Goal: Information Seeking & Learning: Learn about a topic

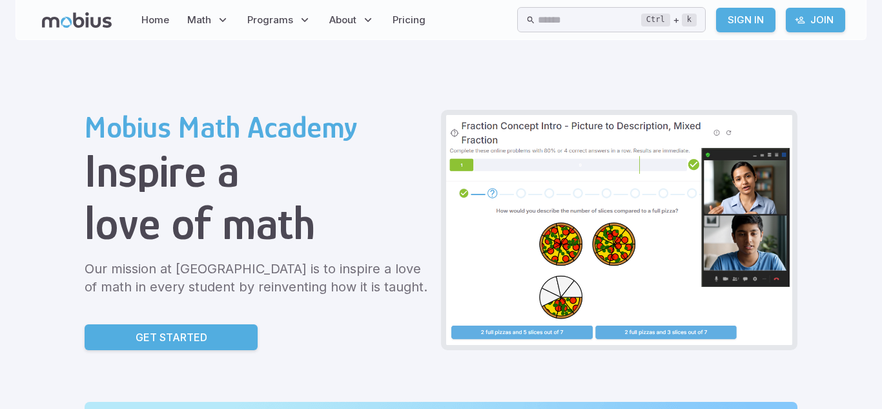
click at [823, 21] on link "Join" at bounding box center [815, 20] width 59 height 25
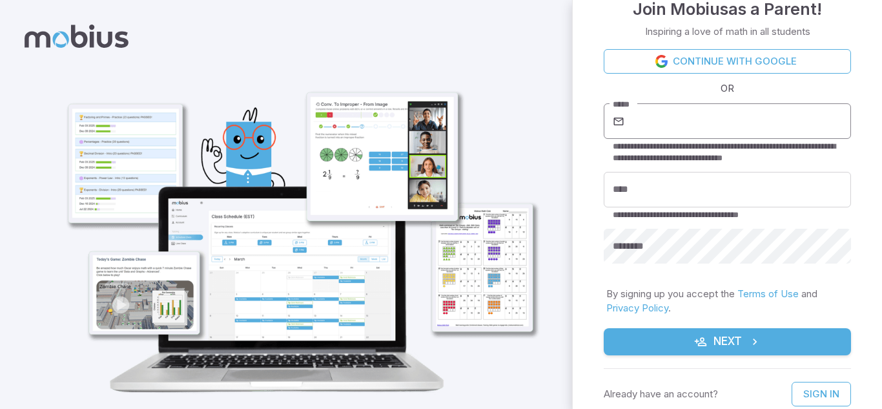
click at [657, 117] on input "*****" at bounding box center [739, 121] width 224 height 36
type input "**********"
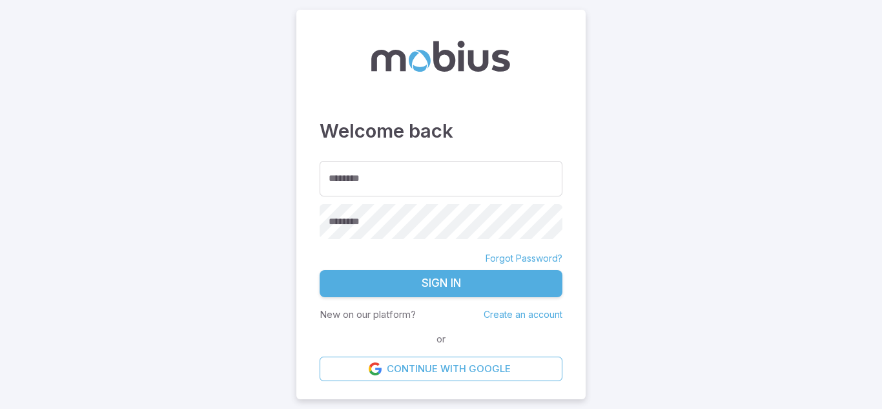
type input "*"
click at [347, 190] on input "********" at bounding box center [441, 179] width 243 height 36
type input "*"
type input "********"
click at [320, 270] on button "Sign In" at bounding box center [441, 283] width 243 height 27
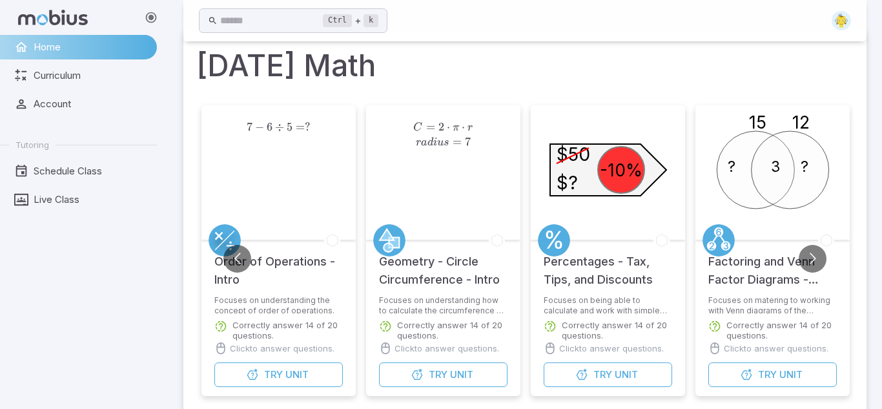
scroll to position [1, 0]
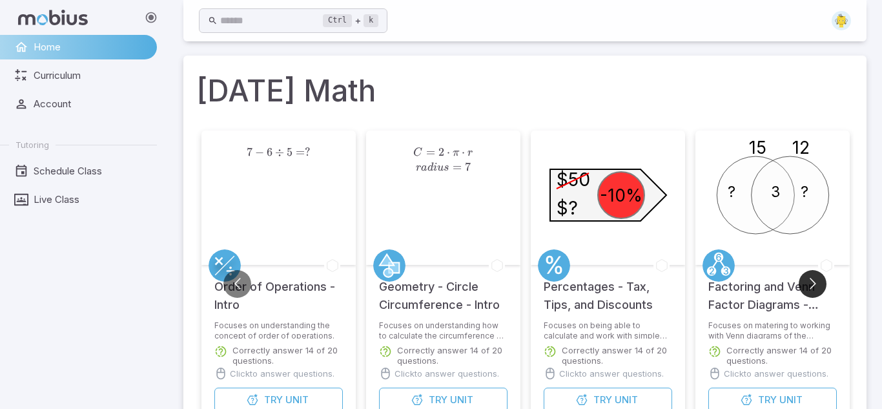
click at [812, 287] on button "Go to next slide" at bounding box center [813, 284] width 28 height 28
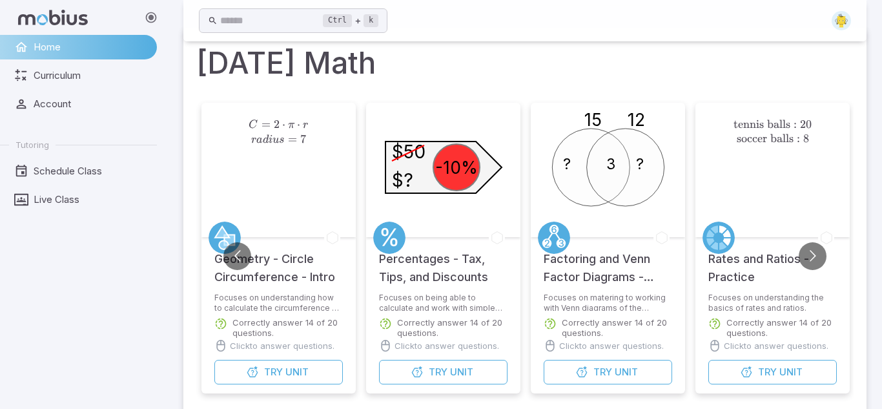
scroll to position [33, 0]
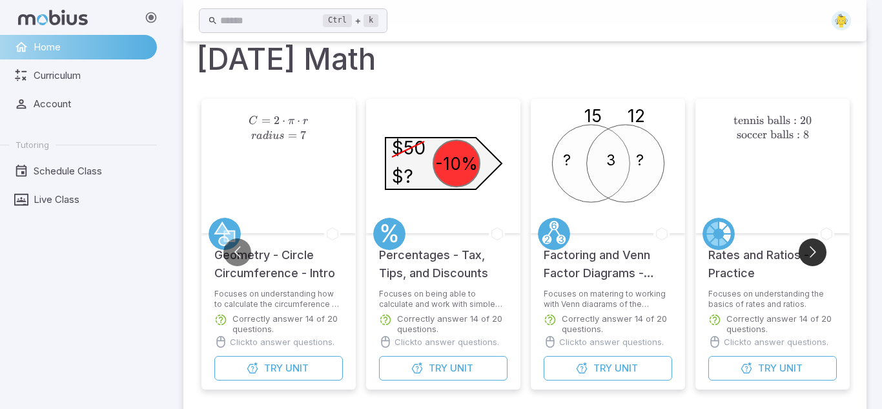
click at [810, 256] on button "Go to next slide" at bounding box center [813, 252] width 28 height 28
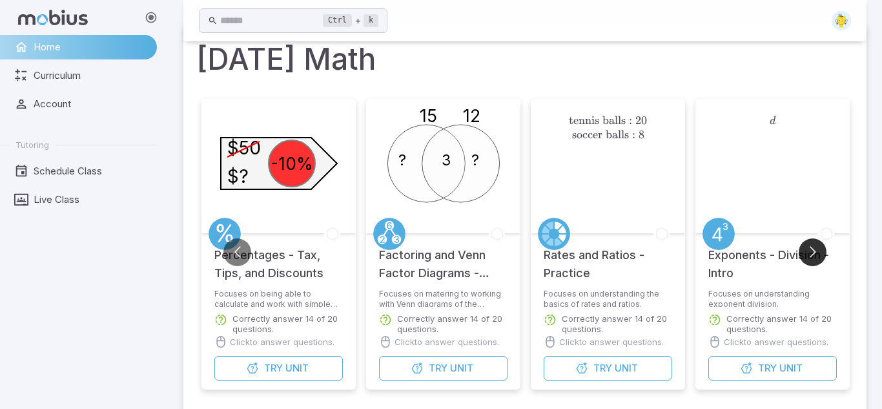
click at [810, 256] on button "Go to next slide" at bounding box center [813, 252] width 28 height 28
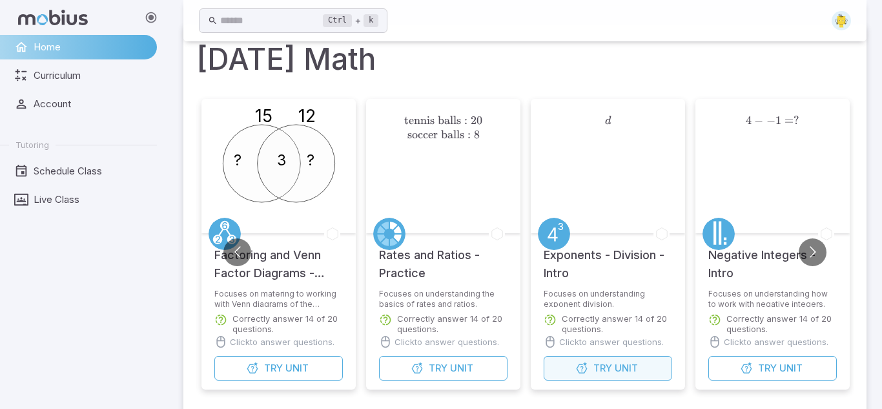
click at [571, 376] on button "Try Unit" at bounding box center [608, 368] width 128 height 25
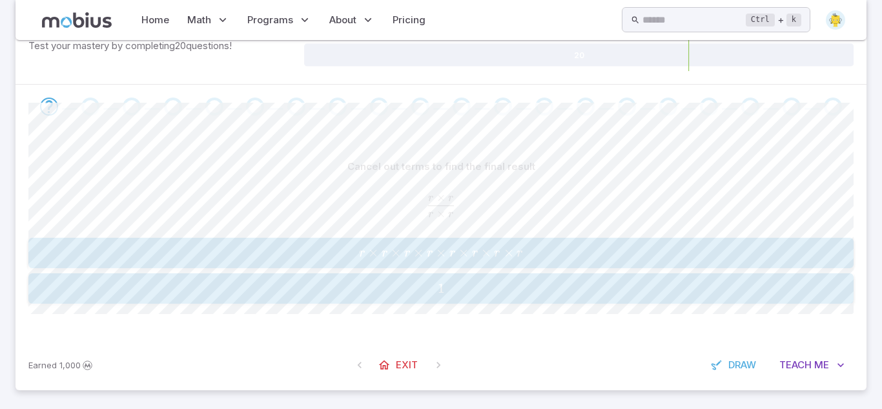
scroll to position [207, 0]
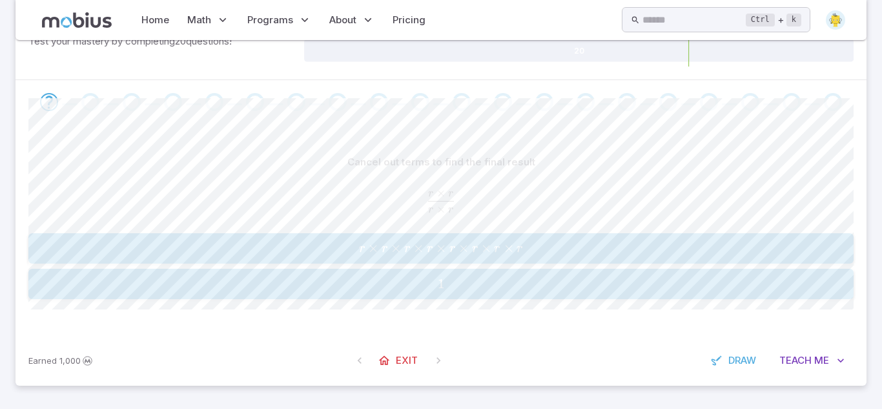
click at [455, 282] on span "1" at bounding box center [440, 284] width 817 height 16
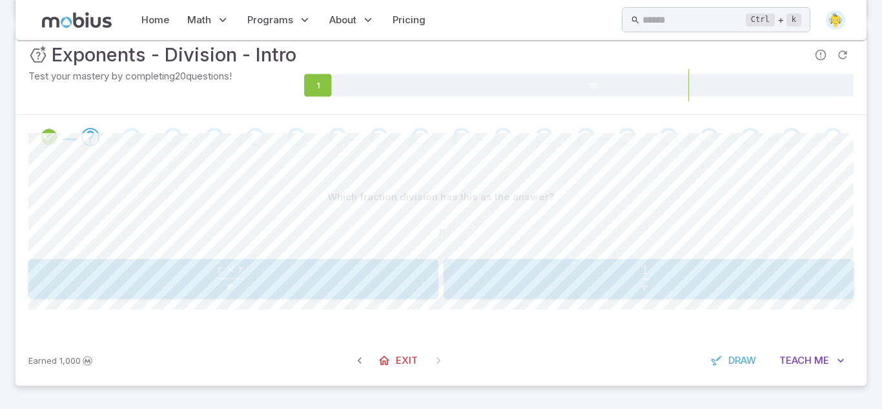
scroll to position [172, 0]
click at [617, 275] on span "r 1 ​" at bounding box center [647, 277] width 343 height 25
click at [269, 298] on div "r × r r \frac{r \times r}{r} r r × r ​ 1 r \frac{1}{r} r 1 ​" at bounding box center [440, 279] width 825 height 40
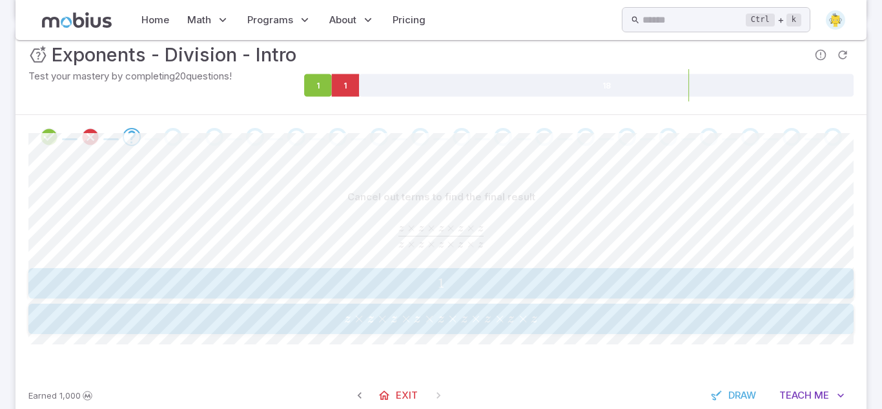
click at [458, 286] on span "1" at bounding box center [440, 283] width 817 height 16
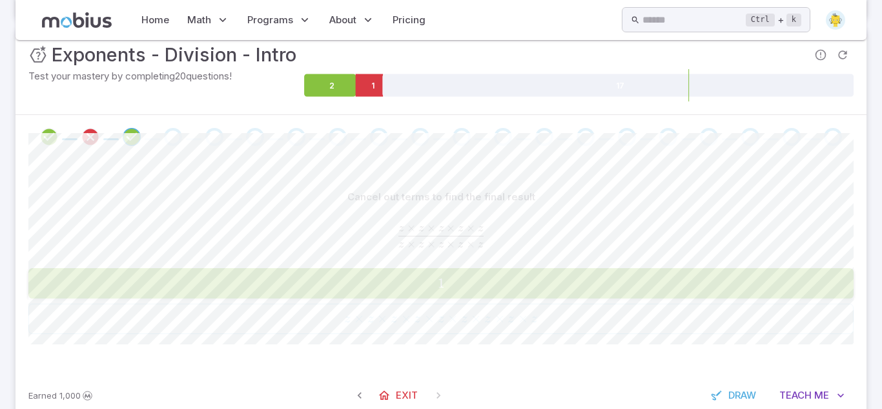
scroll to position [172, 0]
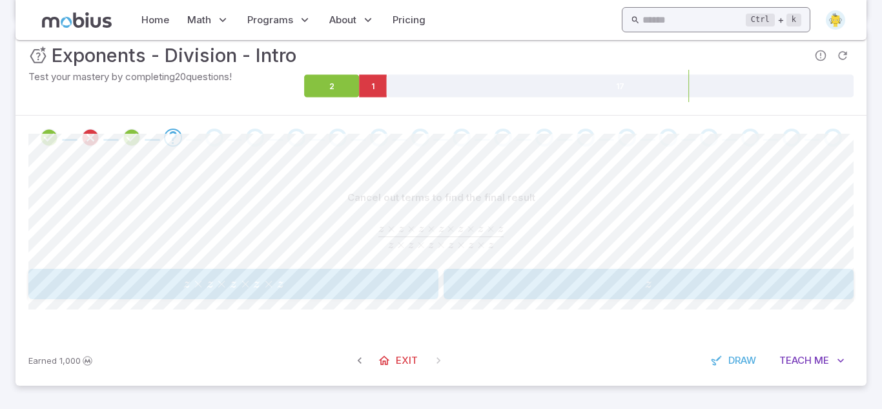
click at [673, 25] on input "text" at bounding box center [693, 19] width 103 height 25
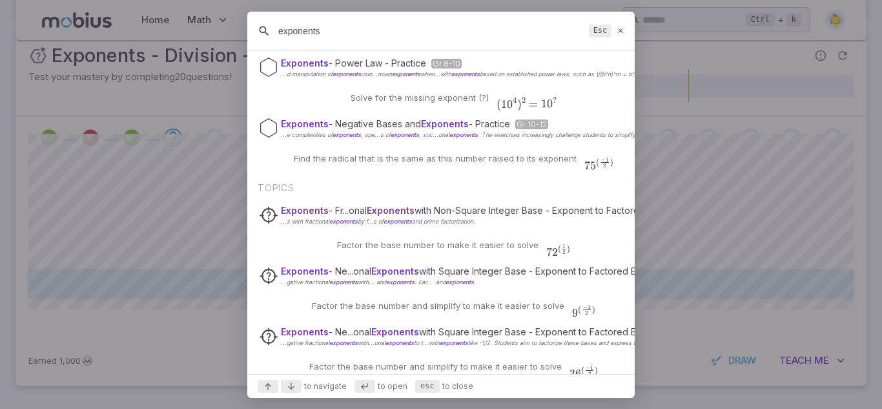
scroll to position [89, 0]
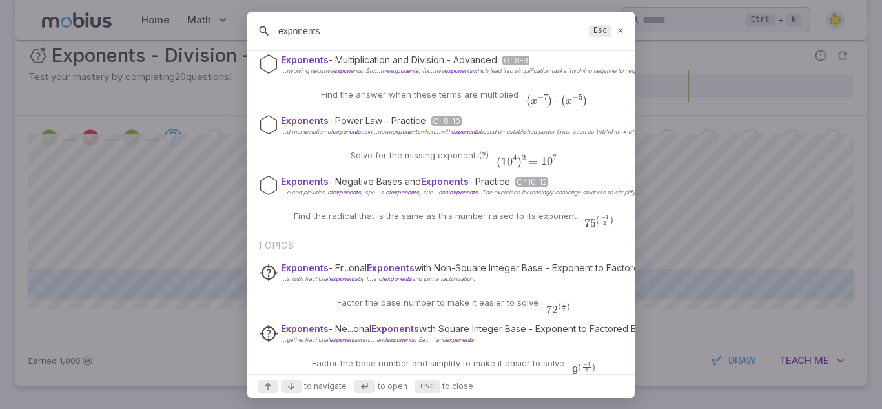
type input "exponents"
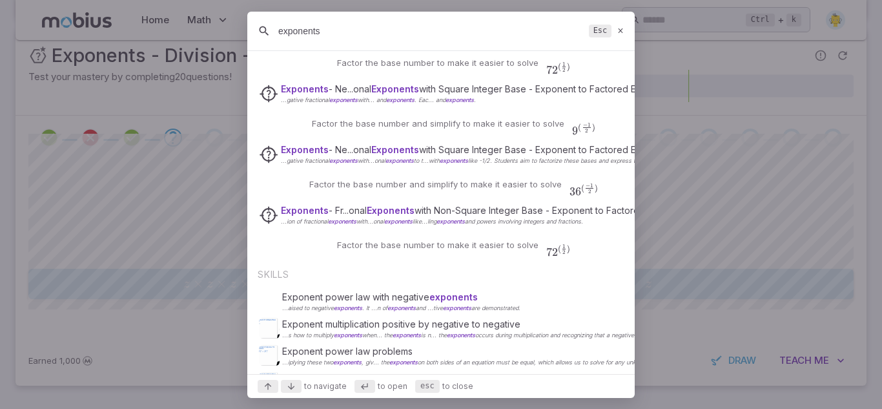
scroll to position [402, 0]
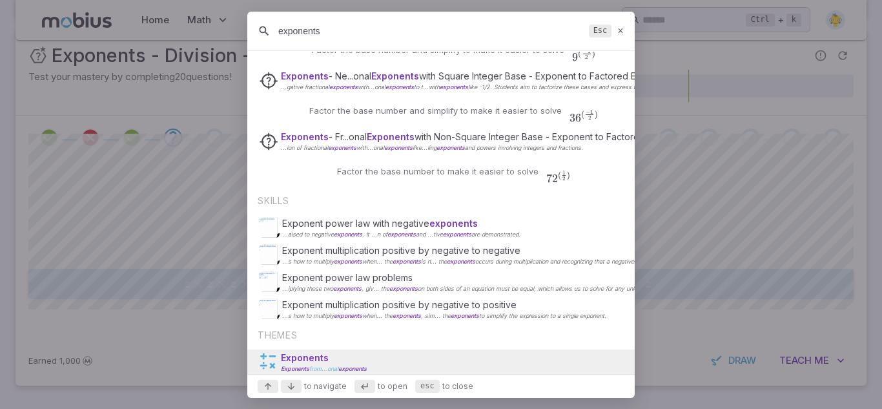
click at [322, 362] on span "Exponents" at bounding box center [305, 357] width 48 height 11
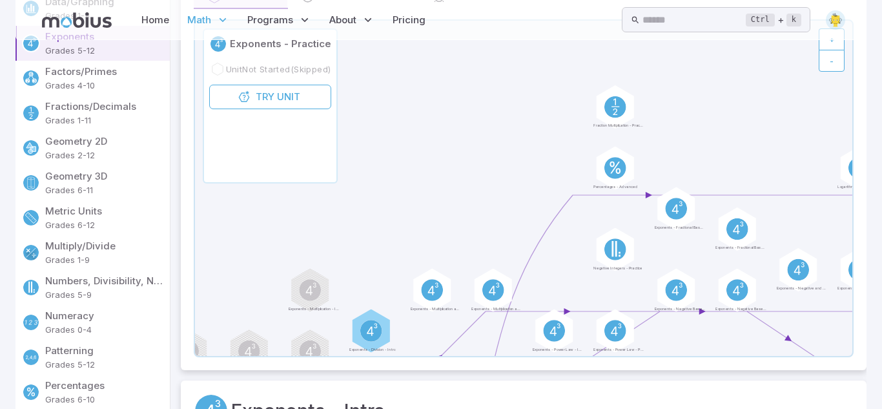
scroll to position [0, 0]
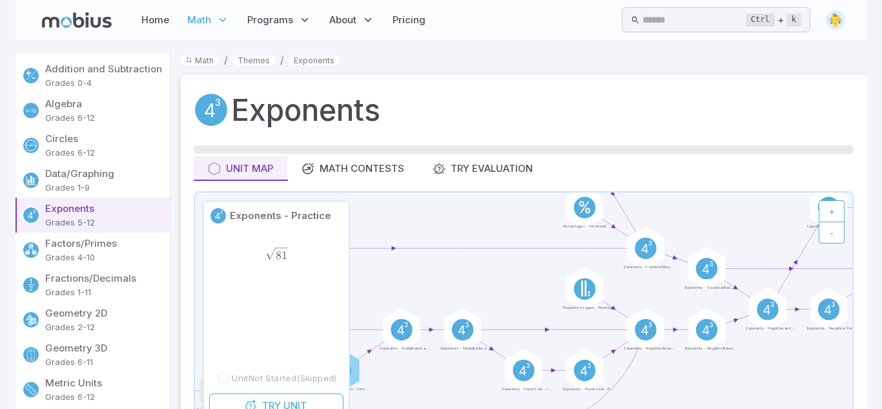
click at [90, 214] on p "Exponents" at bounding box center [104, 208] width 119 height 14
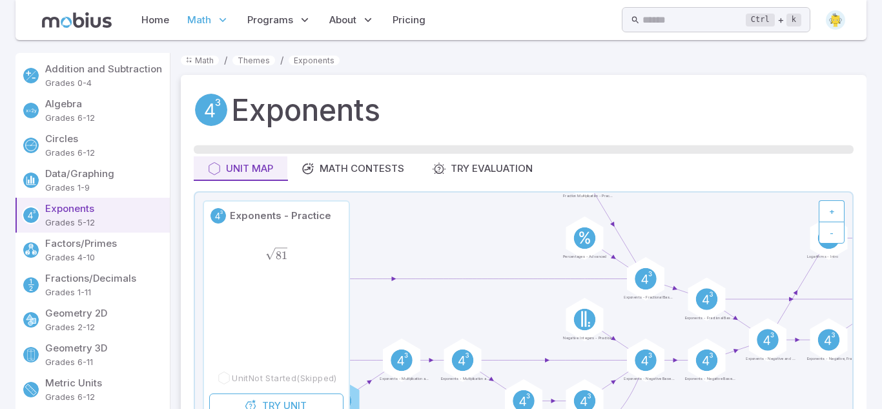
scroll to position [170, 0]
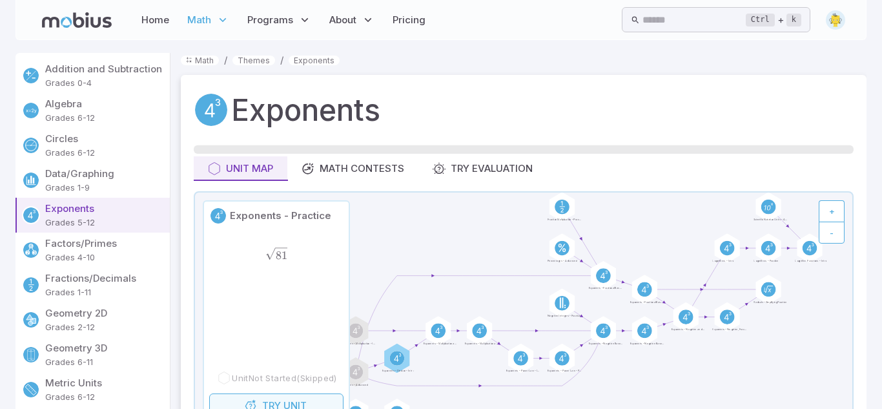
click at [295, 403] on span "Unit" at bounding box center [294, 405] width 23 height 14
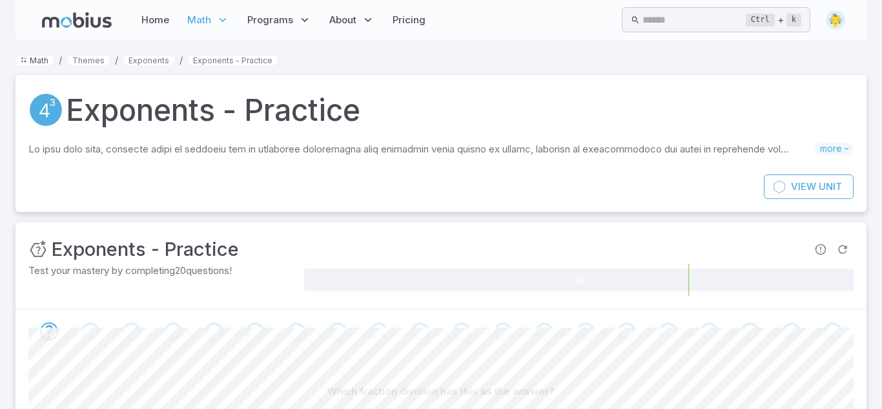
click at [51, 57] on link "Math" at bounding box center [34, 61] width 38 height 10
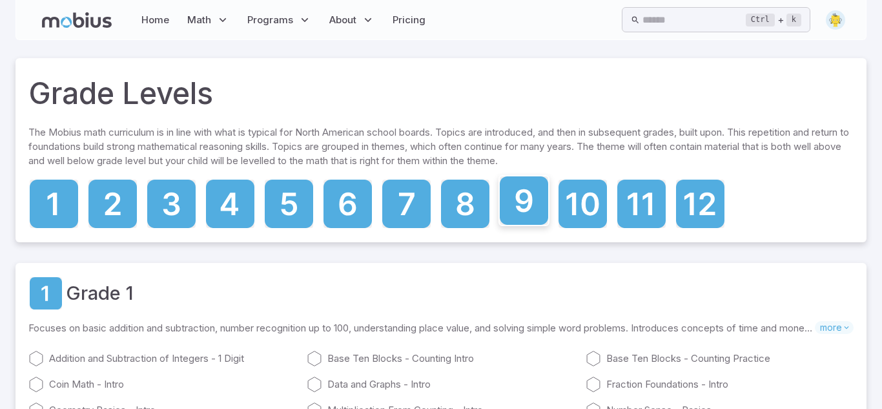
click at [527, 207] on icon at bounding box center [524, 200] width 17 height 23
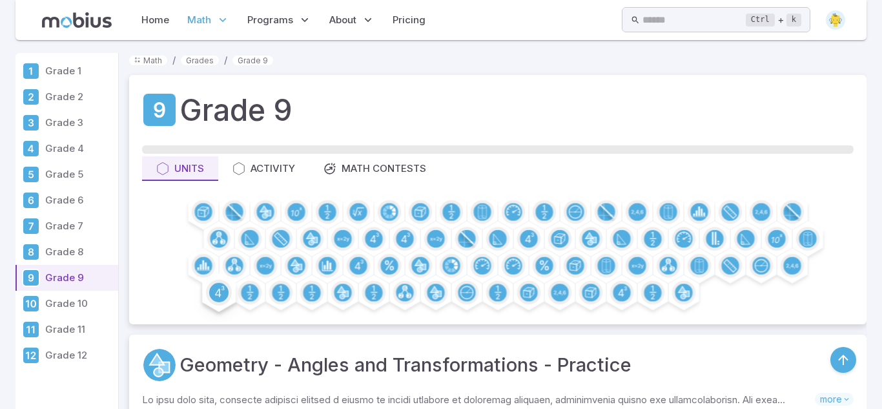
scroll to position [1124, 0]
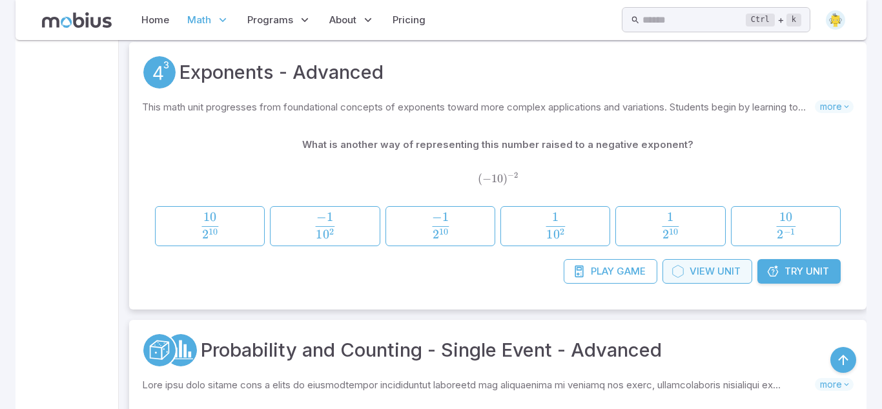
click at [679, 278] on icon at bounding box center [677, 271] width 13 height 13
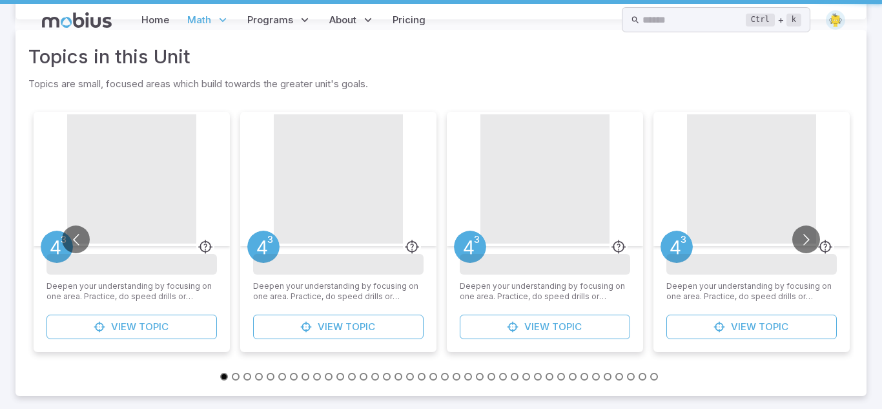
scroll to position [0, 0]
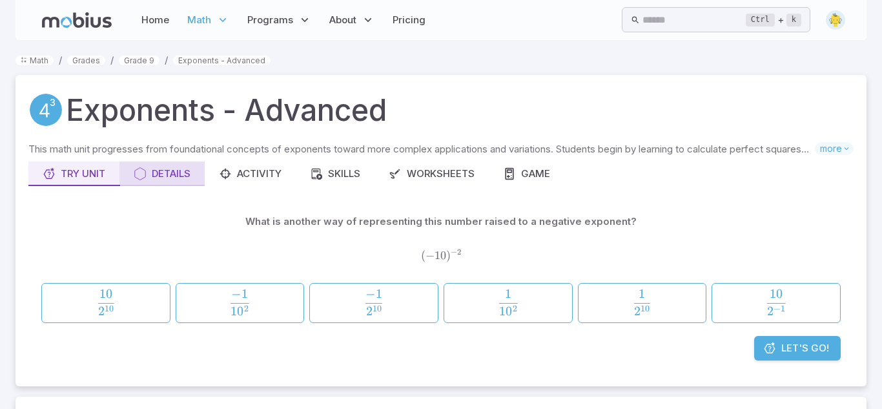
click at [187, 176] on div "Details" at bounding box center [162, 174] width 57 height 14
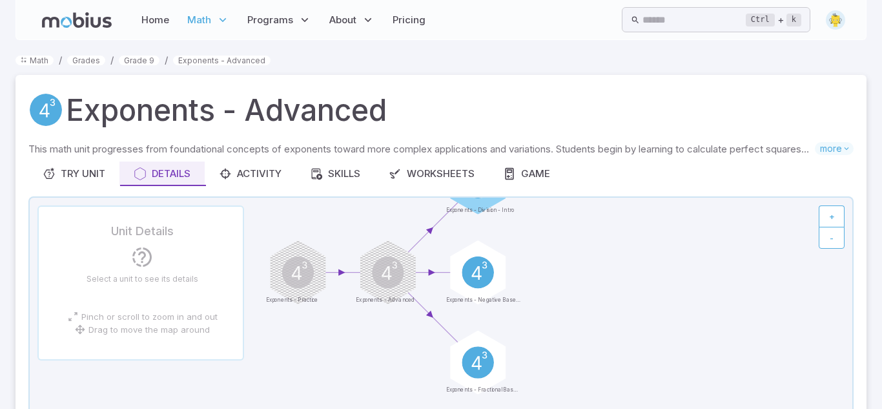
drag, startPoint x: 704, startPoint y: 258, endPoint x: 695, endPoint y: 187, distance: 72.2
click at [695, 187] on div "This math unit progresses from foundational concepts of exponents toward more c…" at bounding box center [440, 338] width 825 height 392
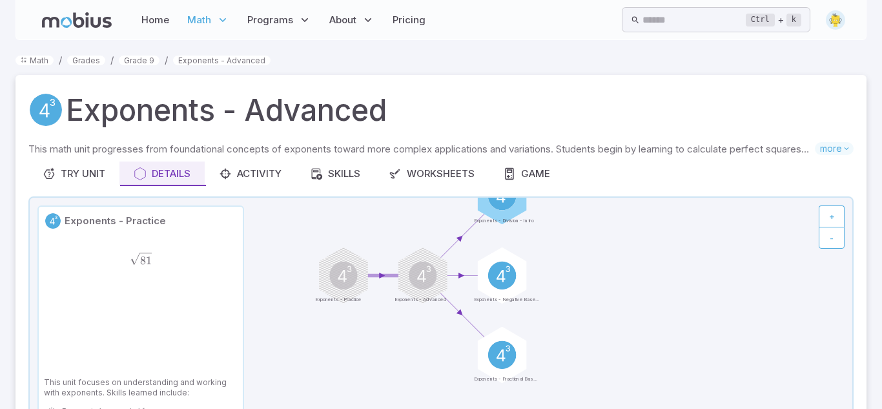
click at [154, 256] on span "81 ​" at bounding box center [141, 259] width 134 height 15
click at [354, 276] on circle at bounding box center [343, 275] width 31 height 31
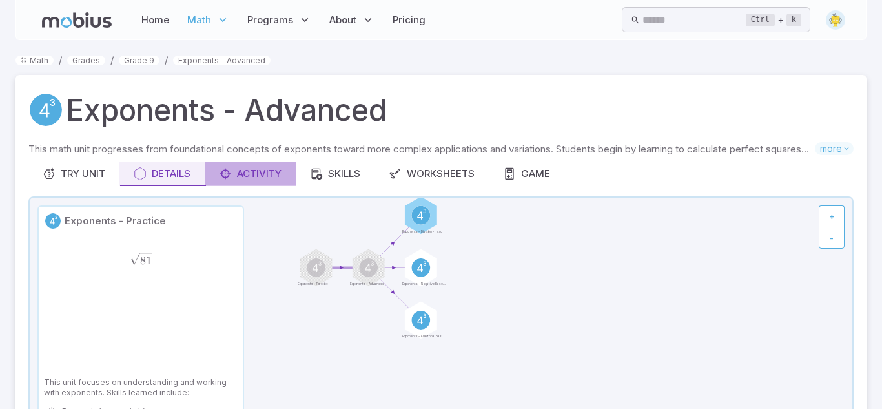
click at [272, 174] on div "Activity" at bounding box center [250, 174] width 63 height 14
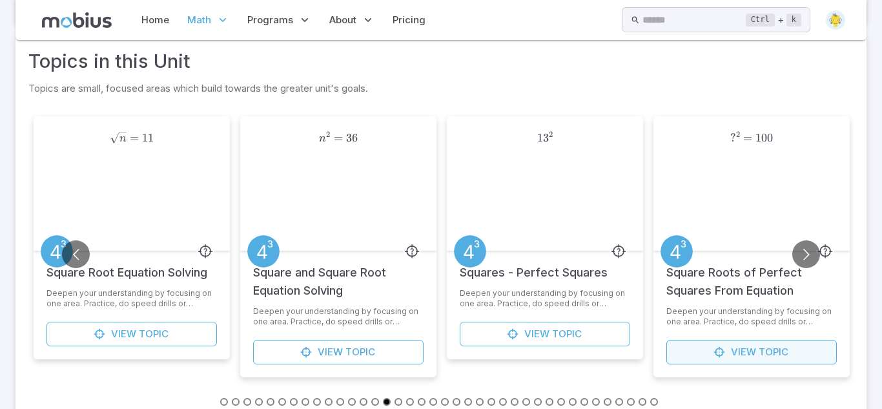
scroll to position [245, 0]
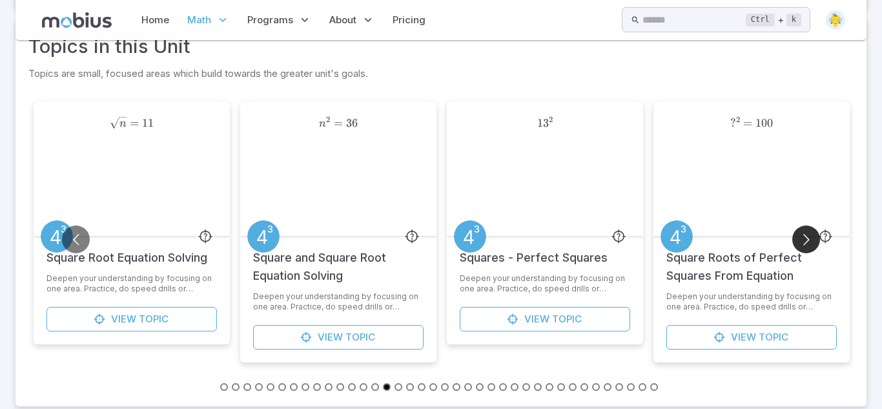
click at [802, 243] on button "Go to next slide" at bounding box center [806, 239] width 28 height 28
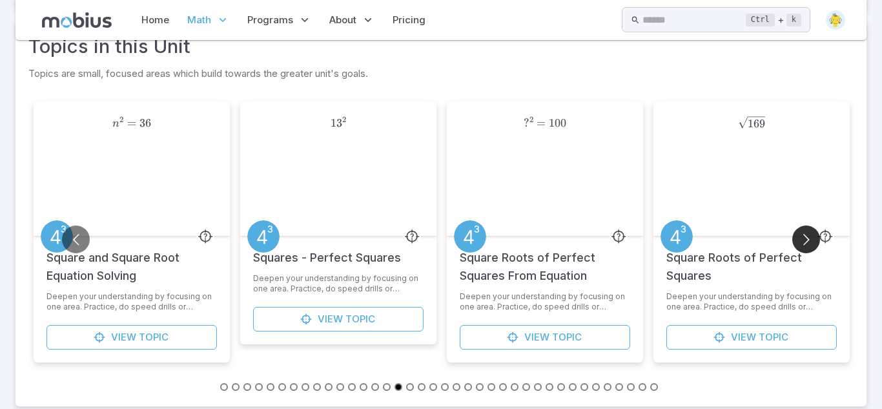
click at [802, 243] on button "Go to next slide" at bounding box center [806, 239] width 28 height 28
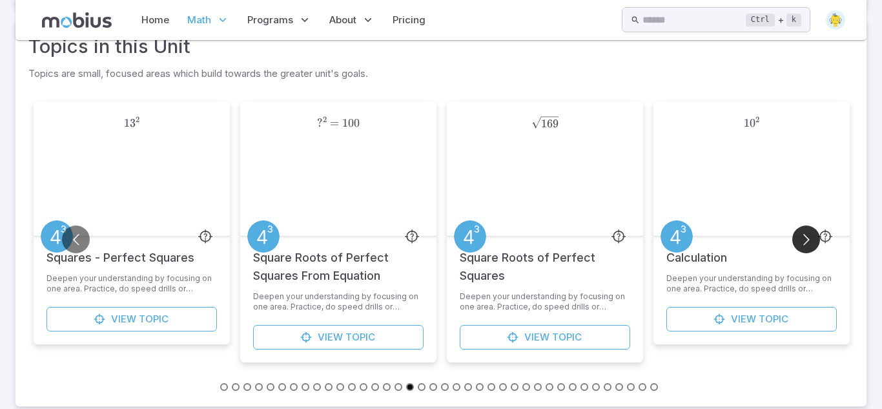
click at [802, 243] on button "Go to next slide" at bounding box center [806, 239] width 28 height 28
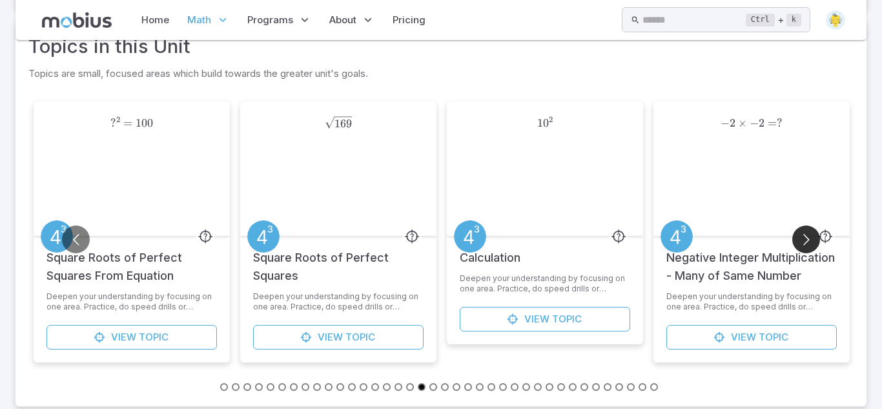
click at [802, 243] on button "Go to next slide" at bounding box center [806, 239] width 28 height 28
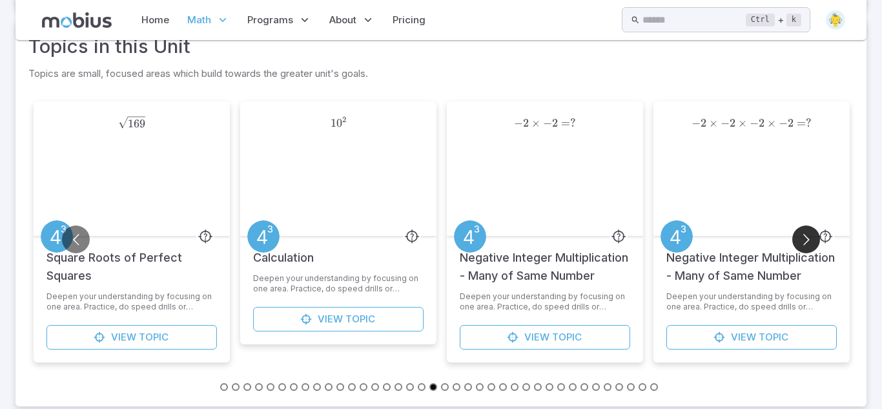
click at [802, 243] on button "Go to next slide" at bounding box center [806, 239] width 28 height 28
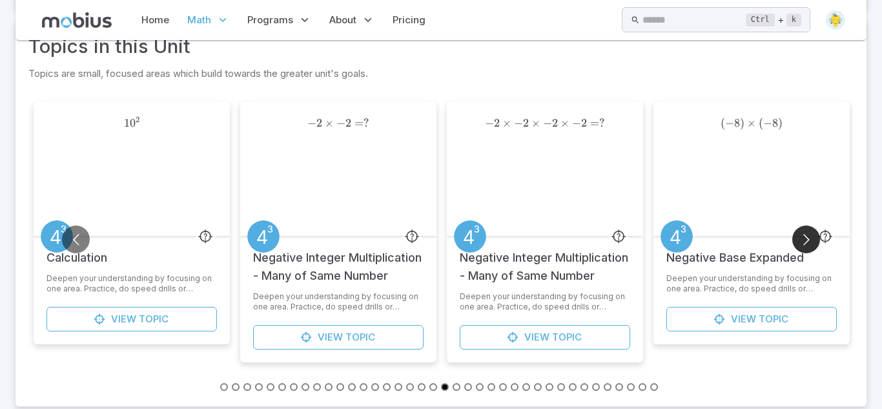
click at [802, 243] on button "Go to next slide" at bounding box center [806, 239] width 28 height 28
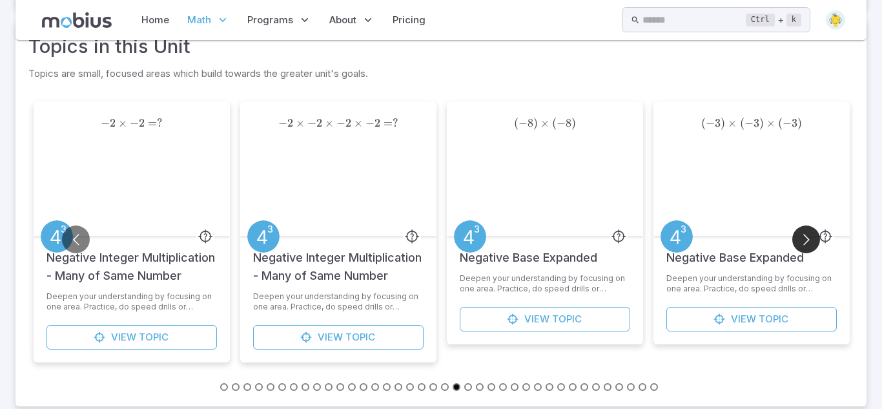
click at [802, 243] on button "Go to next slide" at bounding box center [806, 239] width 28 height 28
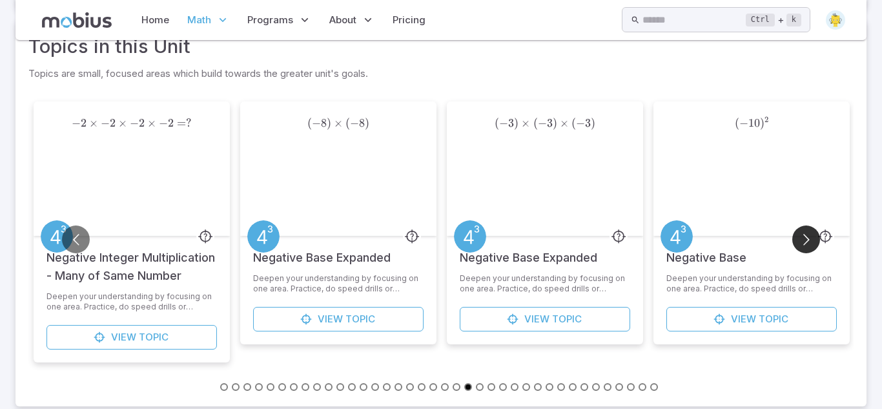
click at [802, 243] on button "Go to next slide" at bounding box center [806, 239] width 28 height 28
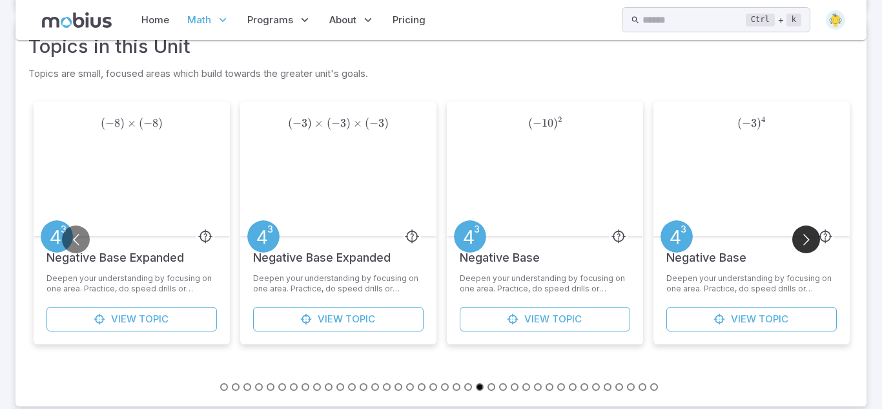
click at [802, 243] on button "Go to next slide" at bounding box center [806, 239] width 28 height 28
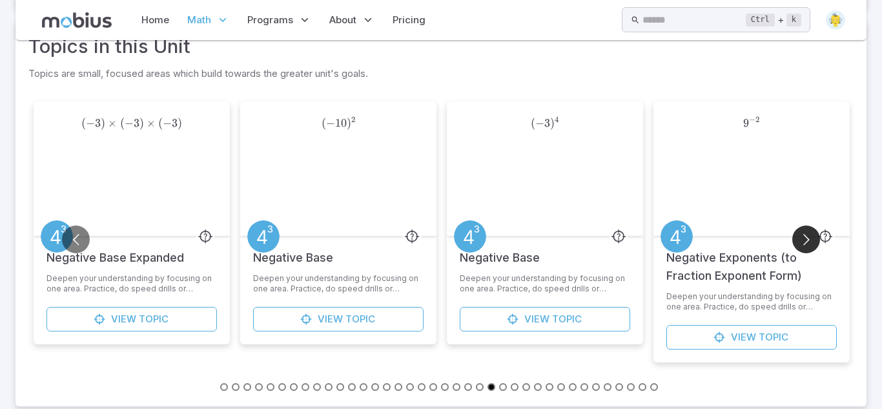
click at [802, 243] on button "Go to next slide" at bounding box center [806, 239] width 28 height 28
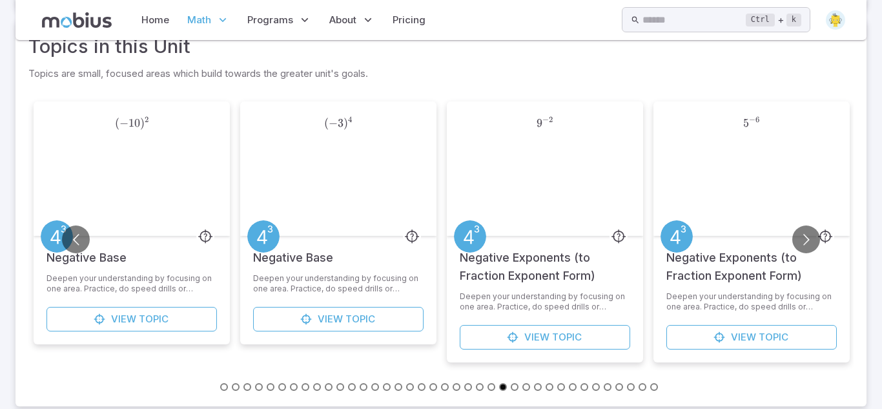
click at [221, 385] on button "Go to slide 1" at bounding box center [224, 387] width 8 height 8
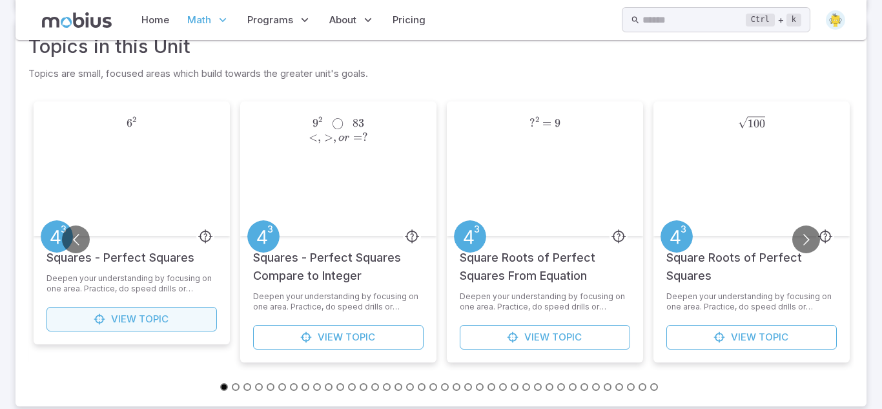
click at [142, 317] on span "Topic" at bounding box center [154, 319] width 30 height 14
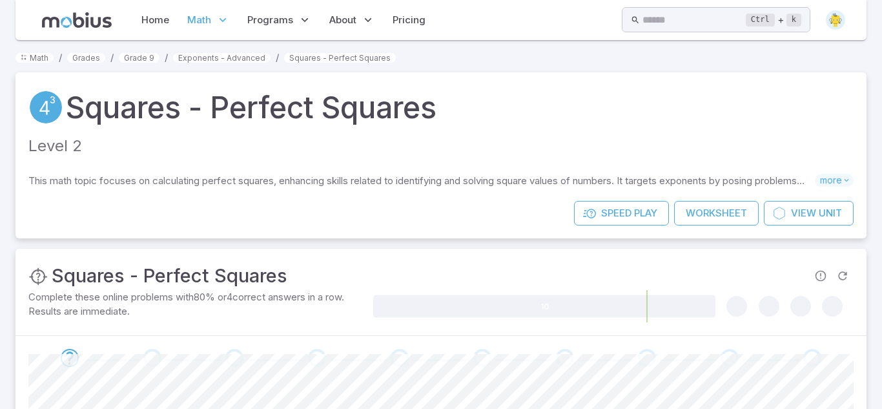
scroll to position [2, 0]
click at [826, 181] on span "more" at bounding box center [834, 180] width 39 height 13
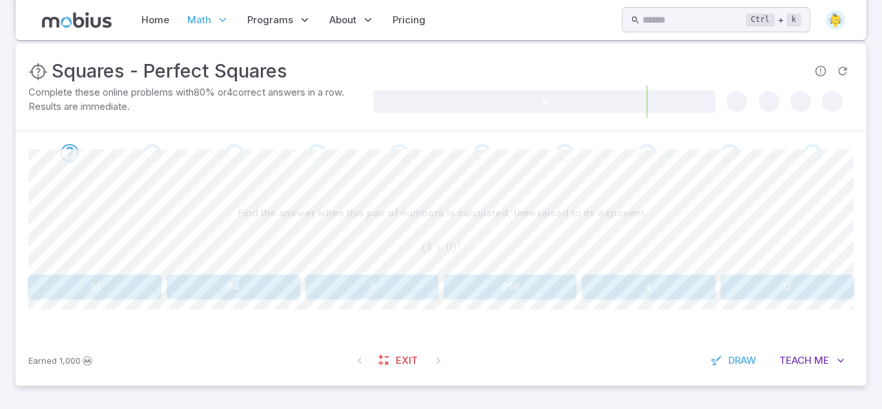
scroll to position [254, 0]
click at [267, 284] on button "64" at bounding box center [233, 288] width 133 height 25
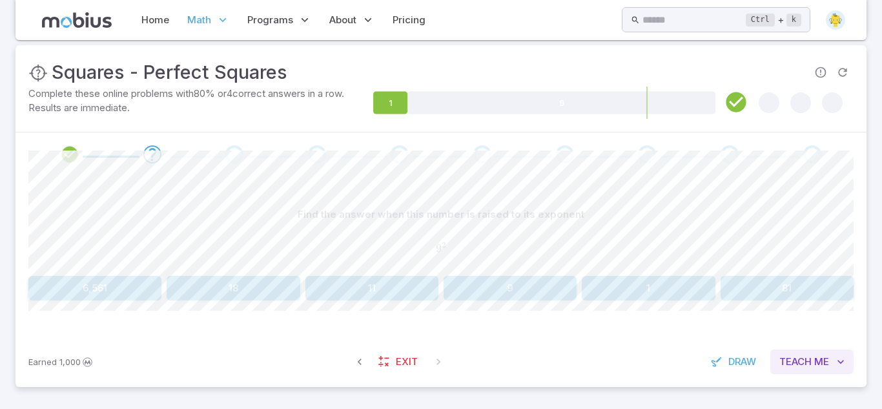
click at [815, 365] on span "Me" at bounding box center [821, 361] width 15 height 14
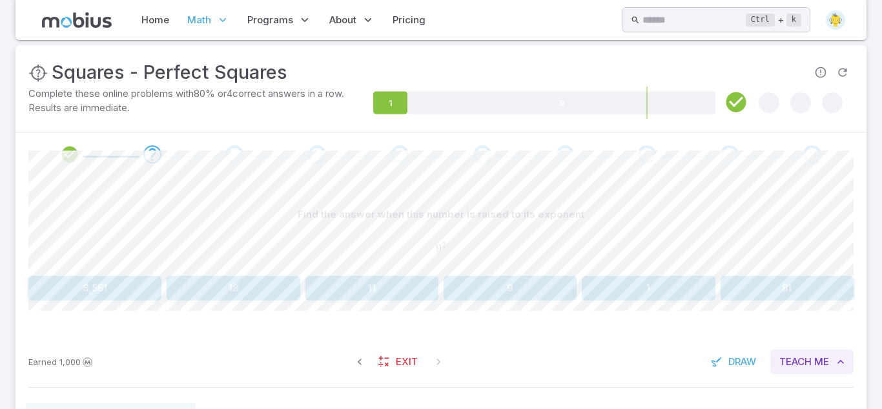
click at [815, 365] on span "Me" at bounding box center [821, 361] width 15 height 14
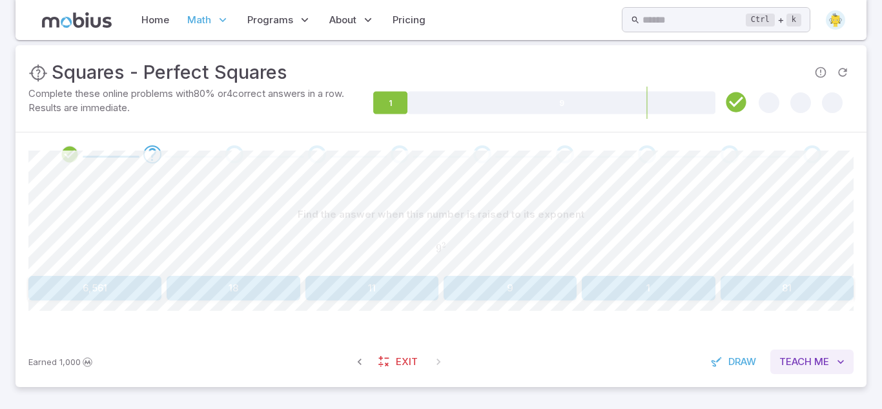
click at [843, 362] on icon "button" at bounding box center [840, 361] width 13 height 13
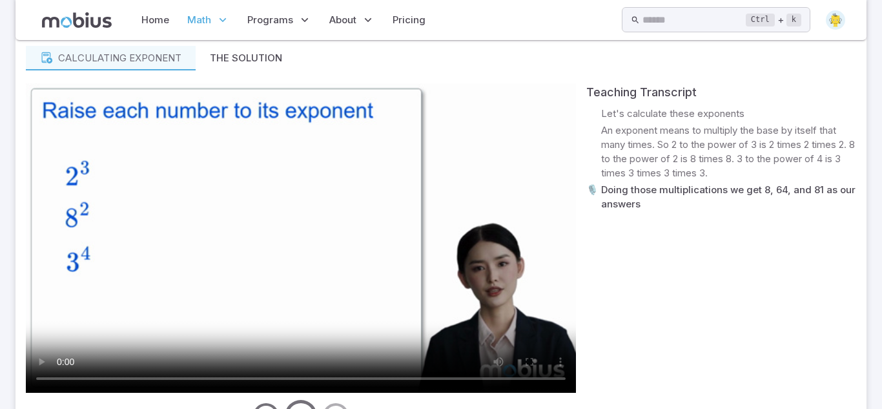
scroll to position [595, 0]
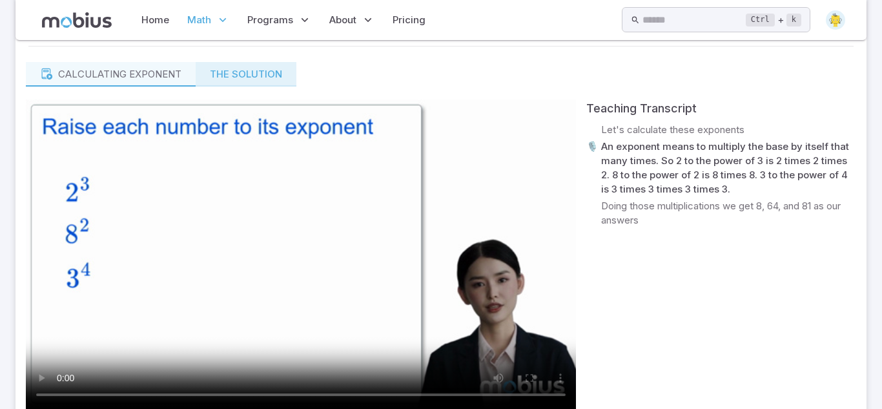
click at [267, 66] on button "The Solution" at bounding box center [246, 74] width 101 height 25
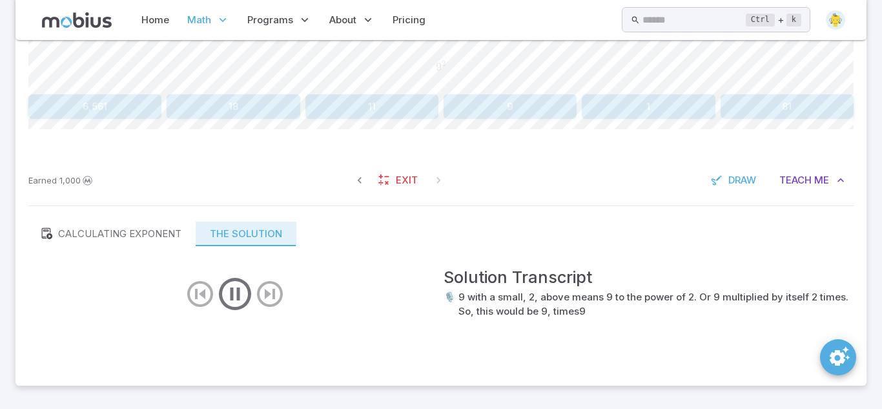
scroll to position [435, 0]
click at [737, 103] on button "81" at bounding box center [787, 106] width 133 height 25
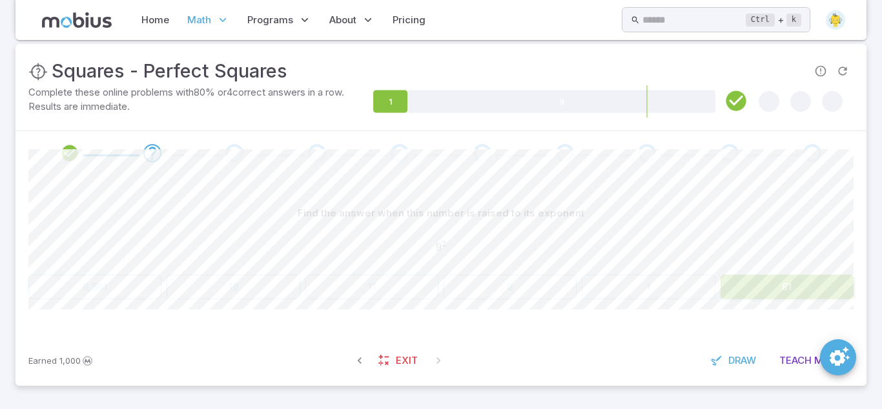
scroll to position [255, 0]
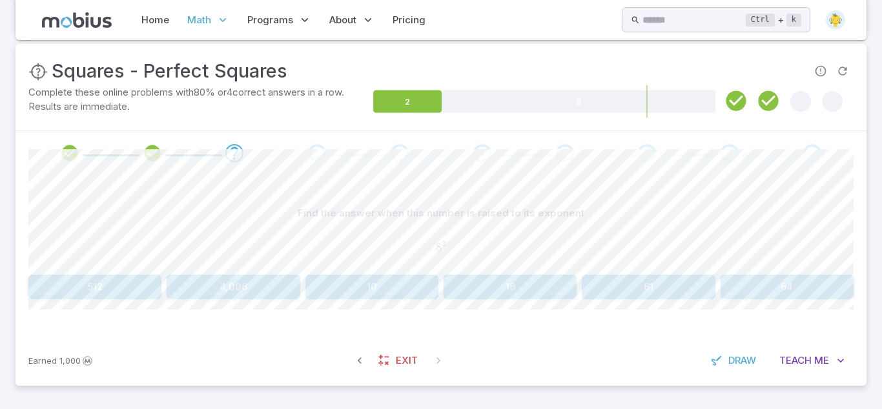
click at [743, 280] on button "64" at bounding box center [787, 286] width 133 height 25
click at [353, 294] on button "169" at bounding box center [371, 286] width 133 height 25
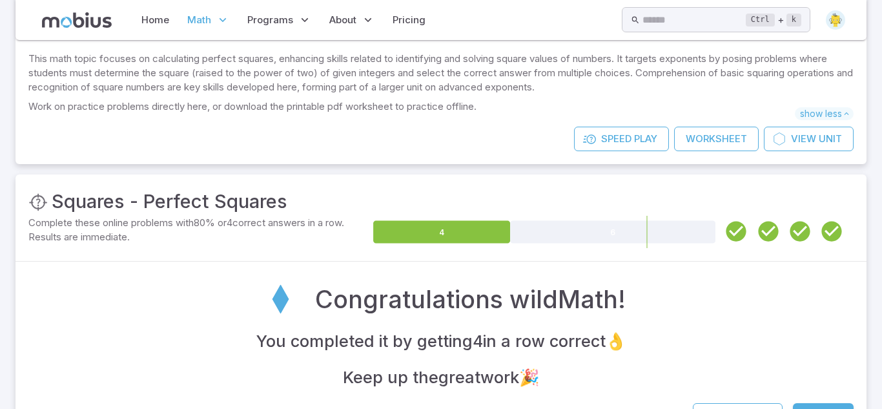
scroll to position [179, 0]
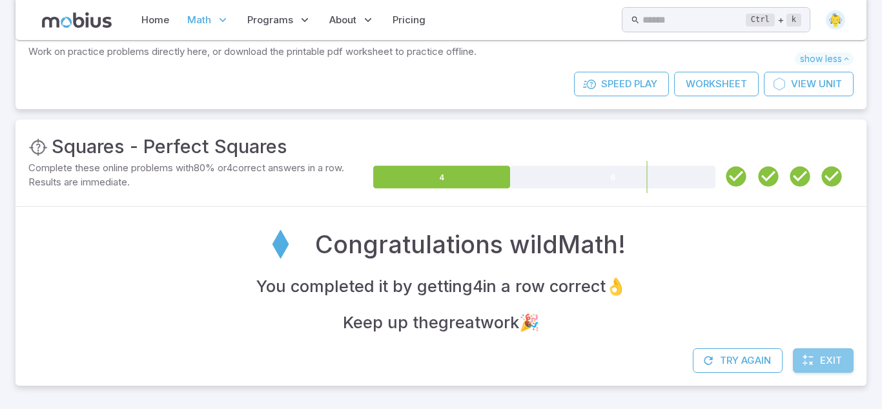
click at [826, 355] on span "Exit" at bounding box center [831, 360] width 22 height 14
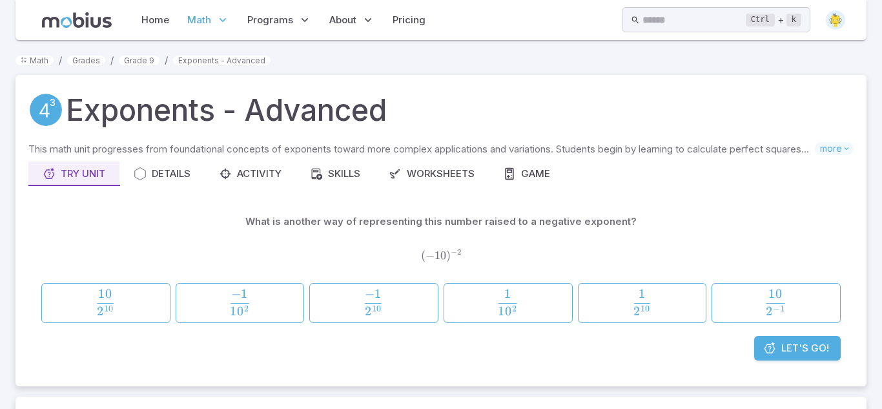
scroll to position [1, 0]
click at [792, 352] on span "Let's Go!" at bounding box center [805, 347] width 48 height 14
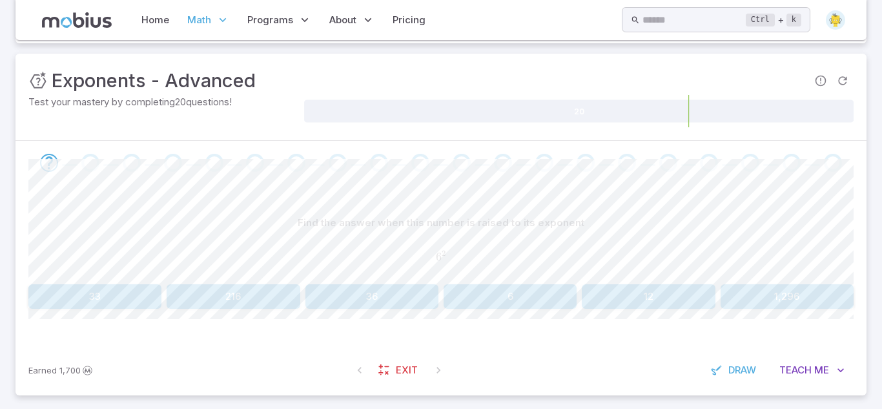
scroll to position [178, 0]
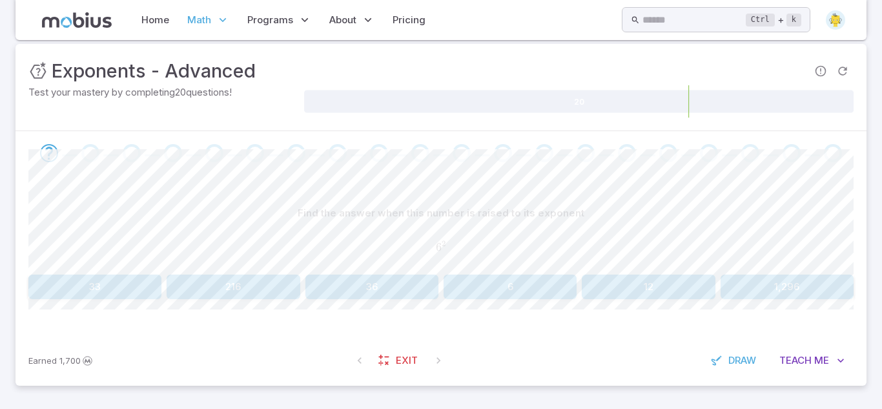
click at [372, 283] on button "36" at bounding box center [371, 286] width 133 height 25
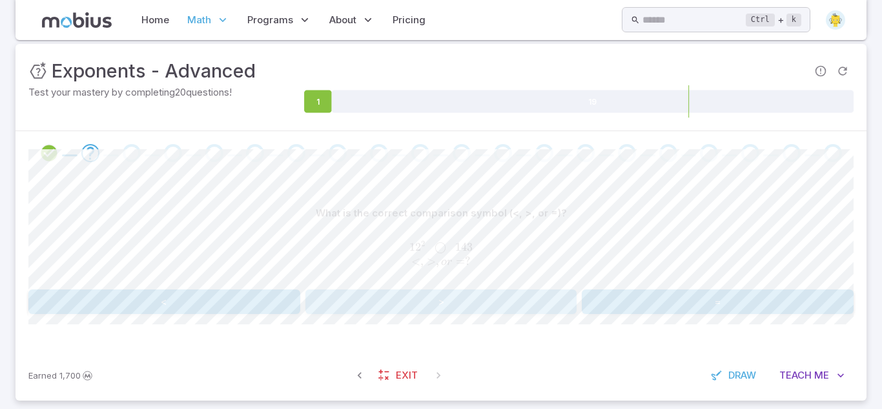
click at [395, 305] on button ">" at bounding box center [441, 301] width 272 height 25
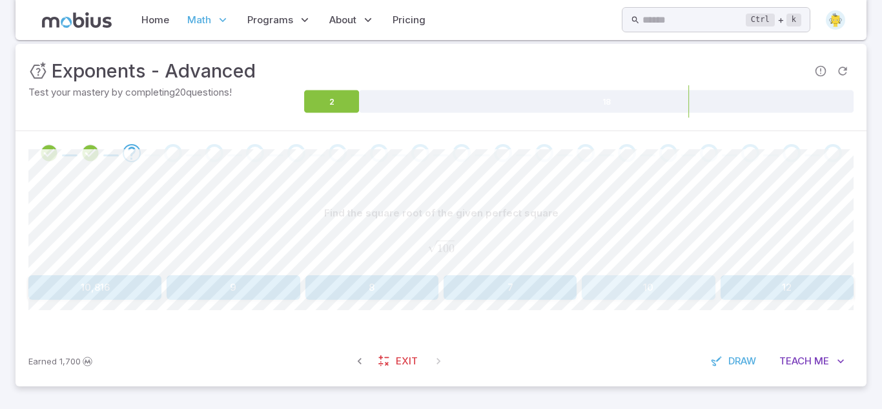
click at [605, 293] on button "10" at bounding box center [648, 287] width 133 height 25
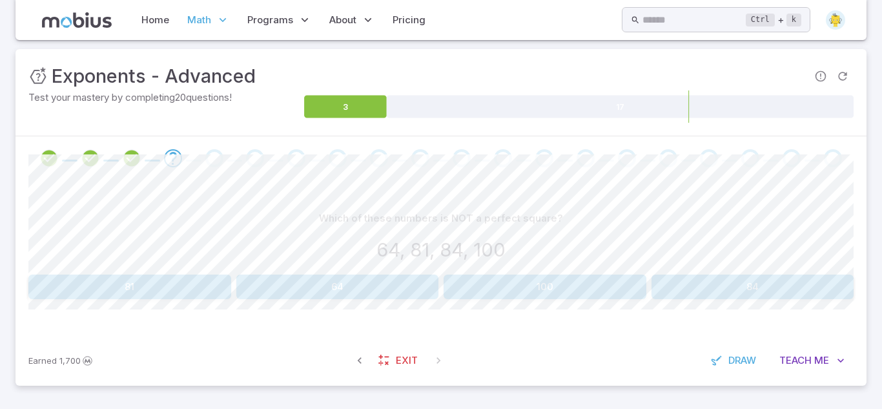
scroll to position [173, 0]
click at [683, 287] on button "84" at bounding box center [752, 286] width 203 height 25
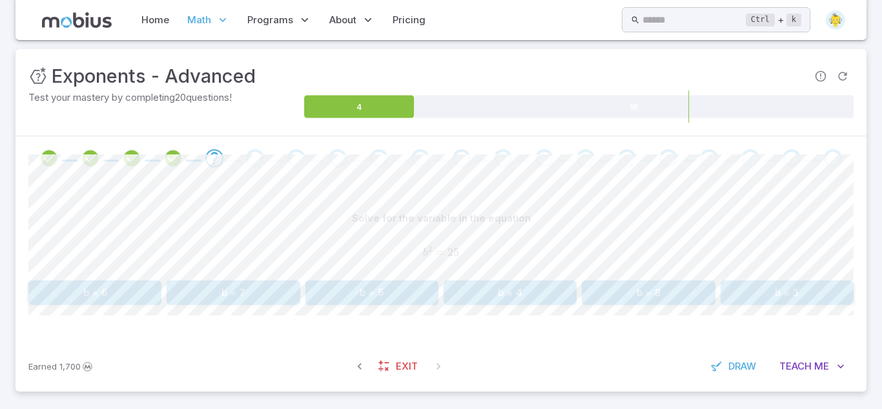
click at [421, 285] on button "b = 5" at bounding box center [371, 292] width 133 height 25
click at [138, 281] on button "c = 49" at bounding box center [94, 292] width 133 height 25
click at [491, 301] on button "m = 64" at bounding box center [510, 292] width 133 height 25
click at [533, 289] on button "9" at bounding box center [510, 292] width 133 height 25
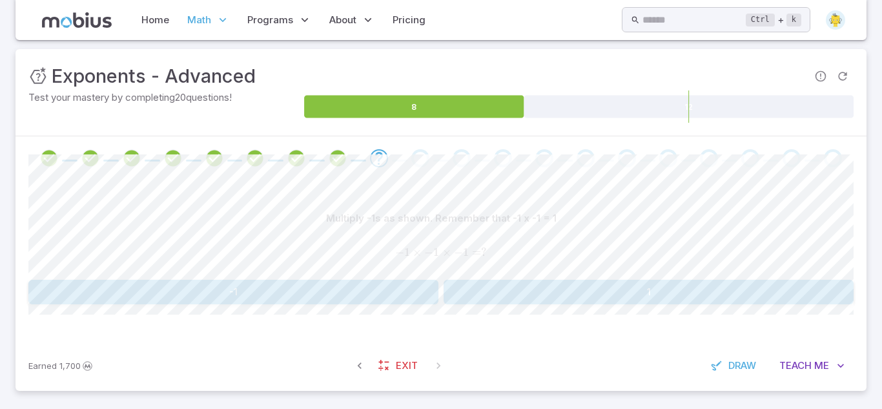
click at [327, 300] on button "-1" at bounding box center [233, 292] width 410 height 25
click at [369, 294] on button "-32" at bounding box center [371, 292] width 133 height 25
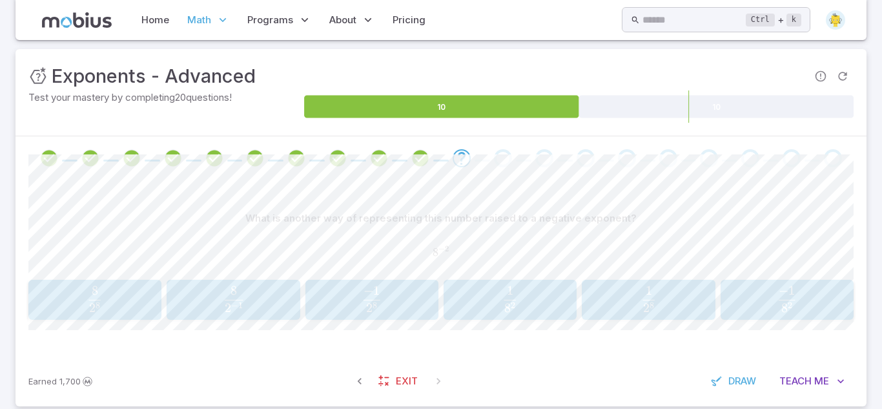
click at [728, 301] on div "− 1 8 2 \frac{-1}{8^{2}} 8 2 − 1 ​" at bounding box center [786, 300] width 125 height 30
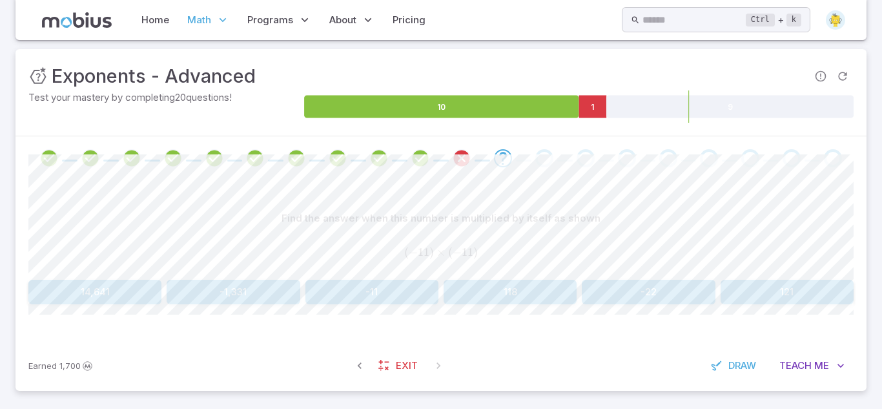
click at [778, 292] on button "121" at bounding box center [787, 292] width 133 height 25
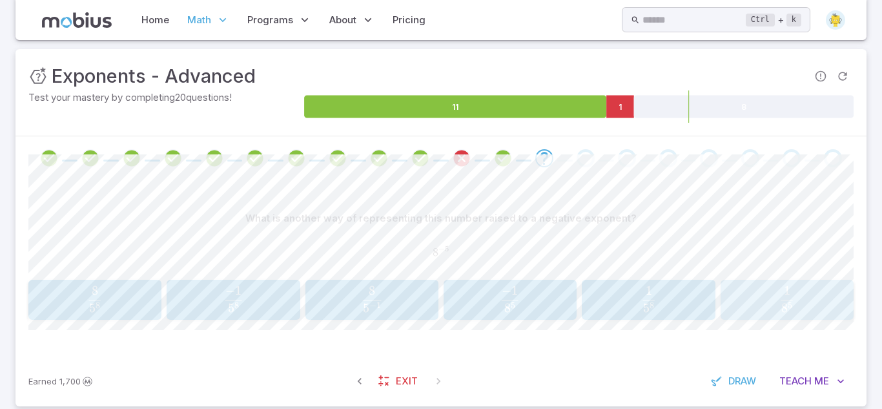
click at [753, 294] on span "8 5 1 ​" at bounding box center [787, 299] width 115 height 26
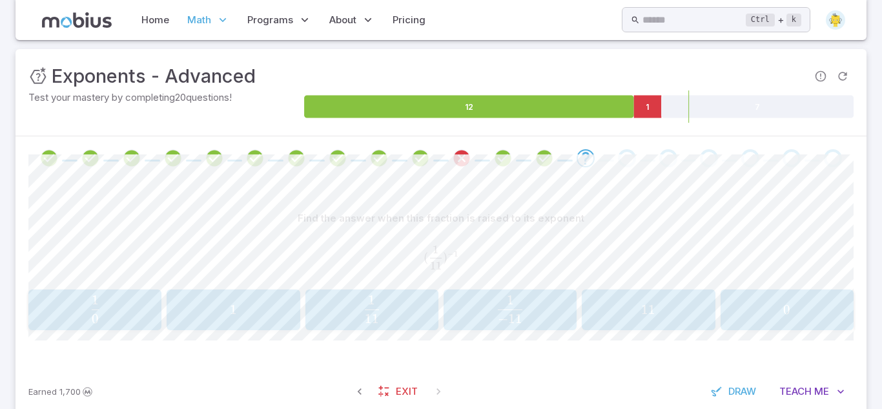
click at [460, 323] on span "− 11 1 ​" at bounding box center [509, 309] width 125 height 28
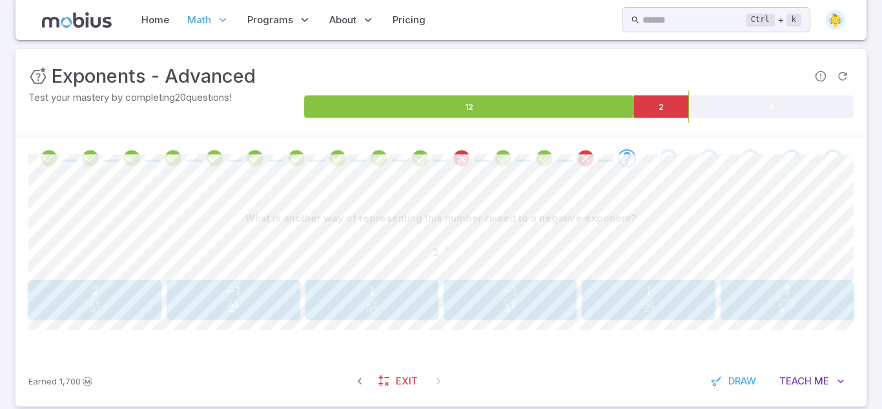
click at [657, 296] on span "2 5 1 ​" at bounding box center [648, 299] width 115 height 26
click at [238, 309] on span "button" at bounding box center [233, 307] width 17 height 9
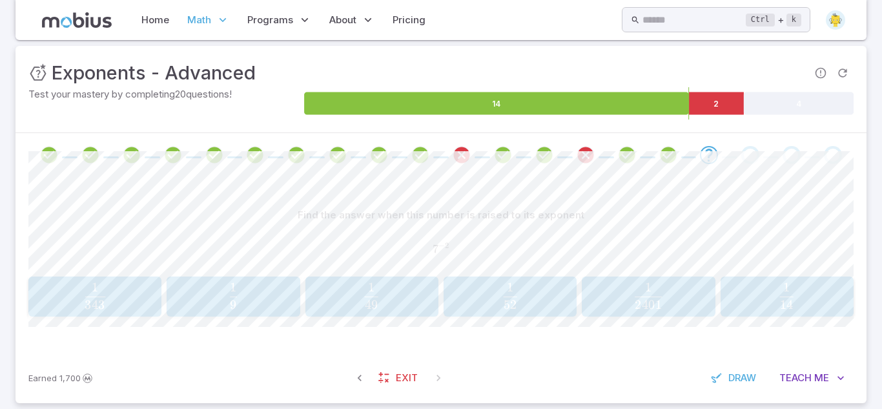
scroll to position [194, 0]
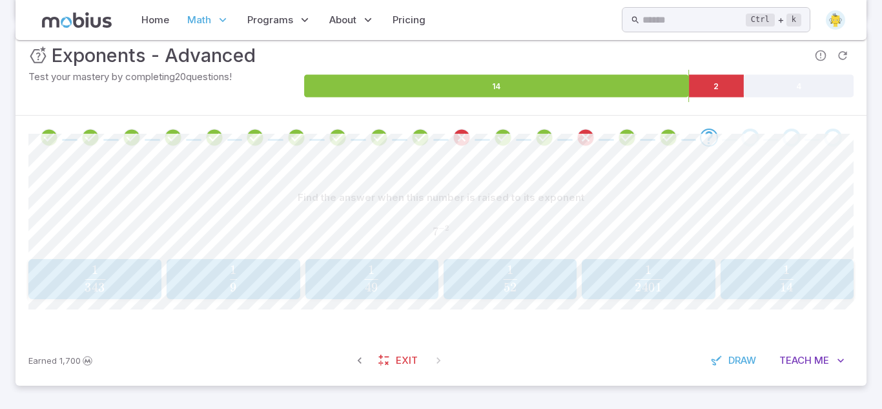
click at [340, 278] on span "49 1 ​" at bounding box center [371, 278] width 115 height 26
click at [617, 272] on span "64 1 ​" at bounding box center [648, 278] width 115 height 26
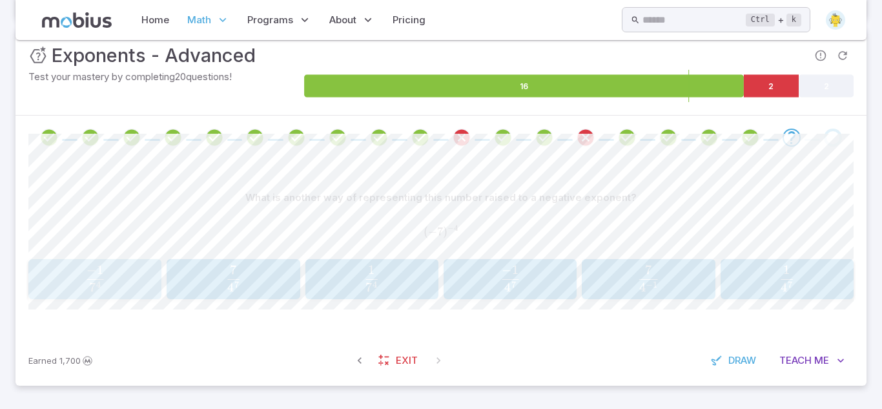
click at [122, 287] on span "7 4 − 1 ​" at bounding box center [94, 278] width 115 height 26
click at [351, 277] on span "4 3 1 ​" at bounding box center [371, 278] width 115 height 26
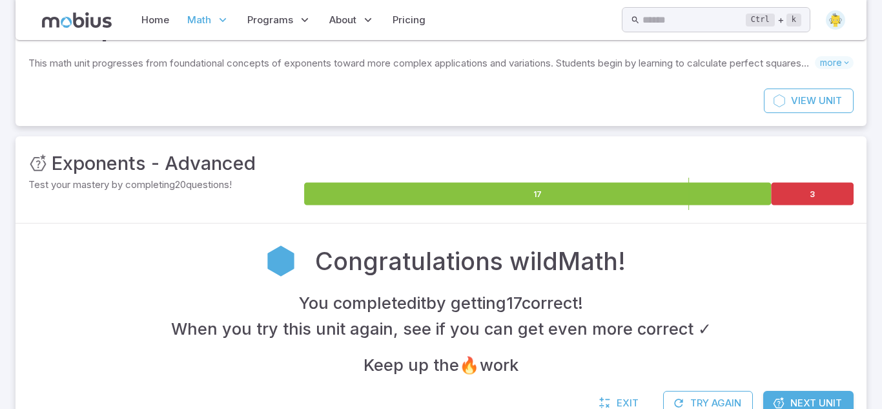
scroll to position [128, 0]
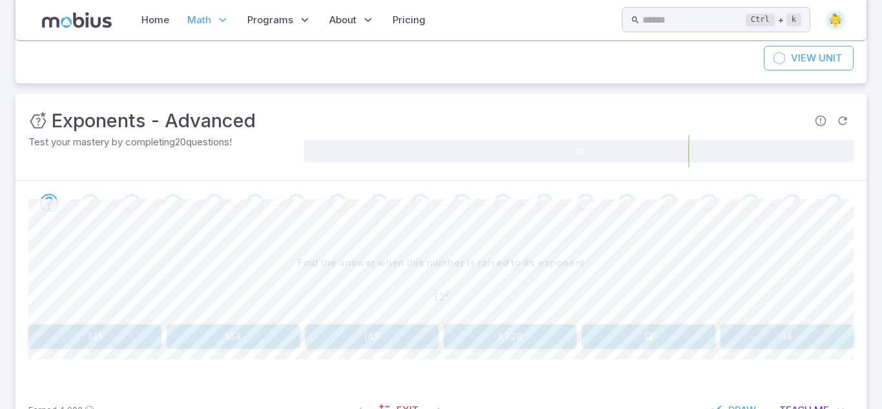
click at [241, 332] on button "144" at bounding box center [233, 336] width 133 height 25
click at [234, 342] on button "3" at bounding box center [233, 336] width 133 height 25
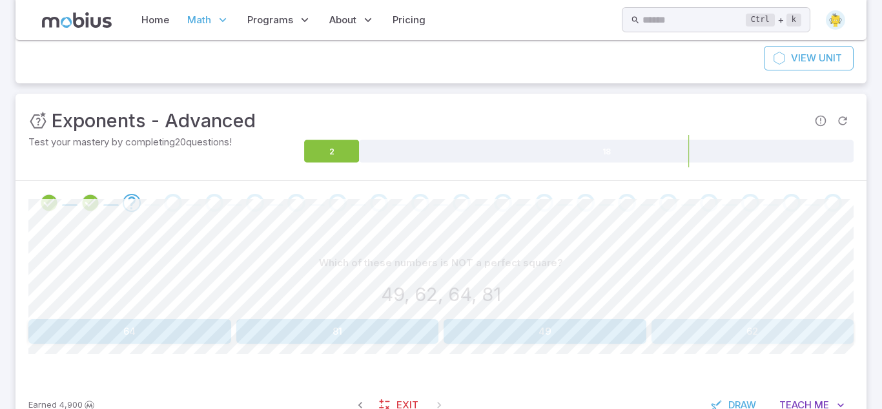
click at [676, 334] on button "62" at bounding box center [752, 331] width 203 height 25
click at [481, 323] on button "Not a Perfect Square" at bounding box center [649, 331] width 410 height 25
click at [481, 323] on button "49" at bounding box center [510, 331] width 133 height 25
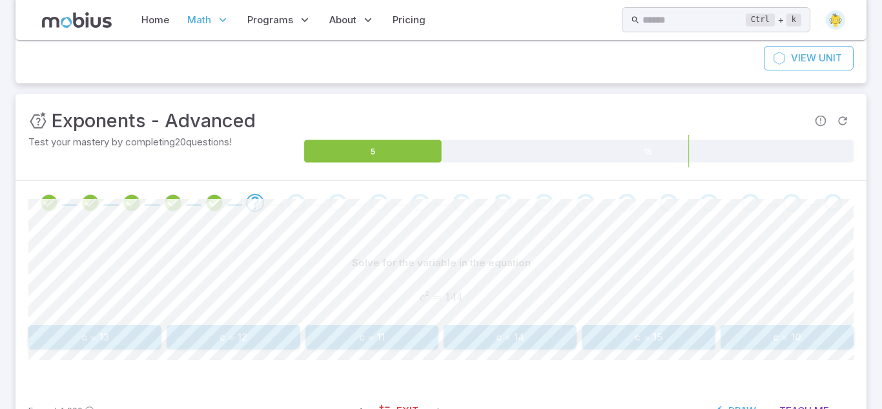
click at [247, 336] on button "c = 12" at bounding box center [233, 337] width 133 height 25
click at [683, 342] on button "n = 121" at bounding box center [648, 336] width 133 height 25
click at [478, 340] on button "z = 64" at bounding box center [510, 336] width 133 height 25
click at [260, 336] on button "10" at bounding box center [233, 336] width 133 height 25
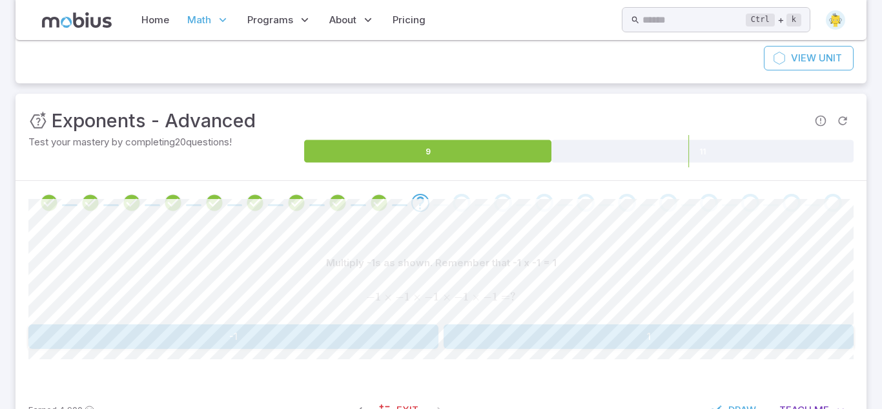
click at [260, 336] on button "-1" at bounding box center [233, 336] width 410 height 25
click at [229, 345] on button "-32" at bounding box center [233, 336] width 133 height 25
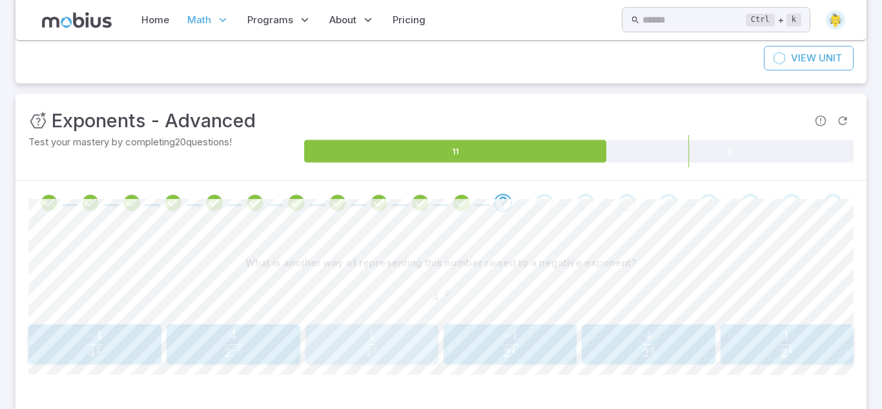
click at [328, 331] on span "4 2 1 ​" at bounding box center [372, 344] width 116 height 26
click at [647, 341] on span "−" at bounding box center [645, 334] width 10 height 15
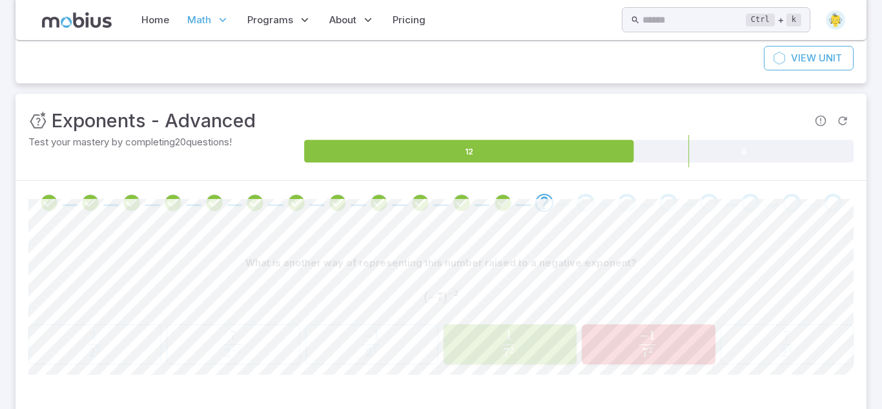
click at [553, 333] on span "7 2 1 ​" at bounding box center [509, 344] width 118 height 26
click at [553, 333] on span "7 2 1 ​" at bounding box center [509, 344] width 116 height 26
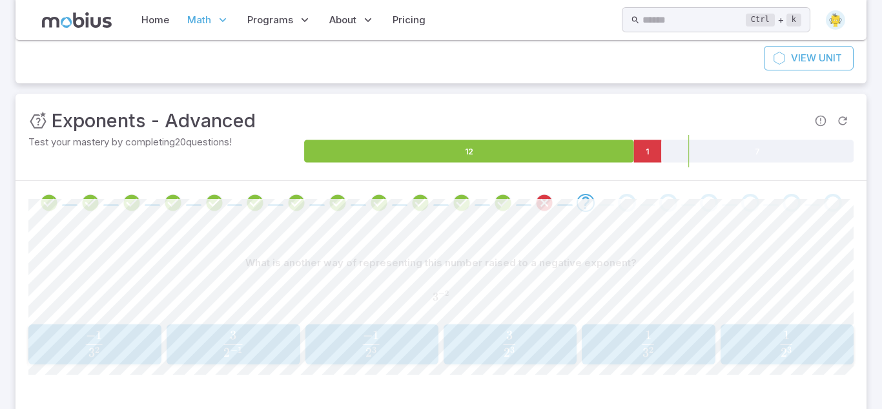
click at [637, 336] on span "3 2 1 ​" at bounding box center [648, 344] width 116 height 26
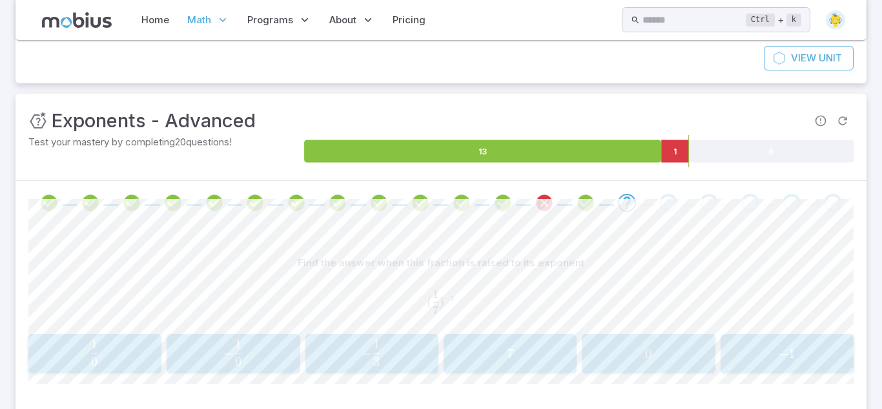
click at [753, 367] on div "− 1 -1 − 1" at bounding box center [786, 354] width 125 height 30
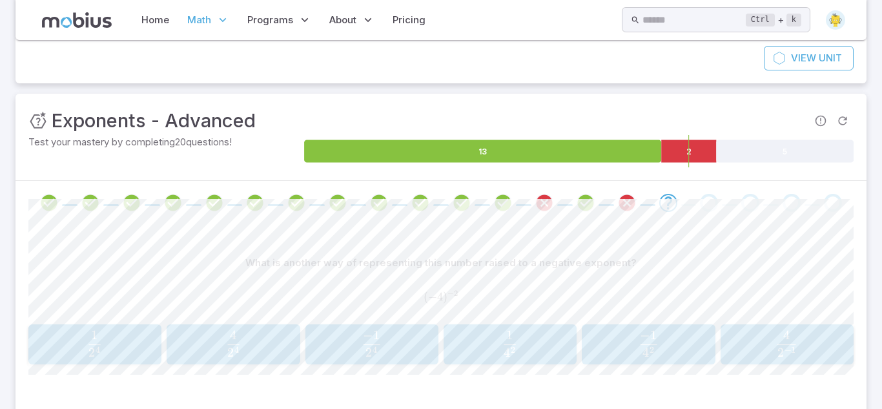
scroll to position [194, 0]
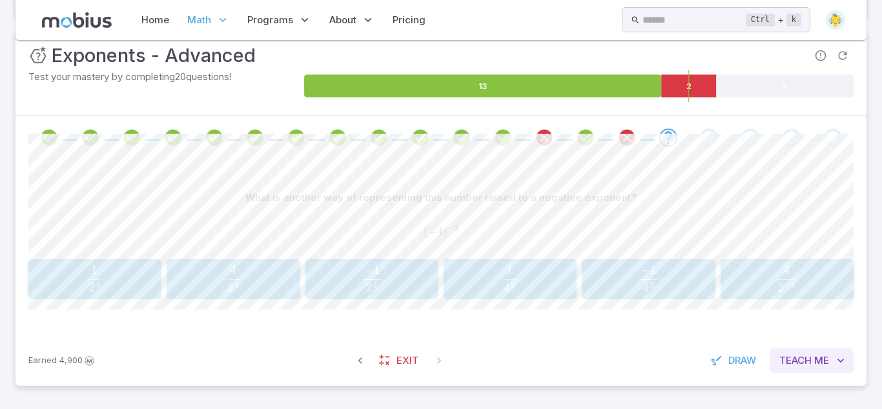
click at [790, 359] on span "Teach" at bounding box center [795, 360] width 32 height 14
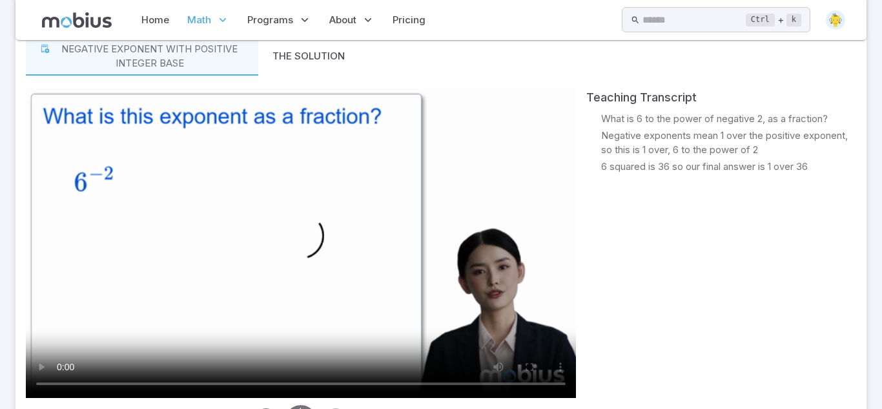
scroll to position [559, 0]
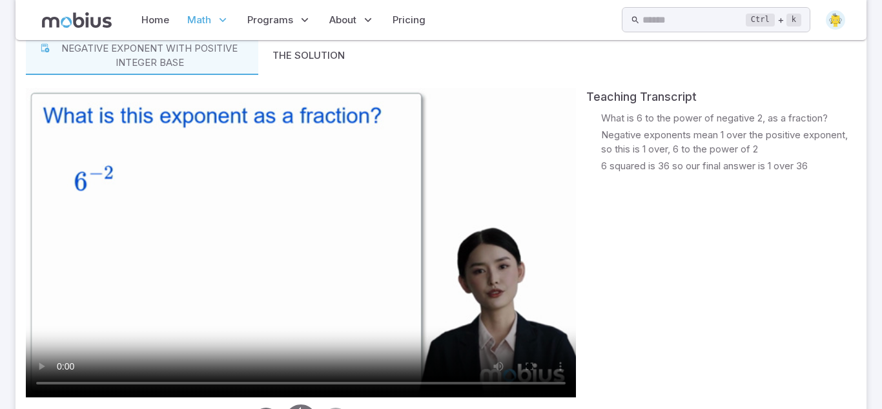
click at [40, 303] on video at bounding box center [301, 242] width 550 height 309
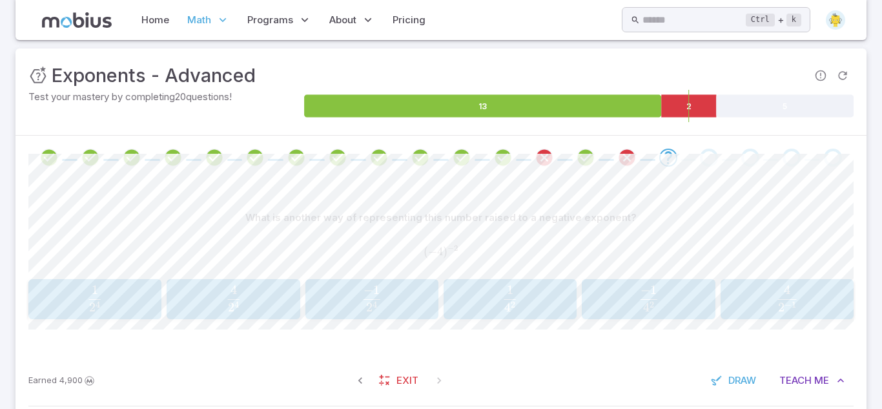
scroll to position [172, 0]
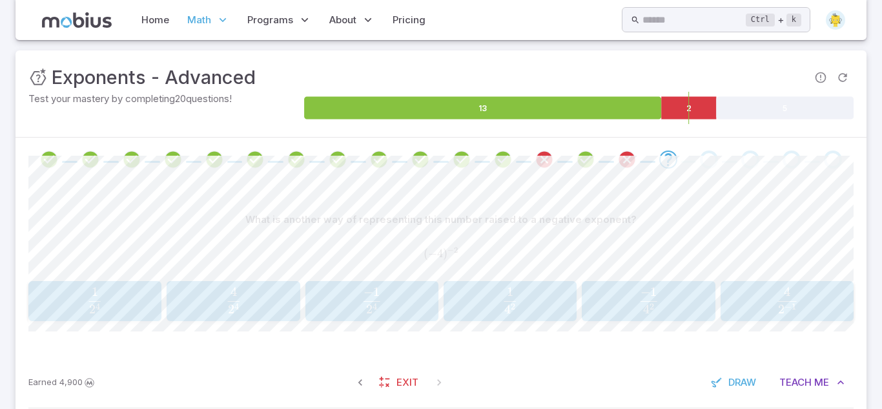
click at [522, 309] on span "4 2 1 ​" at bounding box center [510, 300] width 115 height 26
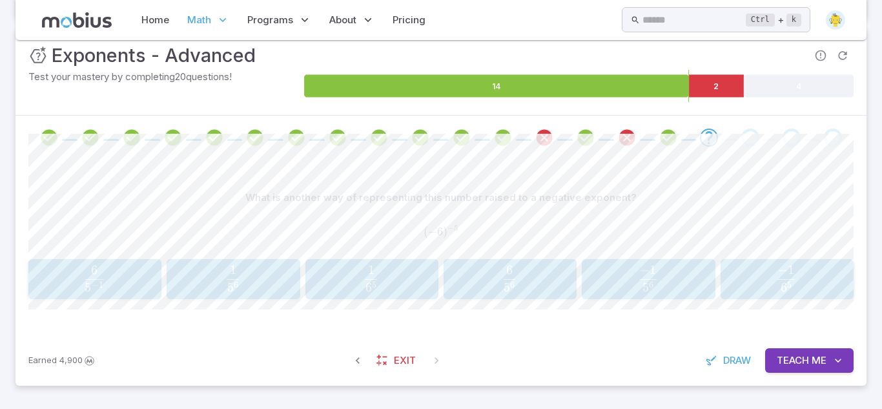
click at [755, 282] on span "6 5 − 1 ​" at bounding box center [786, 278] width 116 height 26
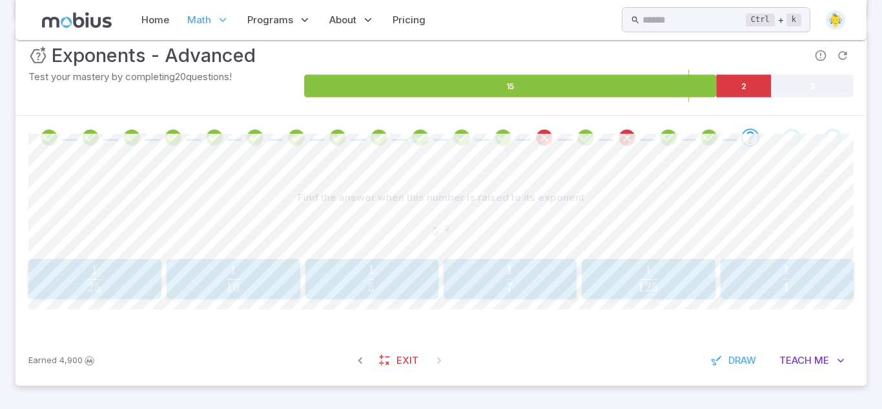
click at [138, 271] on span "25 1 ​" at bounding box center [94, 278] width 116 height 26
click at [118, 284] on span "36 1 ​" at bounding box center [94, 278] width 116 height 26
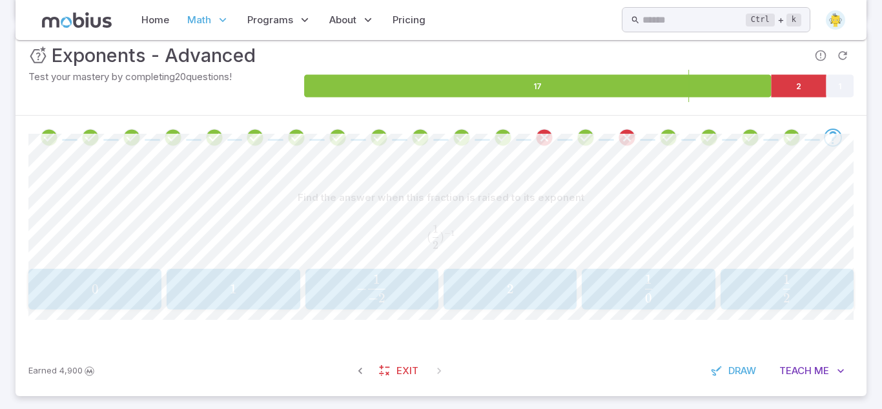
click at [476, 292] on span "2" at bounding box center [509, 289] width 125 height 16
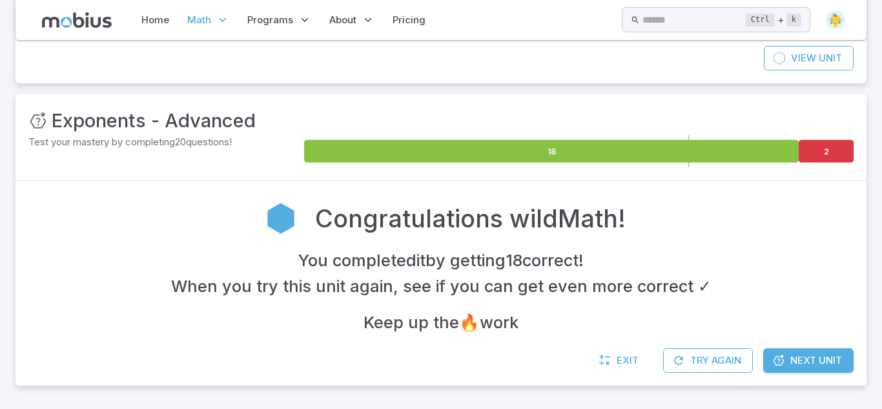
scroll to position [128, 0]
click at [804, 366] on span "Next Unit" at bounding box center [816, 360] width 52 height 14
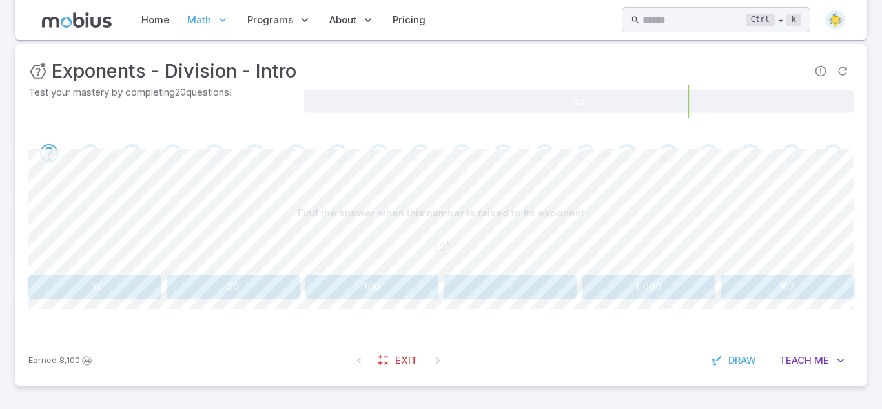
scroll to position [178, 0]
click at [329, 283] on button "100" at bounding box center [371, 286] width 133 height 25
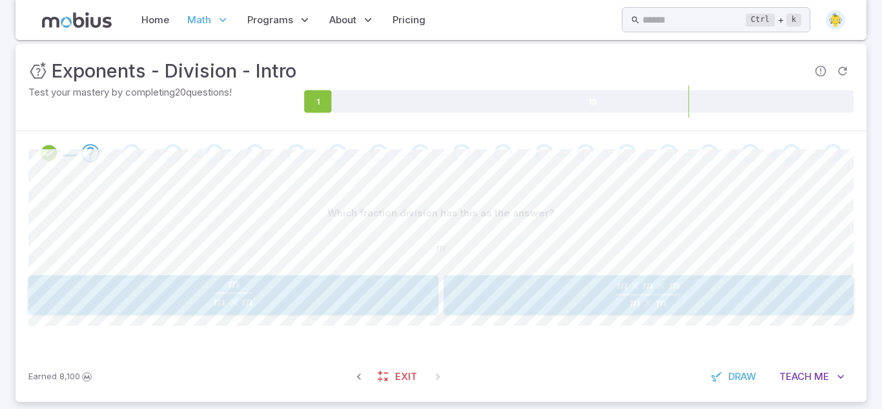
click at [566, 294] on span "m × m m × m × m ​" at bounding box center [648, 294] width 356 height 26
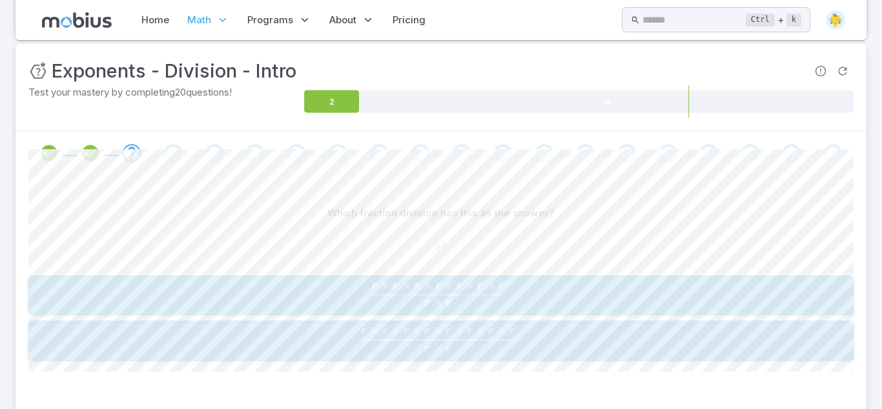
click at [452, 330] on span "r × r × r × r × r × r × r × r" at bounding box center [439, 331] width 154 height 17
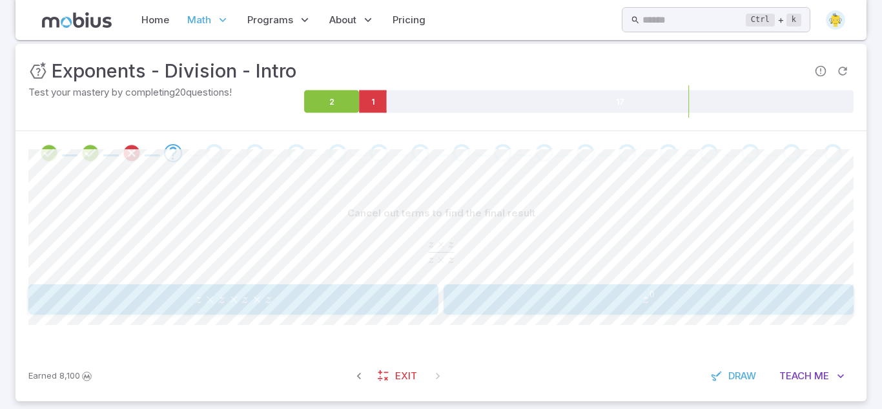
click at [469, 296] on span "z 0" at bounding box center [648, 299] width 402 height 17
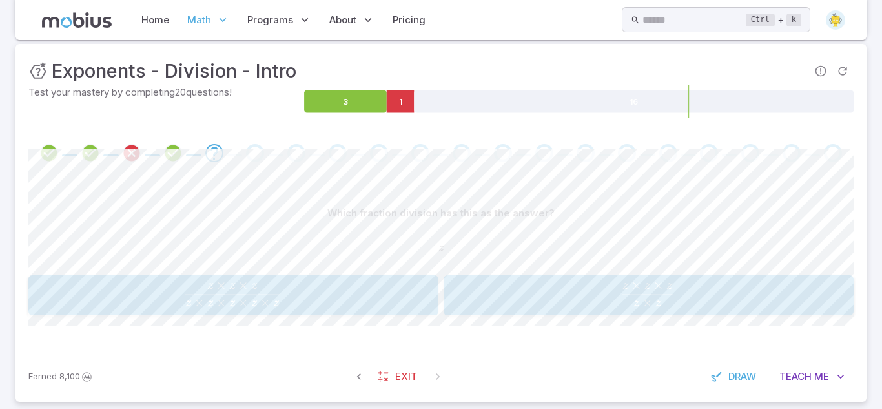
click at [408, 289] on span "z × z × z × z × z z × z × z ​" at bounding box center [233, 294] width 358 height 26
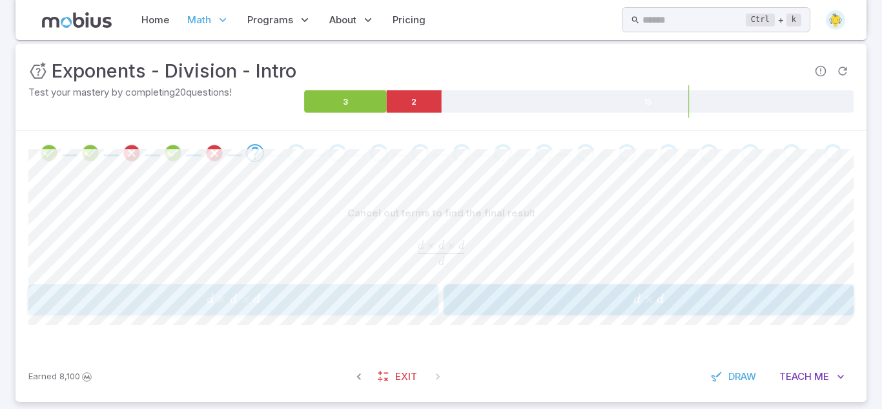
click at [422, 298] on span "d × d × d" at bounding box center [233, 299] width 402 height 17
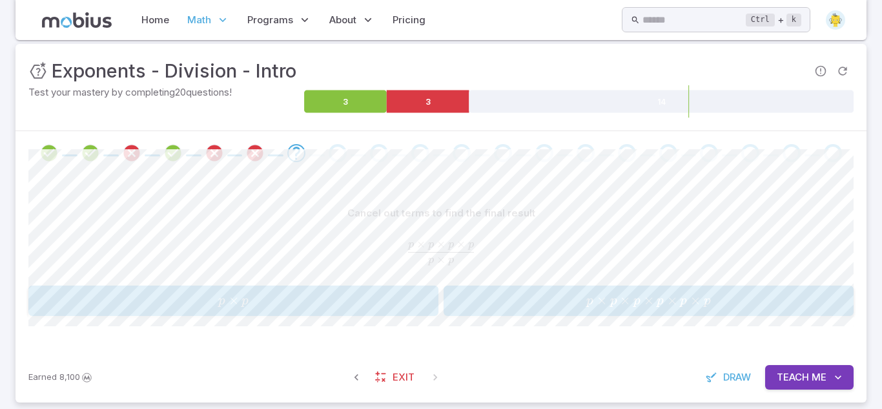
click at [788, 382] on span "Teach" at bounding box center [793, 377] width 32 height 14
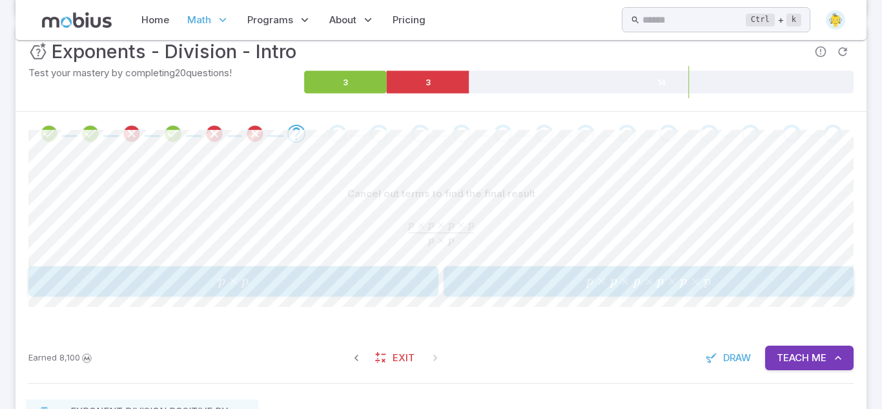
scroll to position [196, 0]
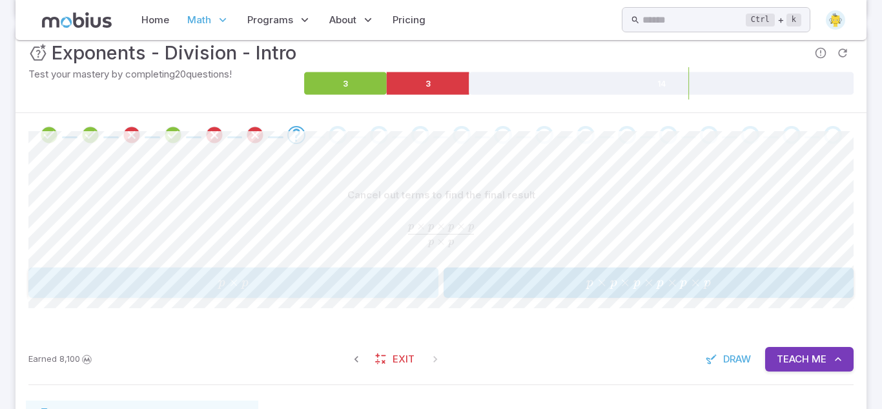
click at [401, 291] on div "p × p p \times p p × p" at bounding box center [233, 282] width 402 height 20
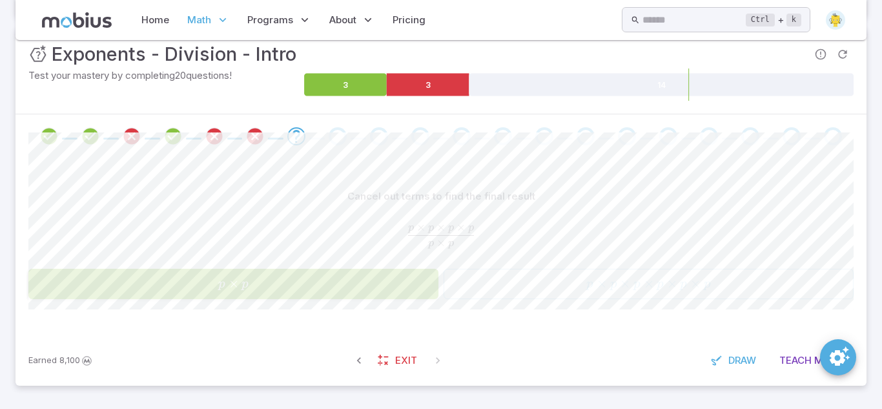
scroll to position [195, 0]
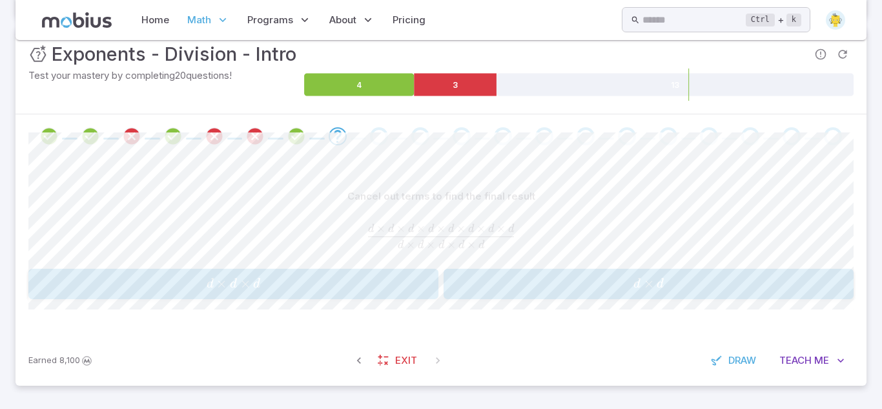
click at [331, 289] on span "d × d × d" at bounding box center [233, 283] width 402 height 17
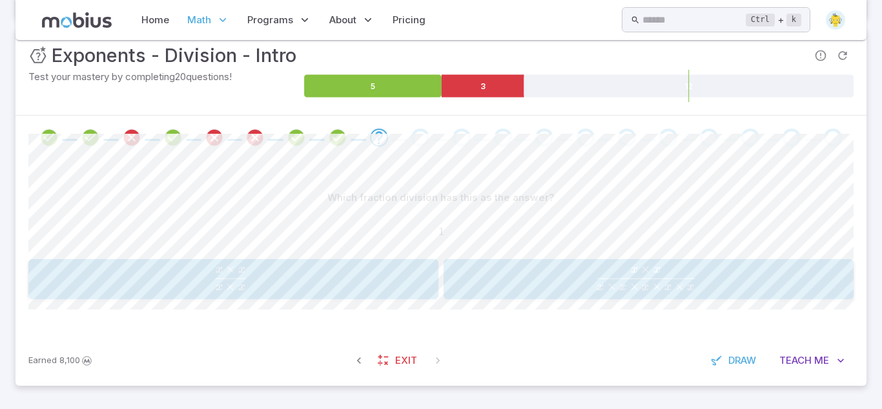
scroll to position [194, 0]
click at [331, 289] on span "x × x x × x ​" at bounding box center [233, 278] width 358 height 26
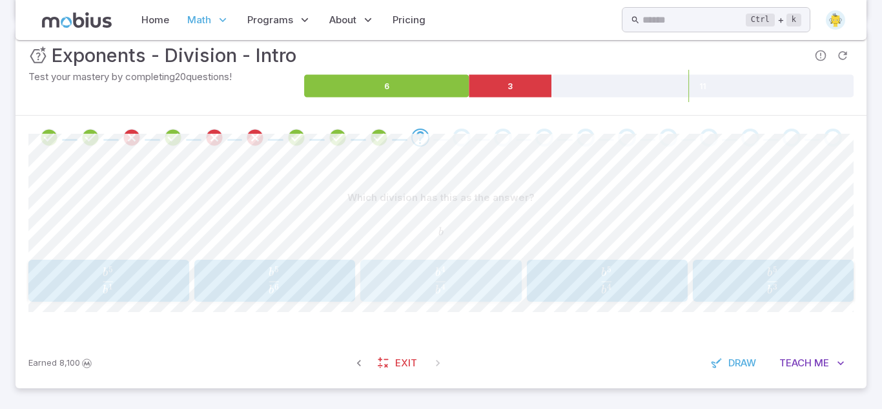
click at [444, 291] on span "button" at bounding box center [440, 288] width 10 height 8
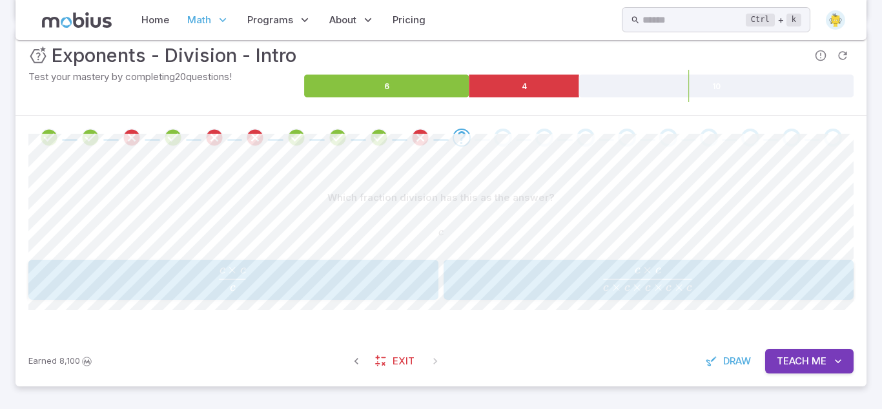
click at [341, 268] on span "c c × c ​" at bounding box center [233, 278] width 358 height 25
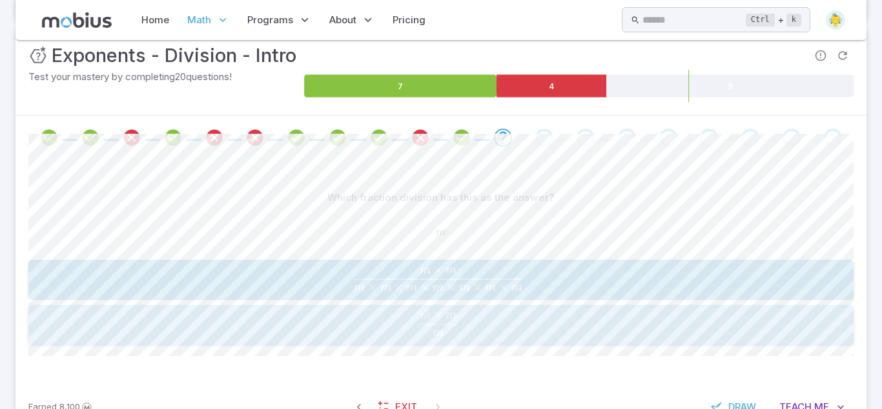
click at [429, 342] on button "m × m m \frac{m \times m}{m} m m × m ​" at bounding box center [440, 325] width 825 height 40
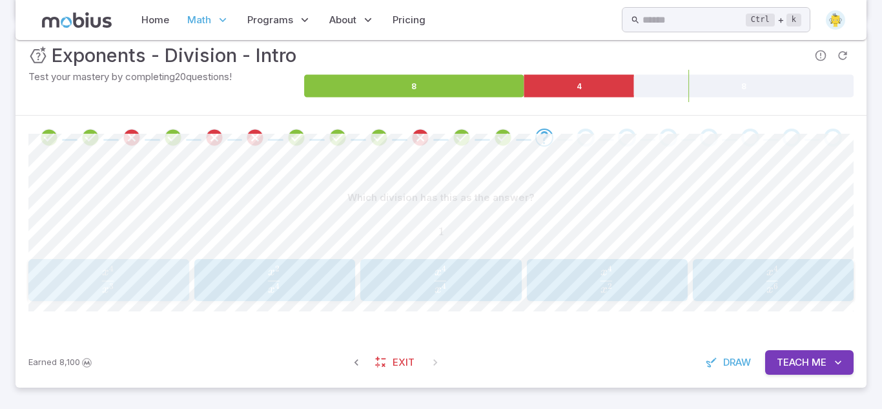
click at [145, 289] on span "x 3 x 4 ​" at bounding box center [108, 278] width 128 height 26
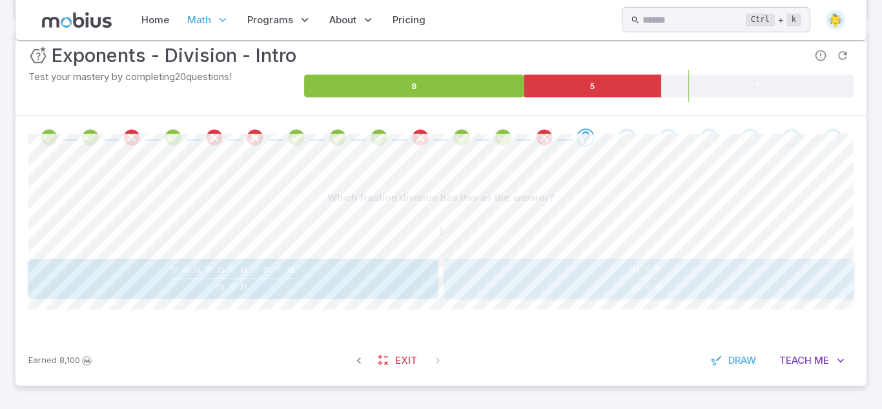
click at [602, 285] on span "n × n n × n ​" at bounding box center [648, 278] width 358 height 26
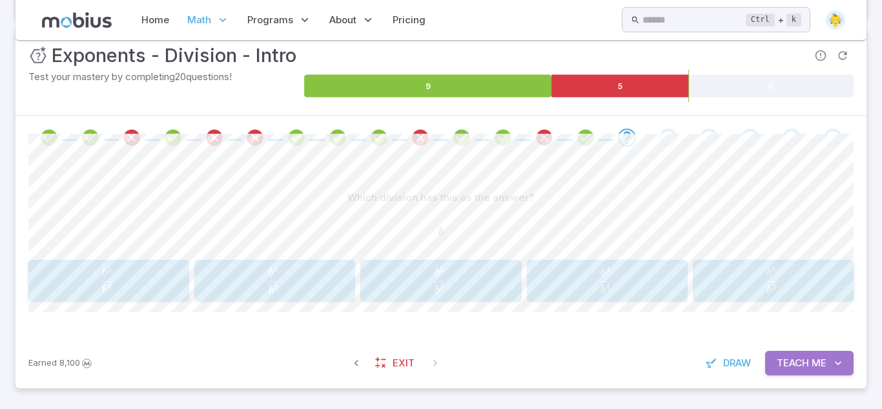
click at [818, 359] on span "Me" at bounding box center [819, 363] width 15 height 14
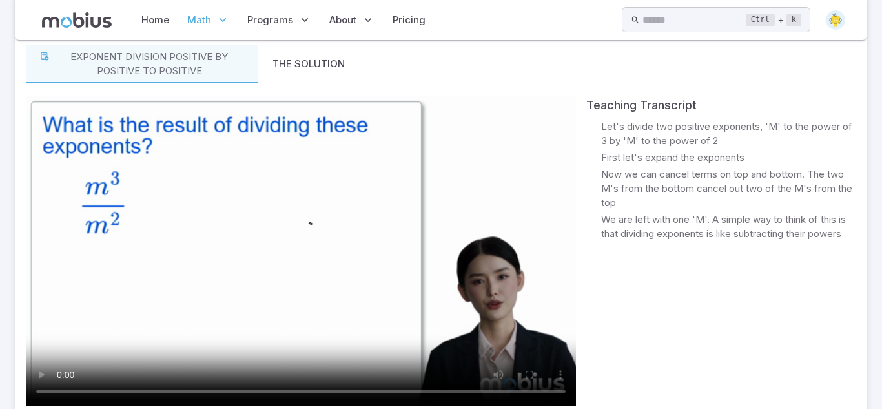
scroll to position [550, 0]
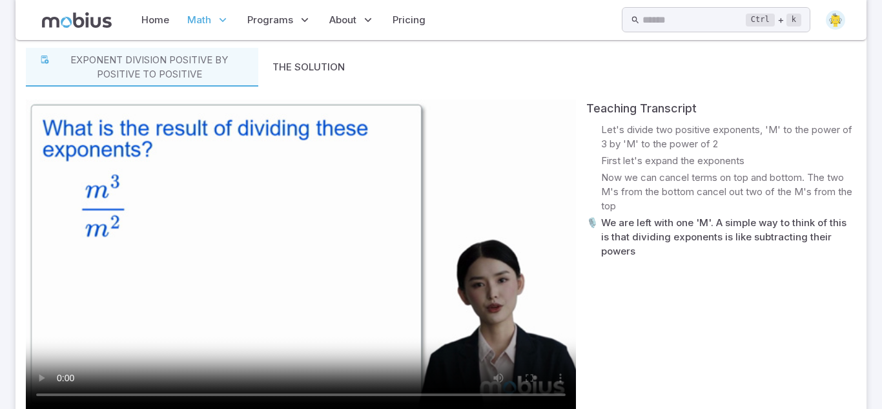
click at [818, 359] on div "Teaching Transcript 🎙️ Let's divide two positive exponents, 'M' to the power of…" at bounding box center [721, 275] width 270 height 352
click at [136, 238] on video at bounding box center [301, 253] width 550 height 309
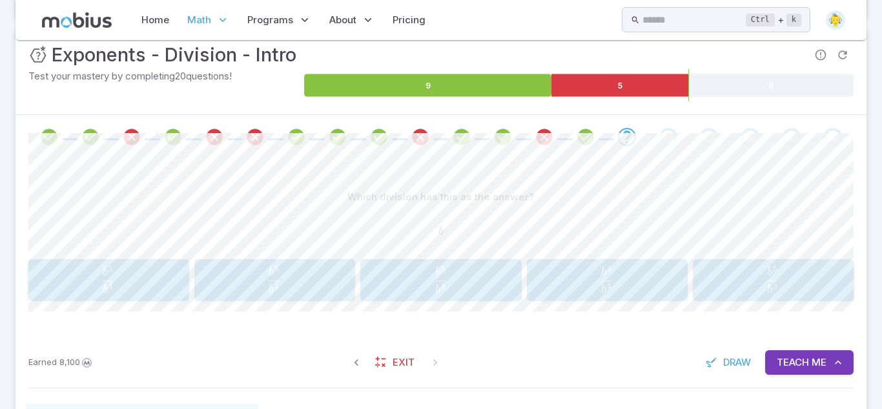
scroll to position [193, 0]
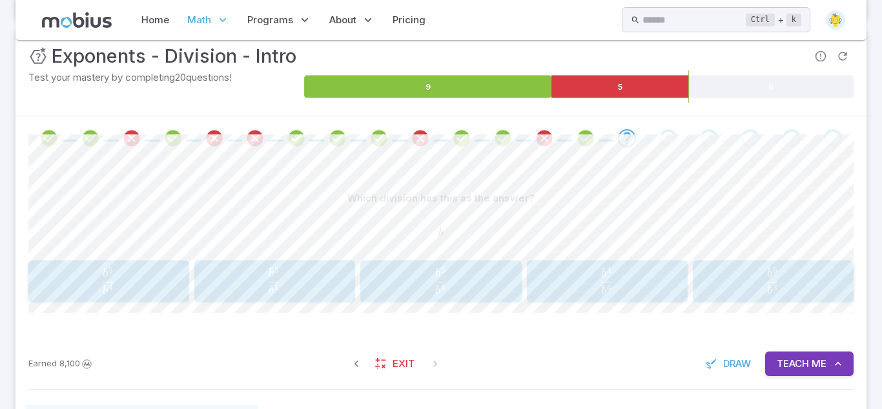
click at [615, 276] on span "b 4 b 4 ​" at bounding box center [606, 280] width 128 height 26
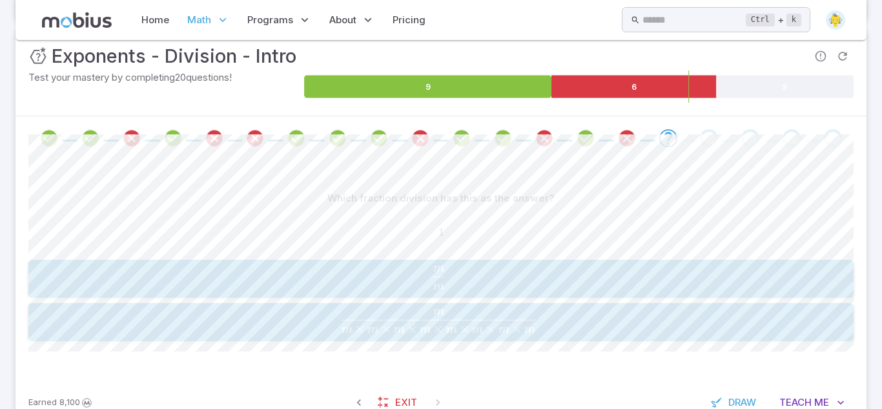
click at [576, 282] on span "m m ​" at bounding box center [438, 277] width 722 height 23
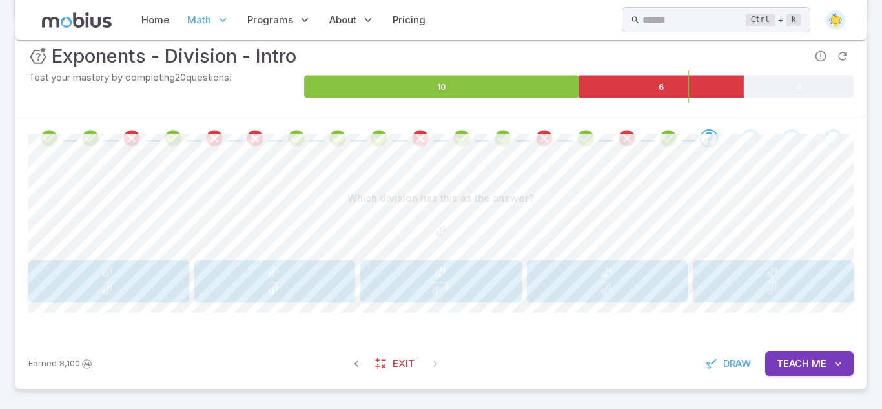
click at [747, 280] on span "d 1 d 4 ​" at bounding box center [772, 280] width 128 height 26
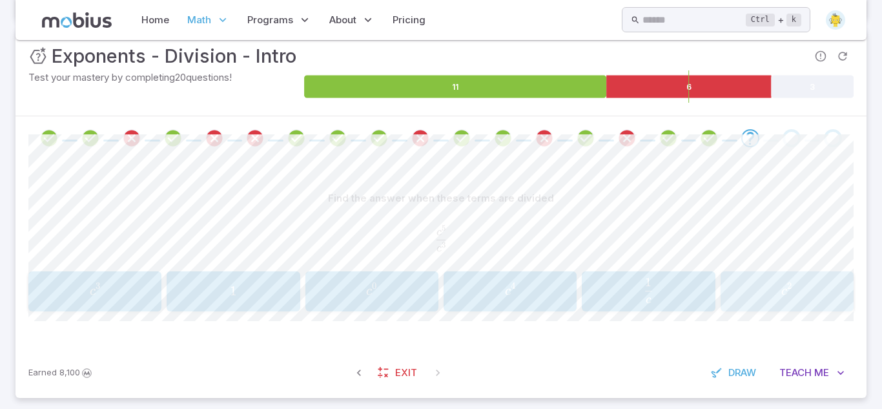
click at [755, 292] on span "c 2" at bounding box center [786, 290] width 125 height 17
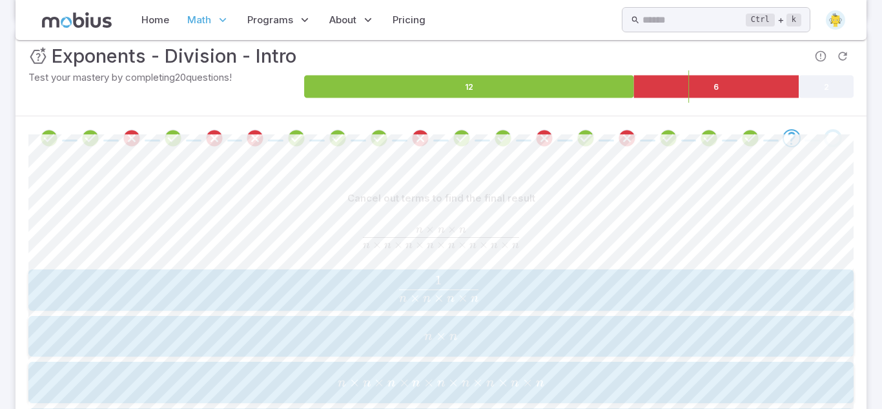
click at [399, 380] on span "×" at bounding box center [404, 382] width 10 height 16
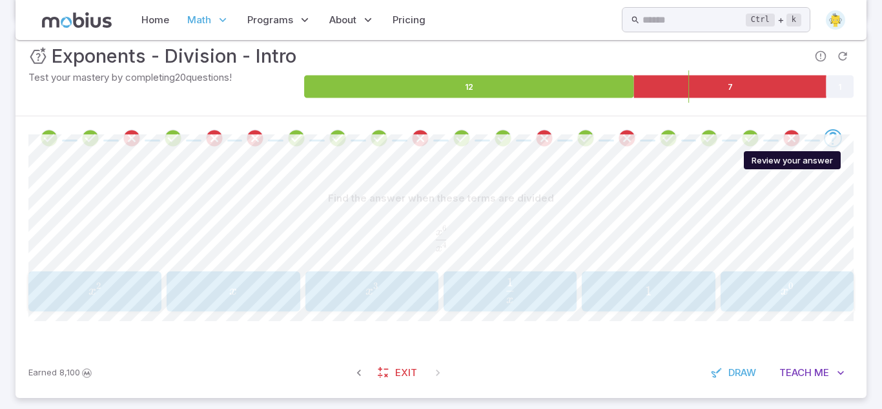
click at [787, 145] on icon "Review your answer" at bounding box center [791, 137] width 19 height 19
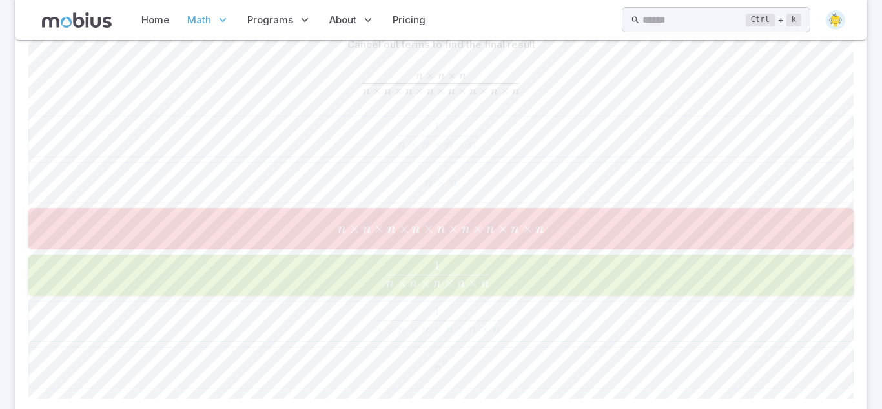
scroll to position [436, 0]
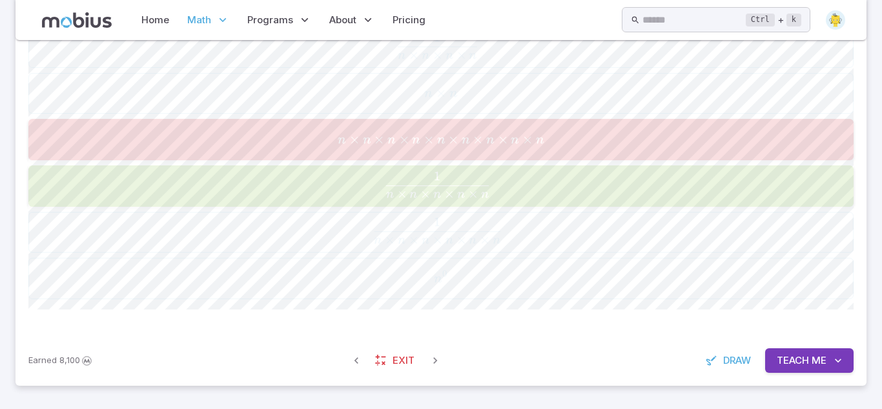
click at [811, 351] on button "Teach Me" at bounding box center [809, 360] width 88 height 25
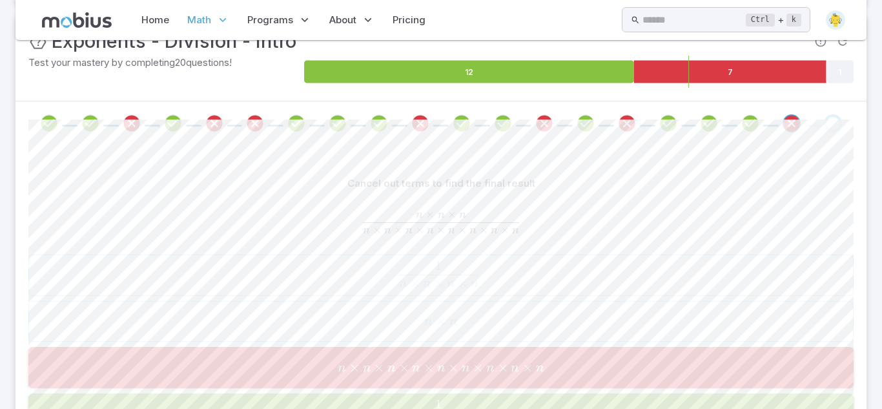
scroll to position [201, 0]
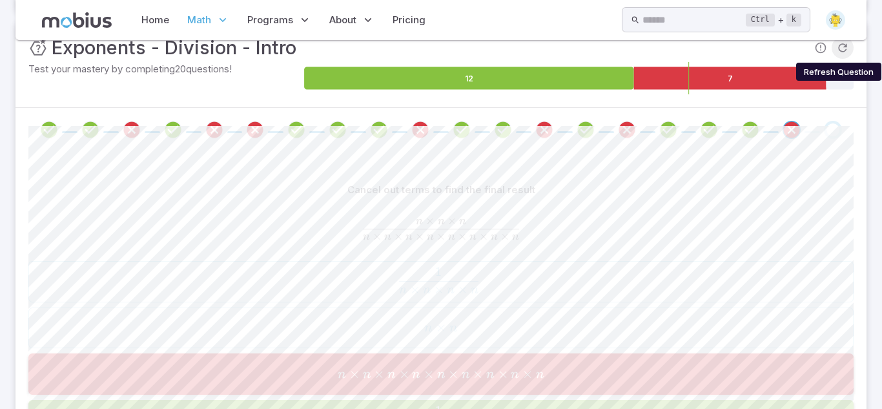
click at [844, 45] on icon "Refresh Question" at bounding box center [842, 47] width 13 height 13
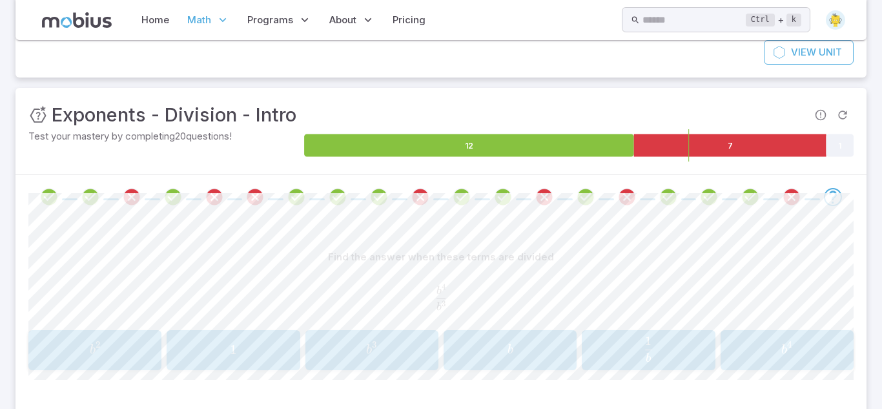
scroll to position [138, 0]
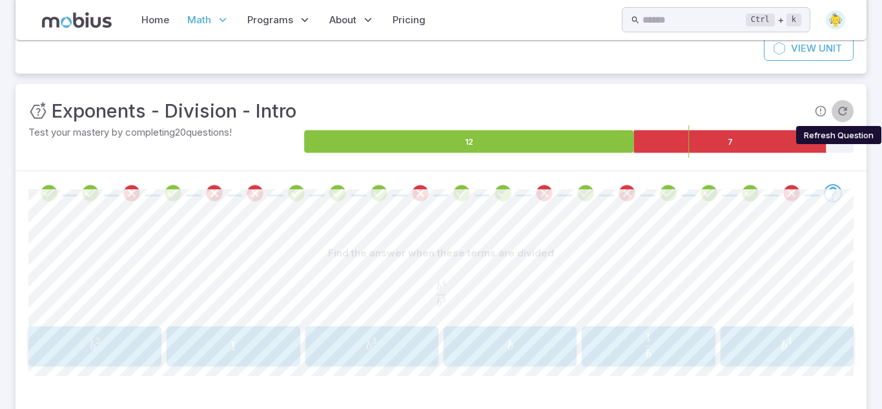
click at [835, 118] on button "Refresh Question" at bounding box center [843, 111] width 22 height 22
click at [124, 341] on span "c 1 ​" at bounding box center [94, 344] width 107 height 25
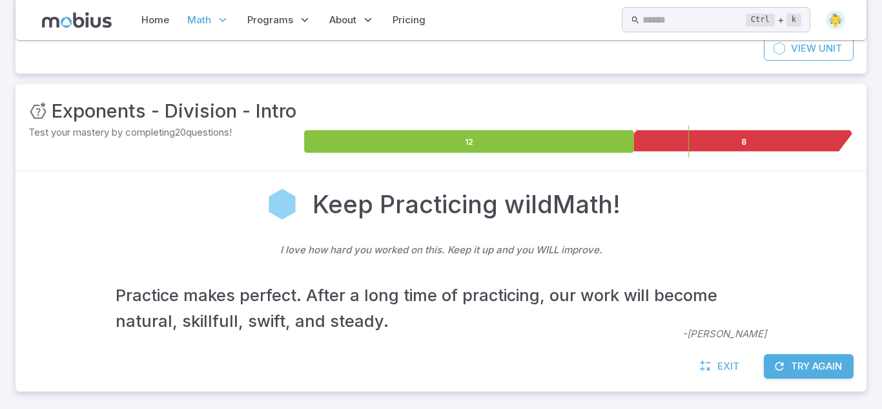
click at [377, 394] on div "Math / Grades / Grade 9 / Exponents - Division - Intro Exponents - Division - I…" at bounding box center [440, 158] width 851 height 486
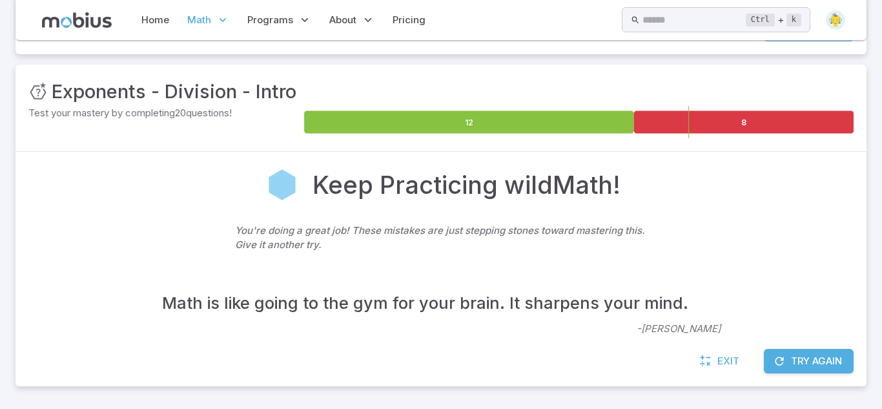
scroll to position [158, 0]
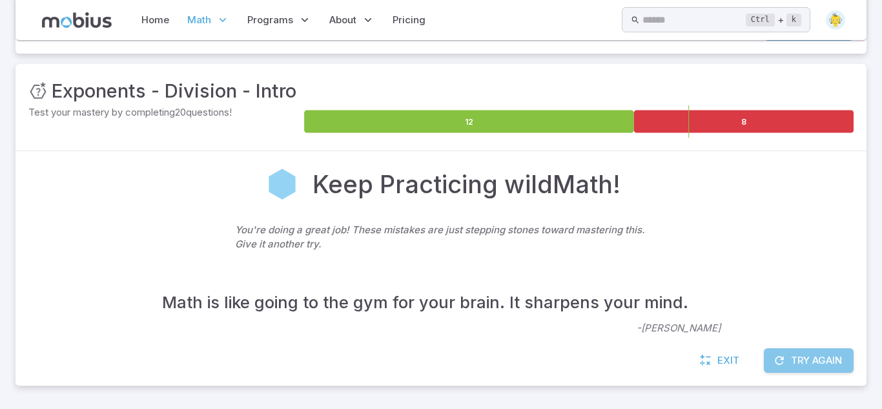
click at [803, 363] on button "Try Again" at bounding box center [809, 360] width 90 height 25
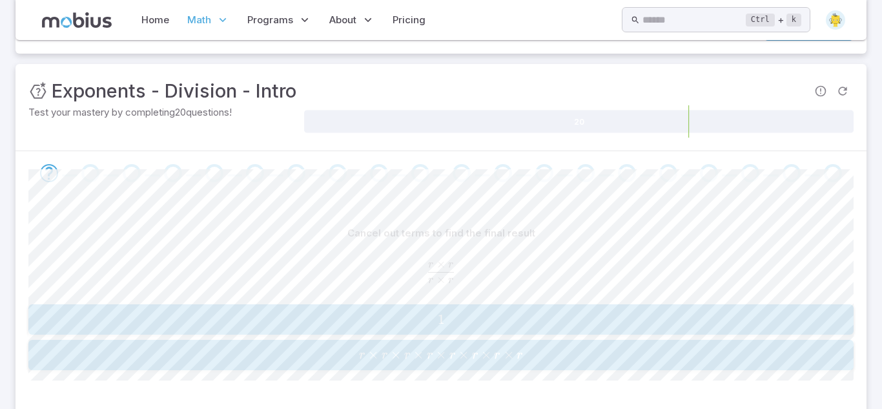
click at [597, 314] on span "1" at bounding box center [440, 319] width 817 height 16
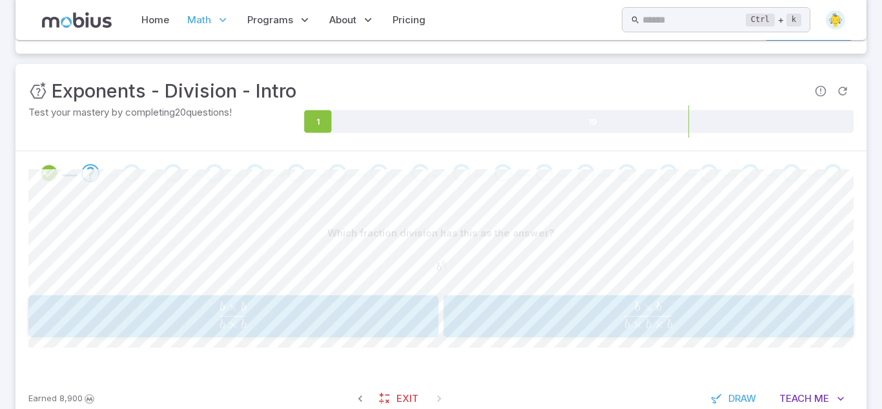
click at [597, 314] on span "b × b × b b × b ​" at bounding box center [648, 316] width 372 height 28
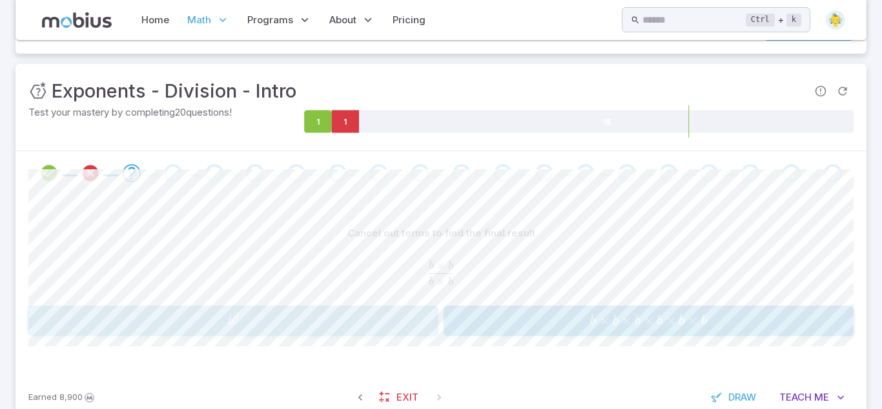
click at [303, 321] on span "b 0" at bounding box center [233, 320] width 402 height 17
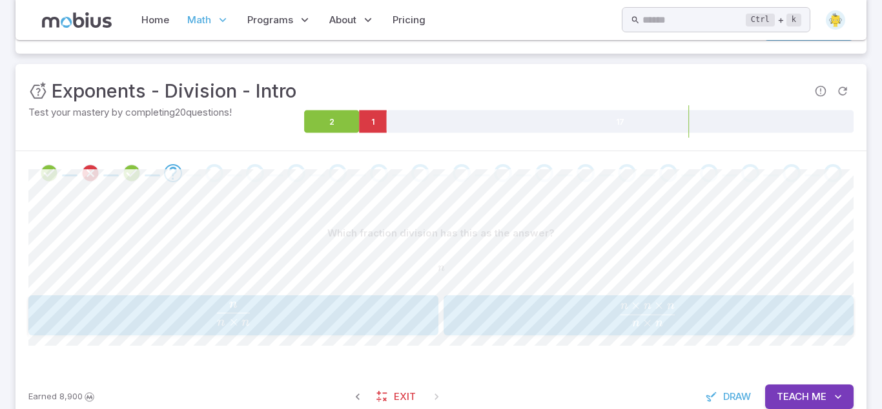
click at [314, 310] on span "n × n n ​" at bounding box center [233, 314] width 402 height 25
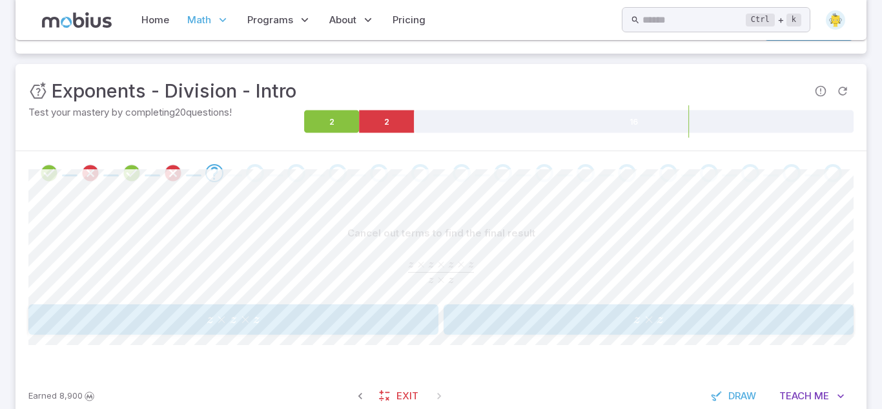
click at [483, 320] on span "z × z" at bounding box center [648, 319] width 402 height 17
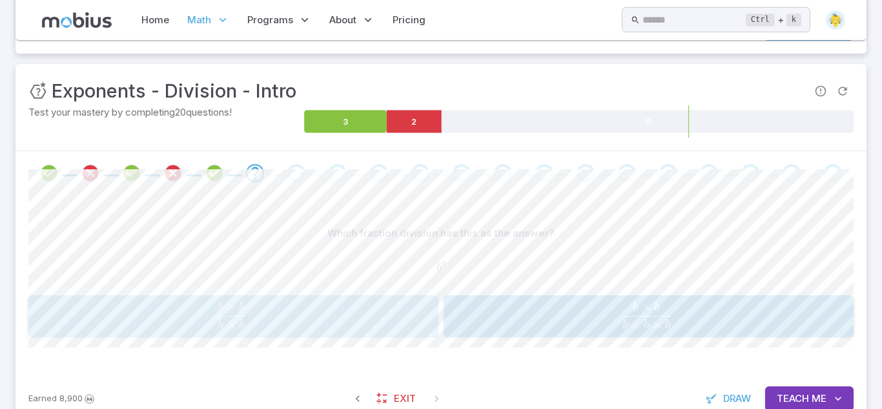
click at [329, 311] on span "b × b b × b ​" at bounding box center [231, 316] width 375 height 28
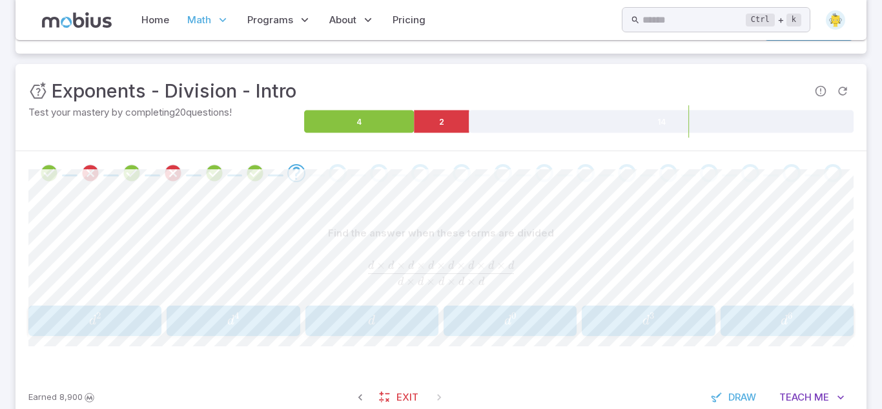
click at [626, 329] on span "d 3" at bounding box center [648, 320] width 125 height 17
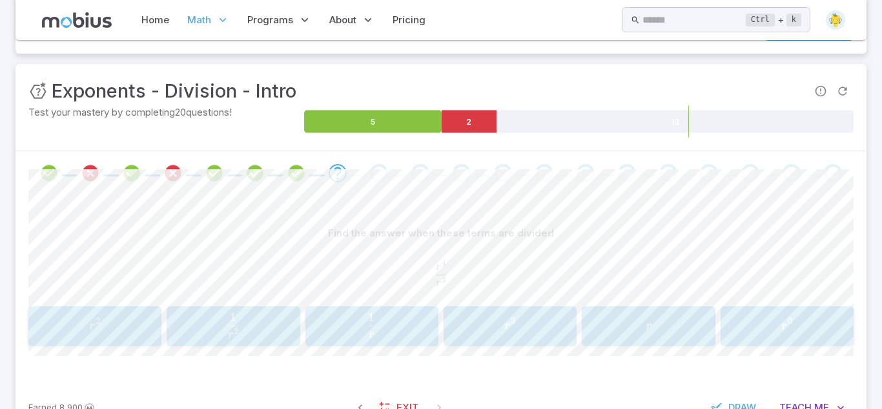
click at [647, 319] on span "r" at bounding box center [649, 325] width 6 height 17
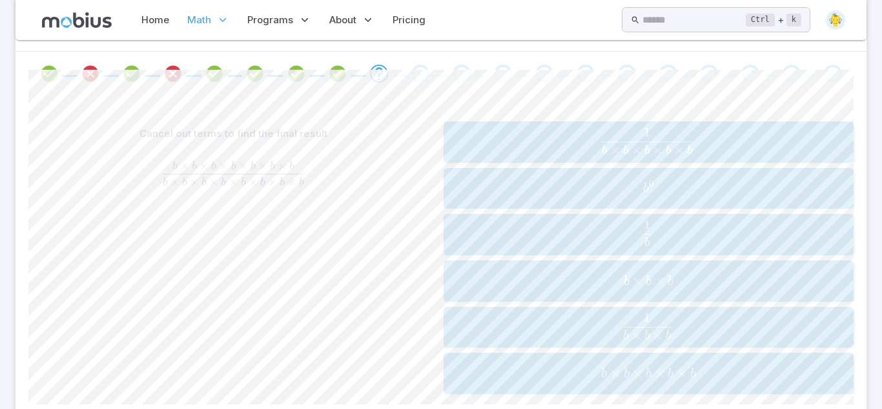
scroll to position [260, 0]
click at [575, 247] on div "1 b \frac{1}{b} b 1 ​" at bounding box center [648, 232] width 402 height 31
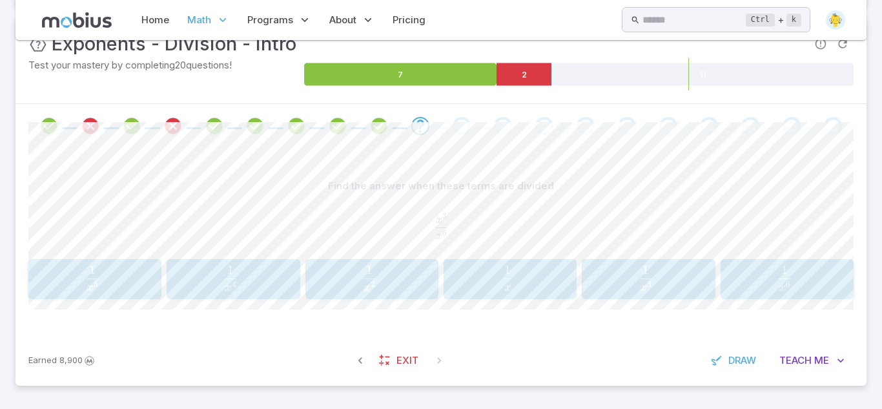
scroll to position [205, 0]
click at [680, 271] on span "x 3 1 ​" at bounding box center [648, 277] width 107 height 25
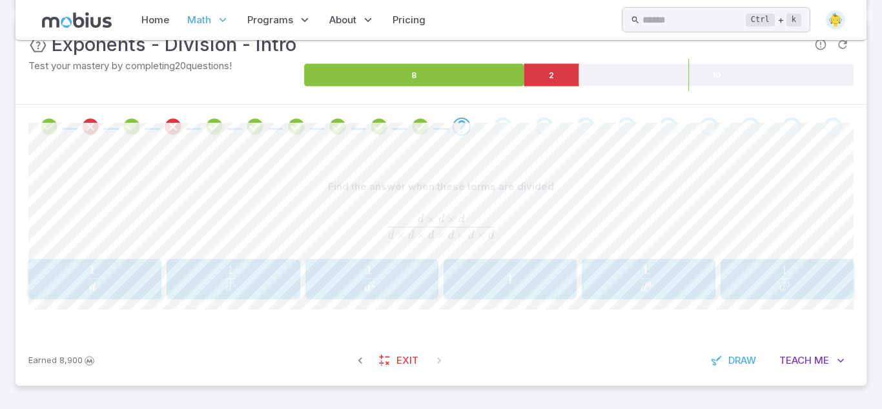
scroll to position [205, 0]
click at [761, 292] on div "1 d 3 \frac{1}{d^{3}} d 3 1 ​" at bounding box center [786, 279] width 125 height 30
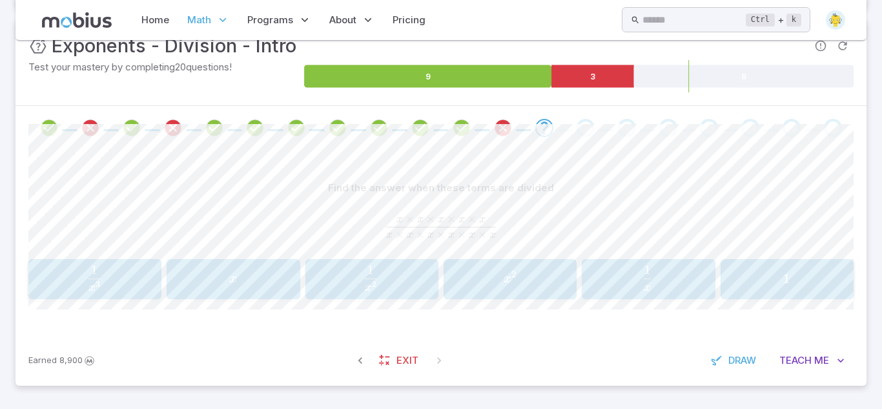
scroll to position [203, 0]
click at [669, 291] on div "1 x \frac{1}{x} x 1 ​" at bounding box center [648, 279] width 125 height 30
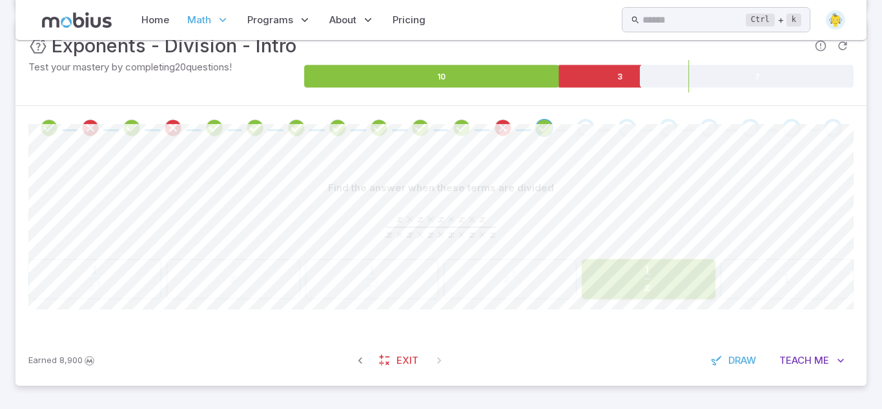
scroll to position [196, 0]
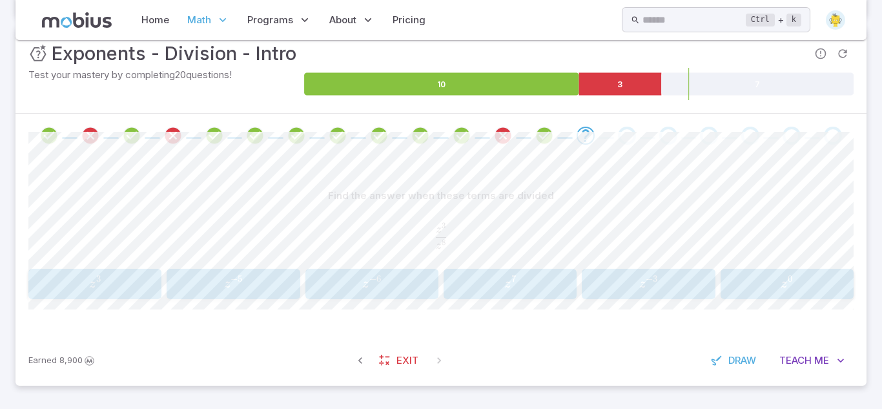
click at [265, 293] on div "z − 5 z^{-5} z − 5" at bounding box center [233, 284] width 125 height 20
click at [598, 284] on span "r − 32" at bounding box center [648, 283] width 125 height 17
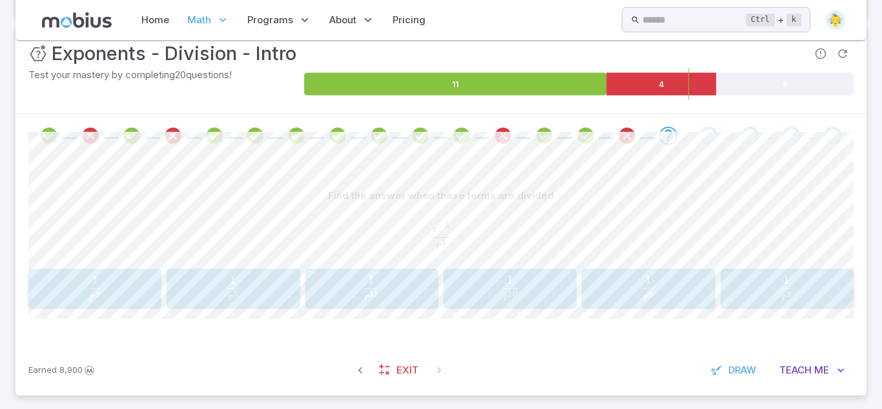
scroll to position [205, 0]
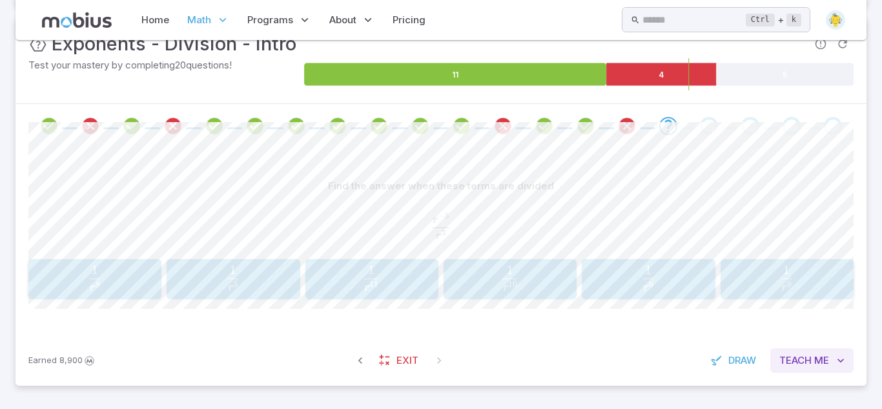
click at [799, 353] on span "Teach" at bounding box center [795, 360] width 32 height 14
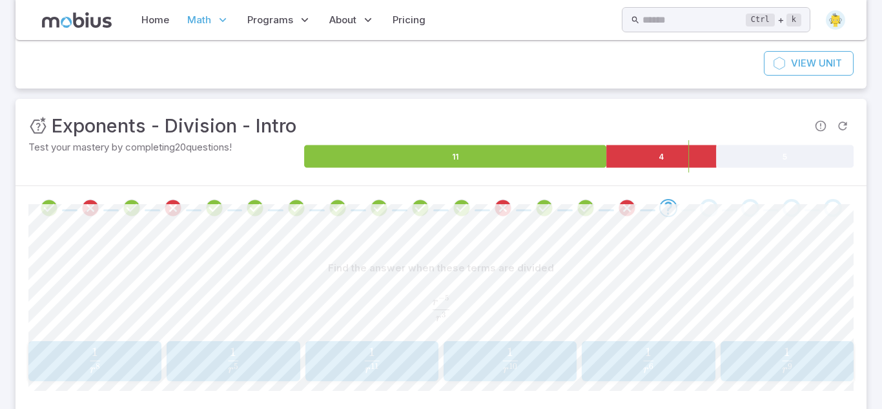
scroll to position [121, 0]
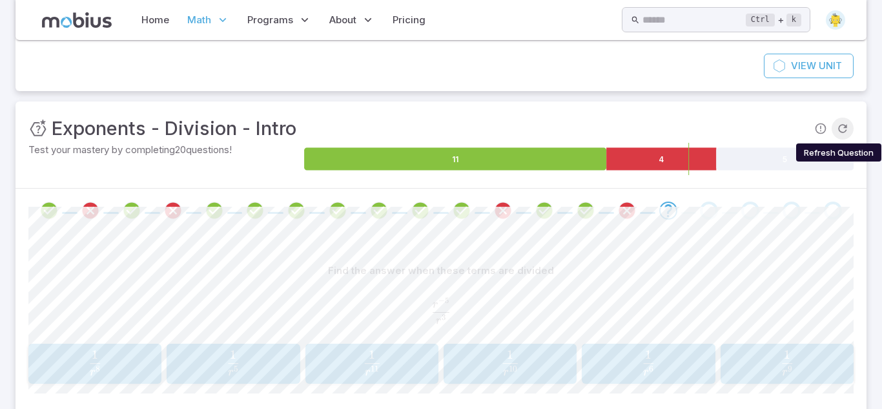
click at [845, 130] on icon "Refresh Question" at bounding box center [842, 128] width 13 height 13
click at [848, 130] on icon "Refresh Question" at bounding box center [842, 128] width 13 height 13
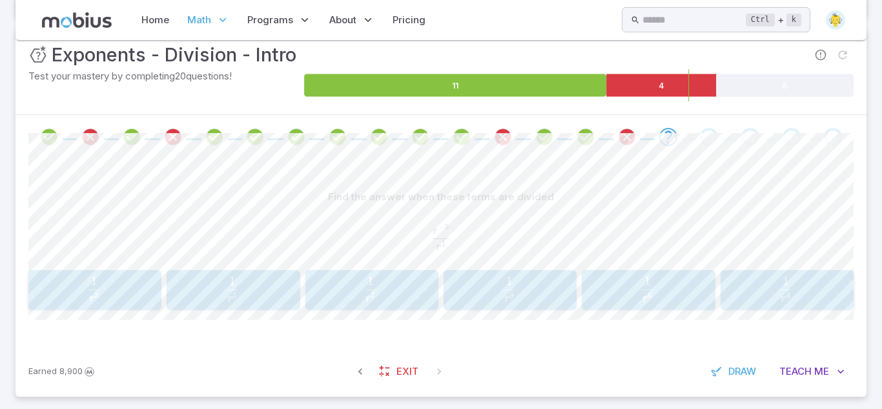
scroll to position [205, 0]
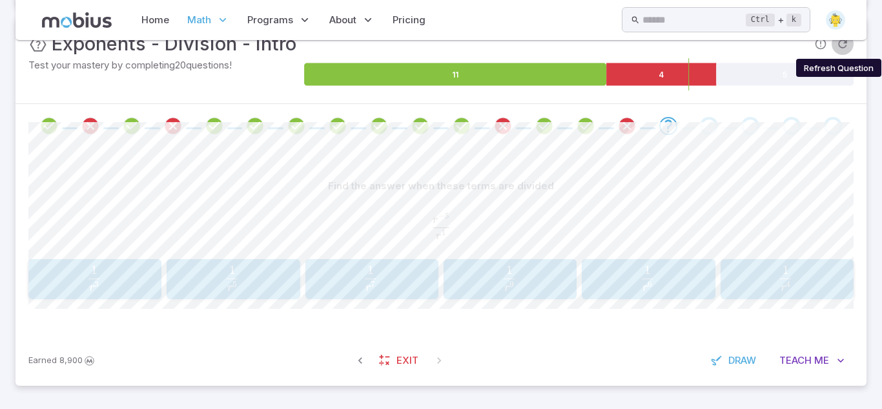
click at [837, 42] on icon "Refresh Question" at bounding box center [842, 43] width 13 height 13
click at [88, 290] on span "c" at bounding box center [90, 287] width 5 height 12
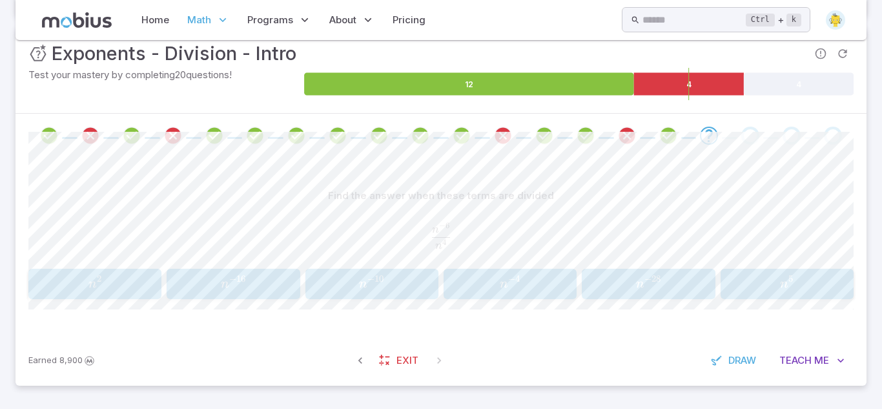
scroll to position [196, 0]
click at [259, 282] on span "n − 16" at bounding box center [233, 283] width 125 height 17
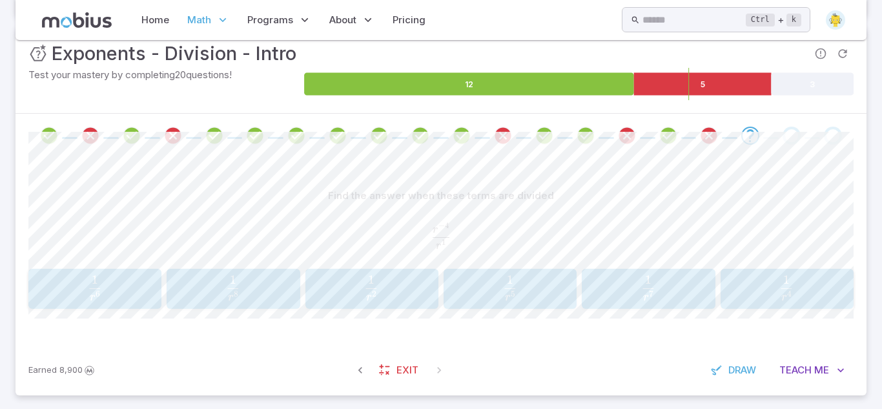
click at [501, 300] on span "r 5 1 ​" at bounding box center [509, 287] width 107 height 25
click at [252, 280] on span "b 12 1 ​" at bounding box center [232, 287] width 108 height 25
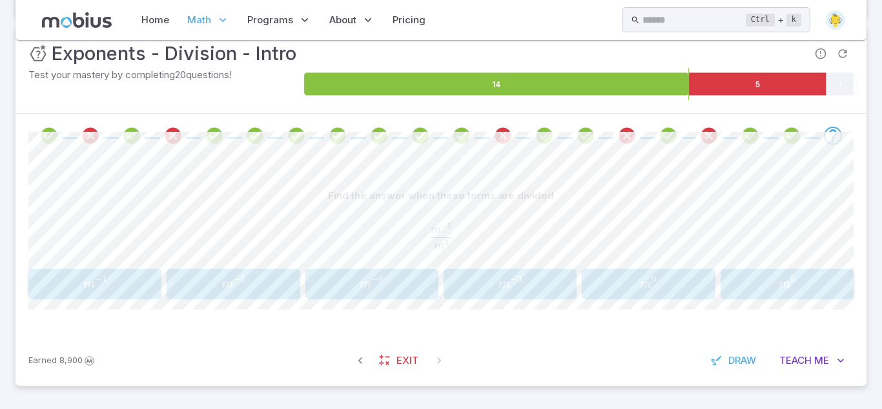
click at [331, 271] on button "m − 8 m^{-8} m − 8" at bounding box center [371, 284] width 133 height 30
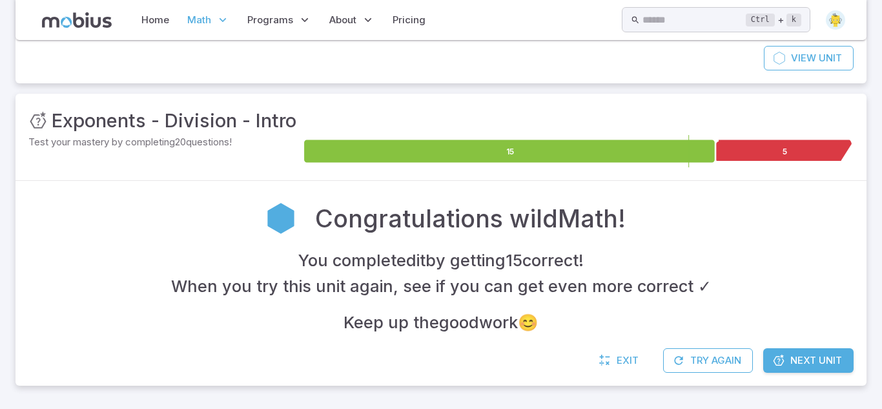
scroll to position [128, 0]
click at [820, 352] on link "Next Unit" at bounding box center [808, 360] width 90 height 25
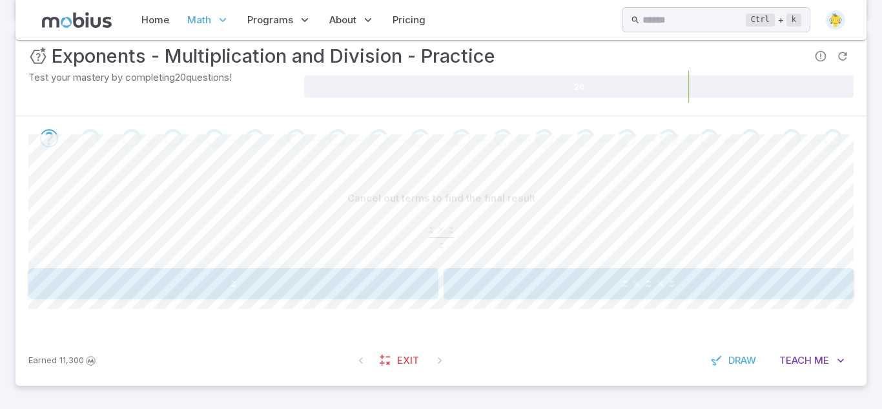
scroll to position [191, 0]
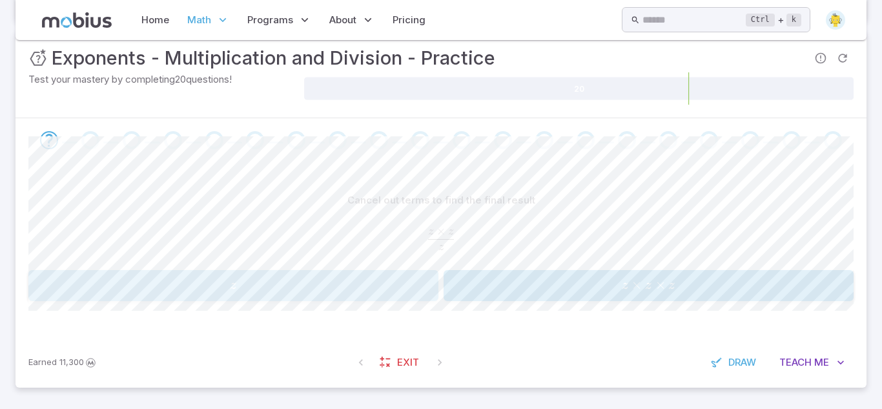
click at [317, 276] on div "z z z" at bounding box center [233, 285] width 402 height 20
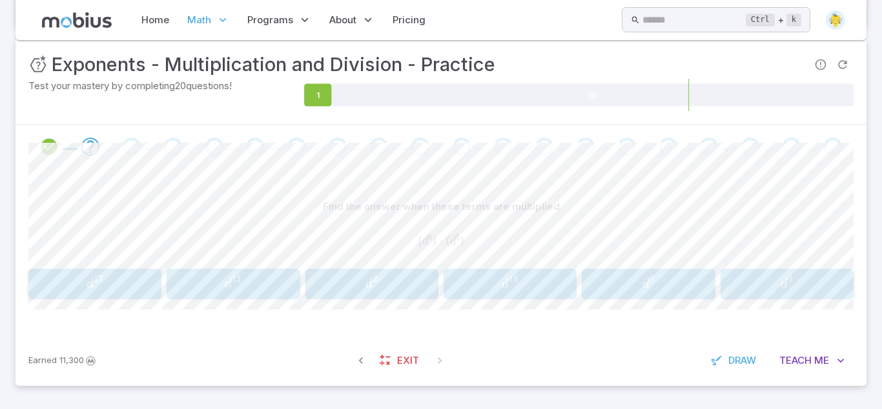
scroll to position [185, 0]
click at [212, 275] on span "d 11" at bounding box center [233, 283] width 125 height 17
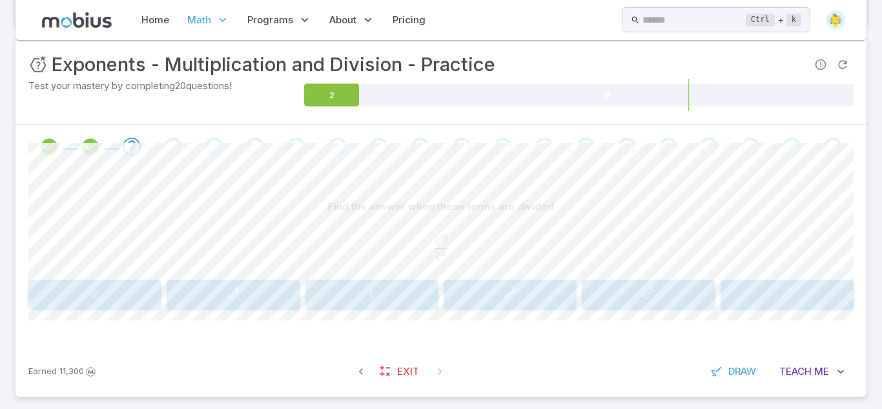
click at [479, 303] on span "c 2" at bounding box center [509, 294] width 125 height 17
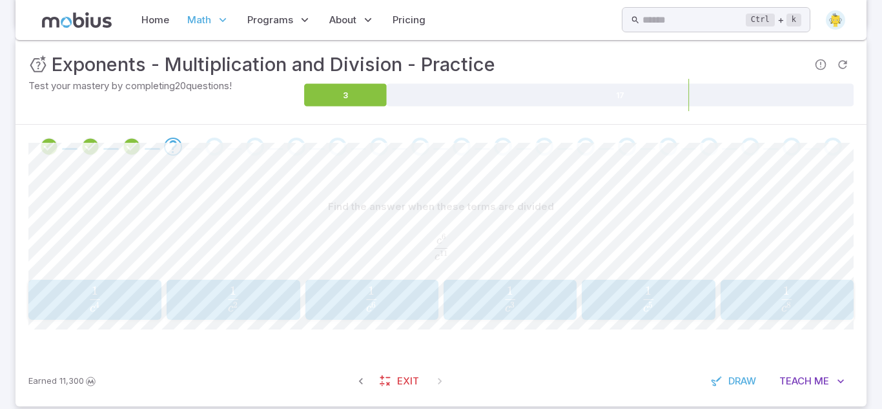
click at [610, 306] on span "c 5 1 ​" at bounding box center [648, 298] width 107 height 25
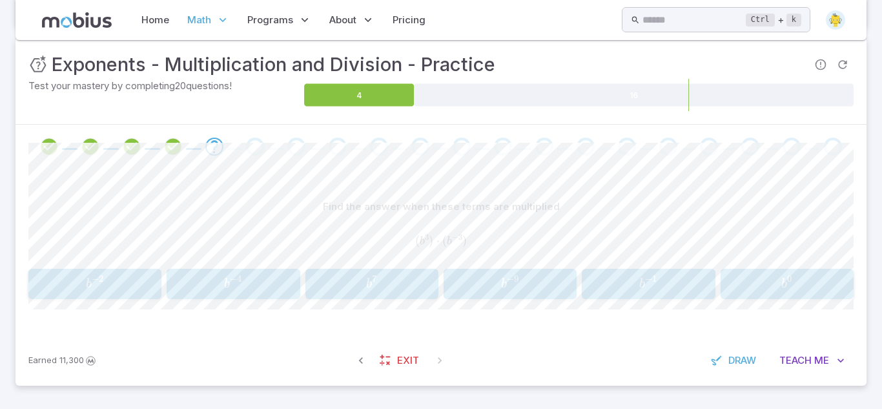
click at [813, 287] on span "b 0" at bounding box center [786, 283] width 125 height 17
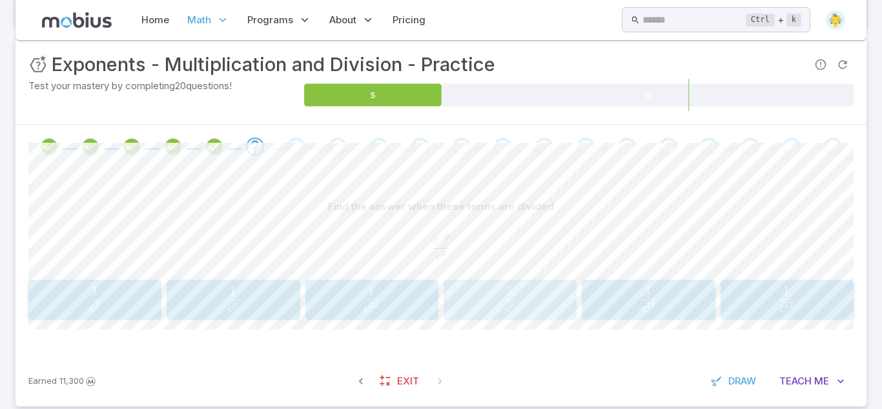
click at [524, 316] on button "1 c 9 \frac{1}{c^{9}} c 9 1 ​" at bounding box center [510, 300] width 133 height 40
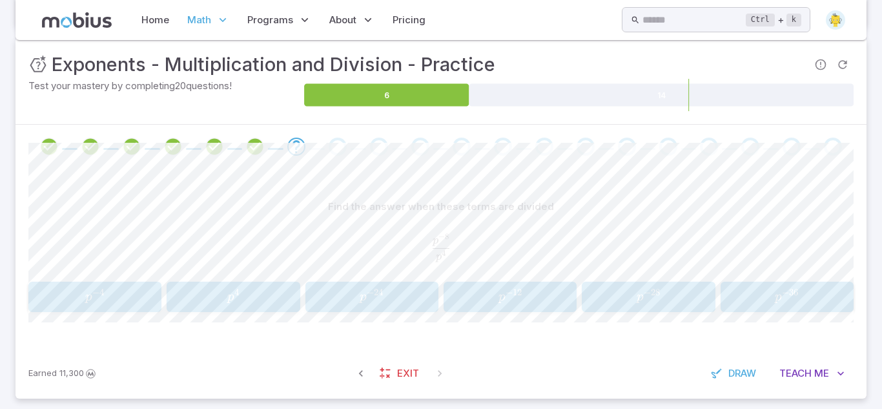
click at [493, 303] on span "p − 12" at bounding box center [509, 296] width 125 height 17
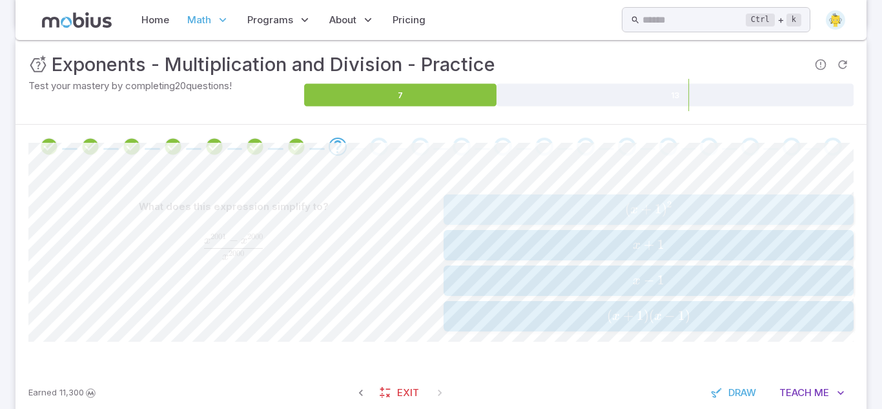
click at [660, 218] on span "( x + 1 ) 2" at bounding box center [648, 209] width 402 height 17
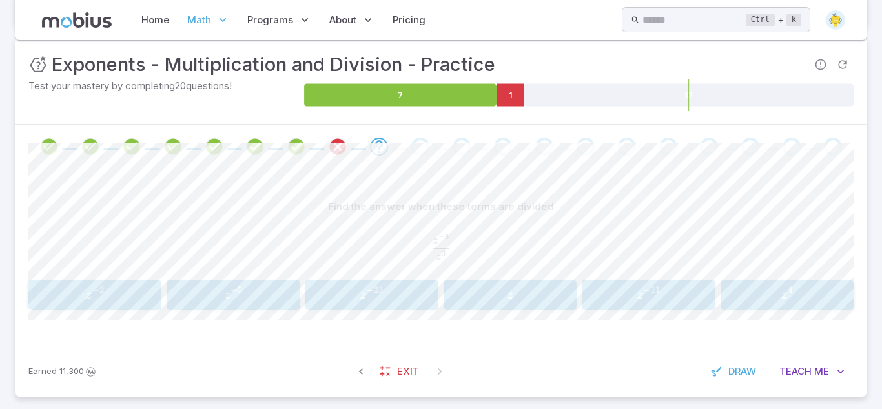
click at [651, 285] on span "11" at bounding box center [655, 289] width 9 height 11
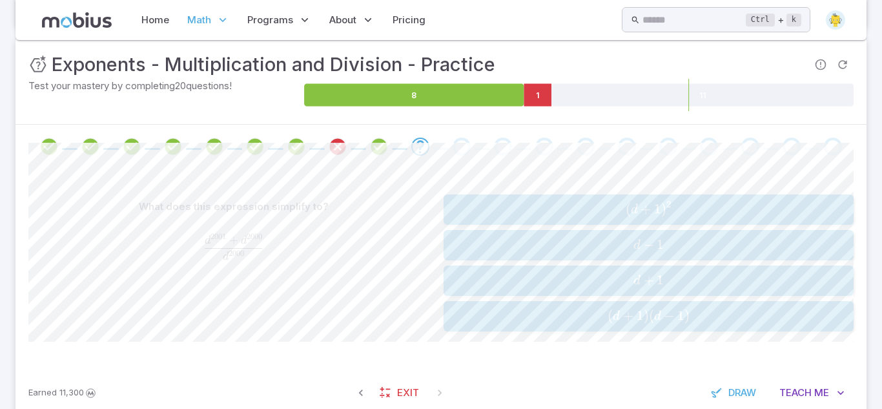
click at [517, 278] on span "d + 1" at bounding box center [648, 280] width 402 height 17
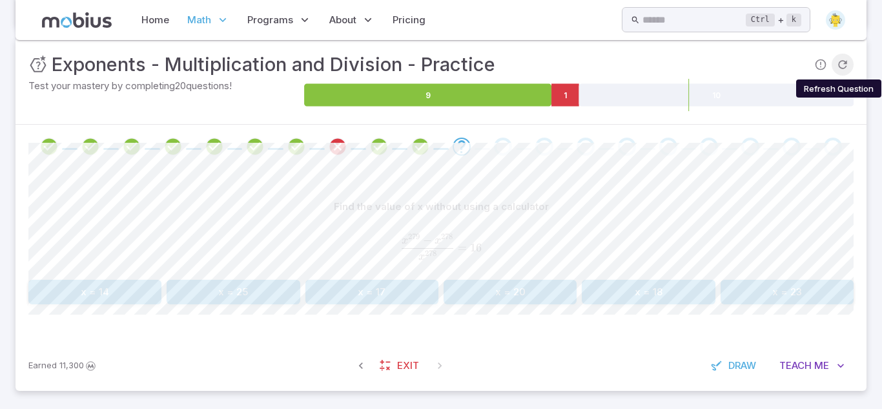
click at [848, 63] on icon "Refresh Question" at bounding box center [842, 64] width 13 height 13
click at [815, 365] on span "Me" at bounding box center [821, 365] width 15 height 14
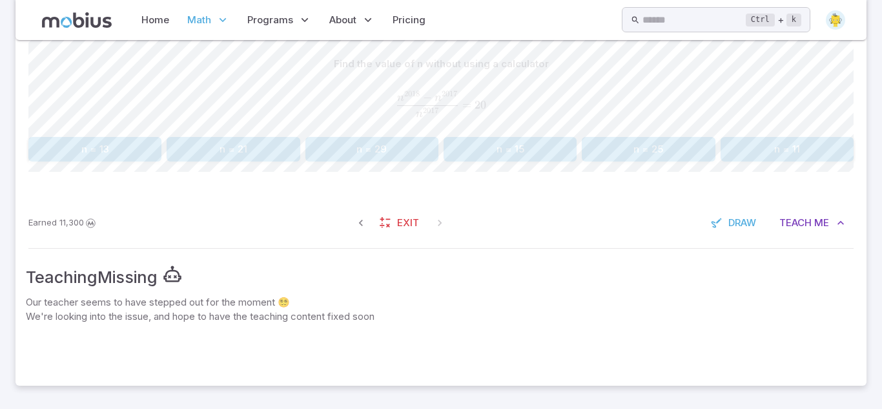
scroll to position [325, 0]
click at [837, 232] on button "Teach Me" at bounding box center [811, 224] width 83 height 25
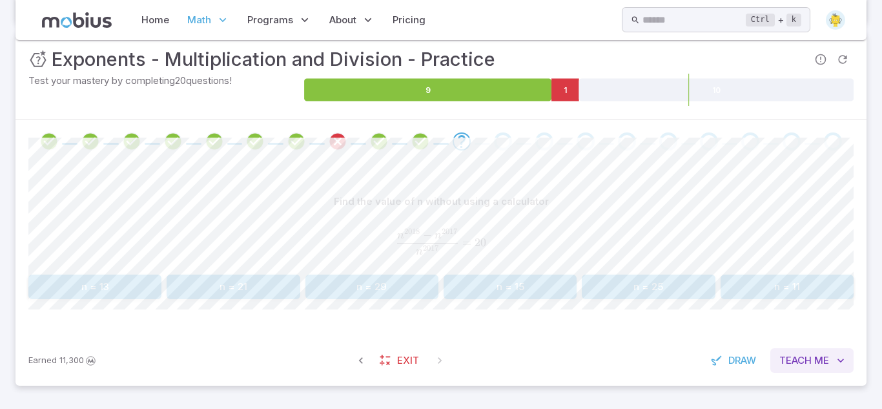
scroll to position [190, 0]
click at [816, 365] on span "Me" at bounding box center [821, 360] width 15 height 14
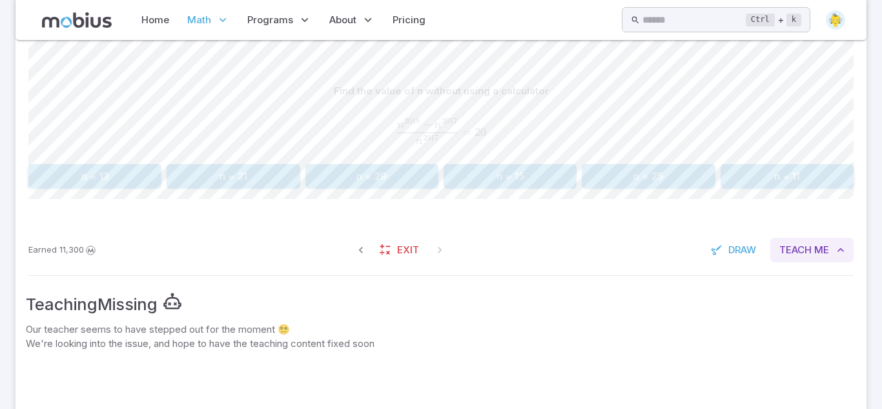
scroll to position [322, 0]
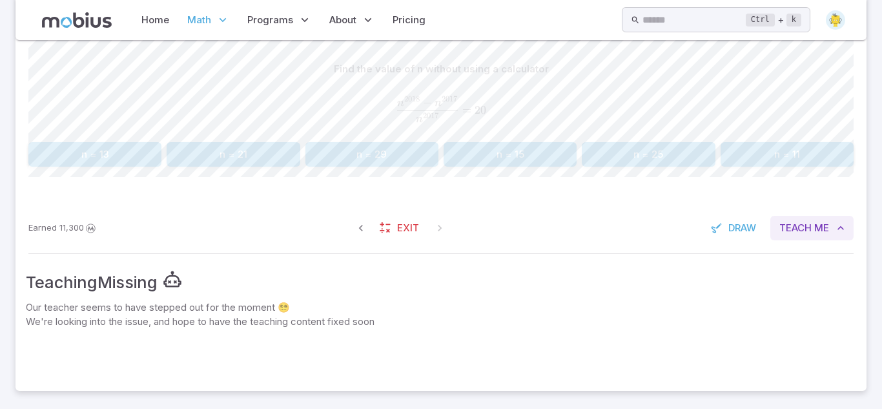
click at [837, 223] on icon "button" at bounding box center [840, 227] width 13 height 13
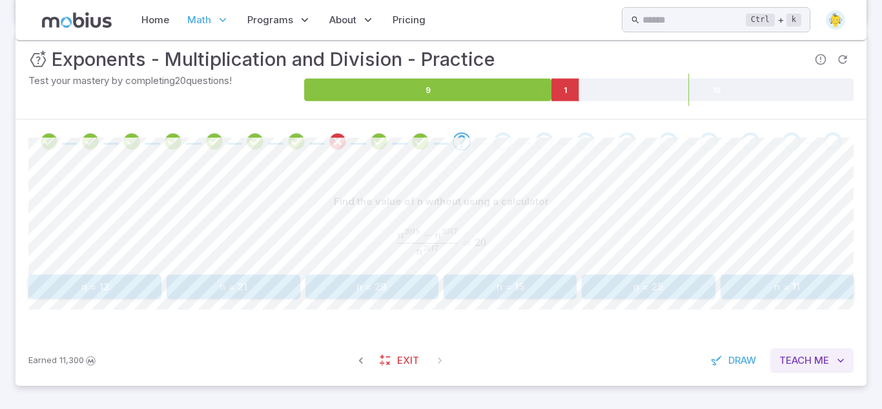
scroll to position [190, 0]
click at [771, 287] on button "n = 11" at bounding box center [787, 286] width 133 height 25
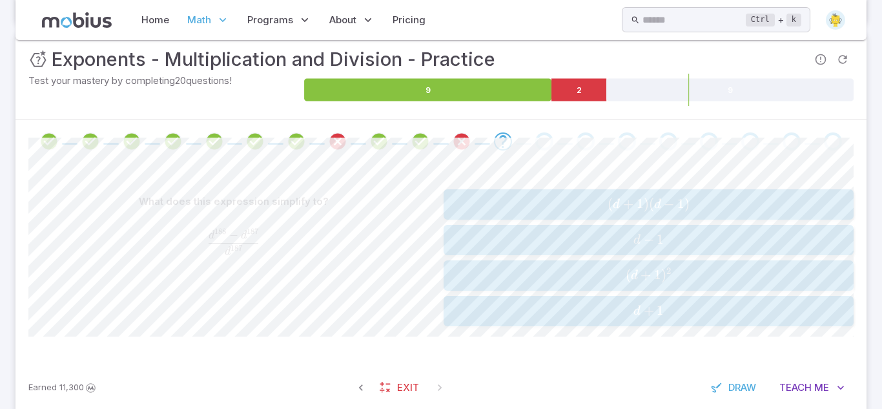
click at [665, 301] on div "d + 1 d + 1 d + 1" at bounding box center [648, 311] width 402 height 20
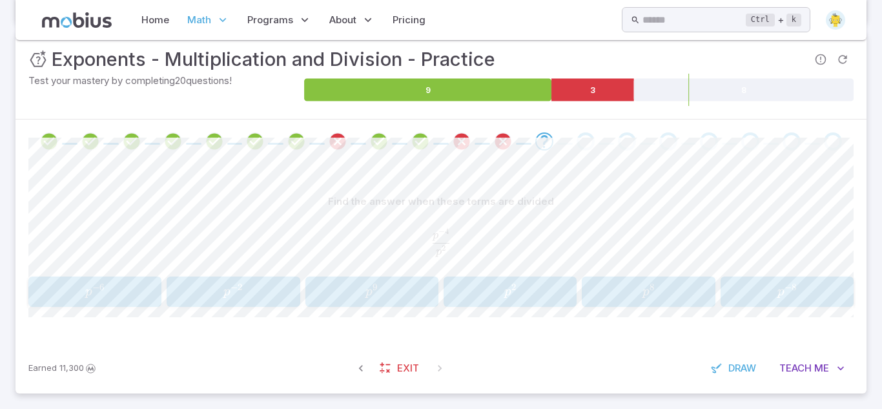
click at [463, 292] on span "p 2" at bounding box center [509, 291] width 125 height 17
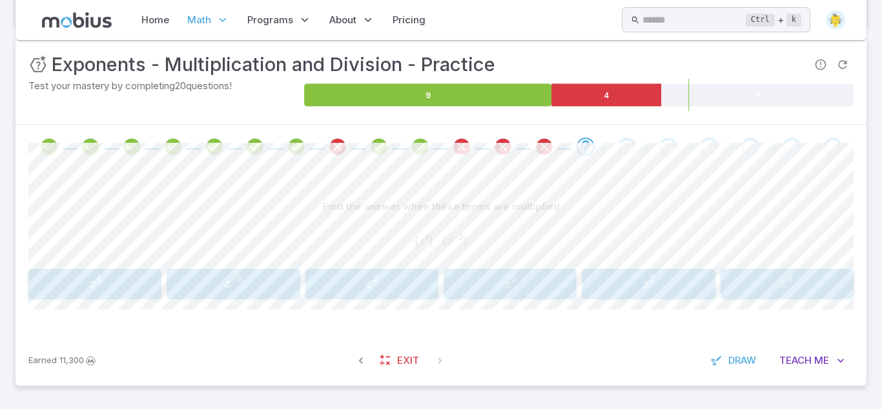
scroll to position [185, 0]
click at [394, 354] on link "Exit" at bounding box center [401, 360] width 56 height 25
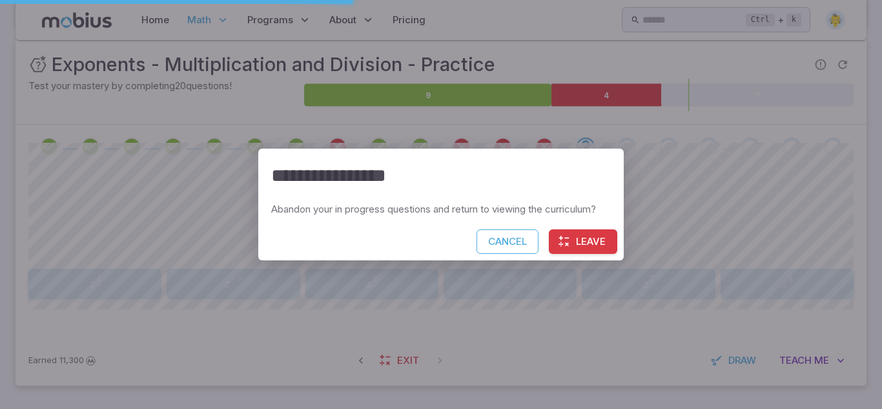
click at [564, 251] on button "Leave" at bounding box center [583, 241] width 68 height 25
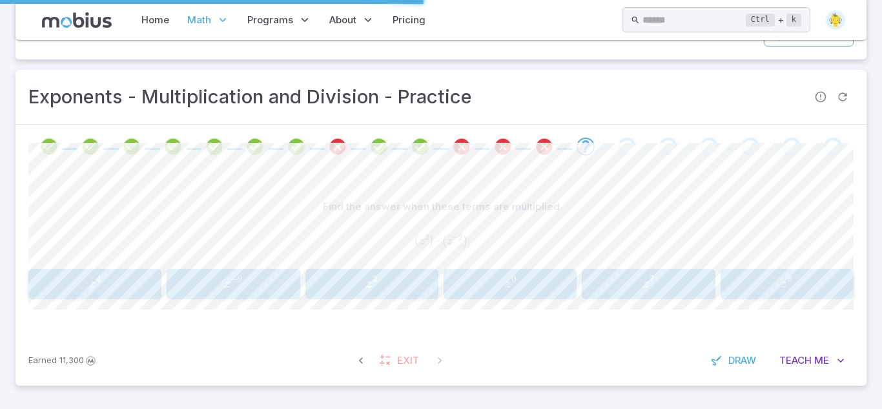
scroll to position [152, 0]
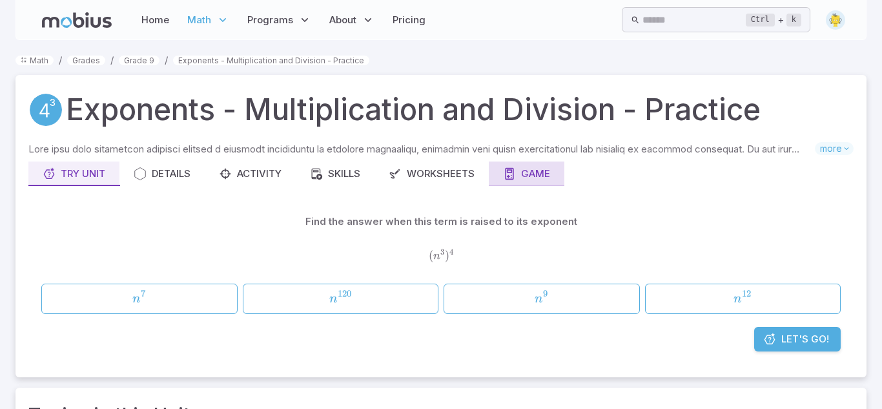
click at [509, 183] on button "Game" at bounding box center [527, 173] width 76 height 25
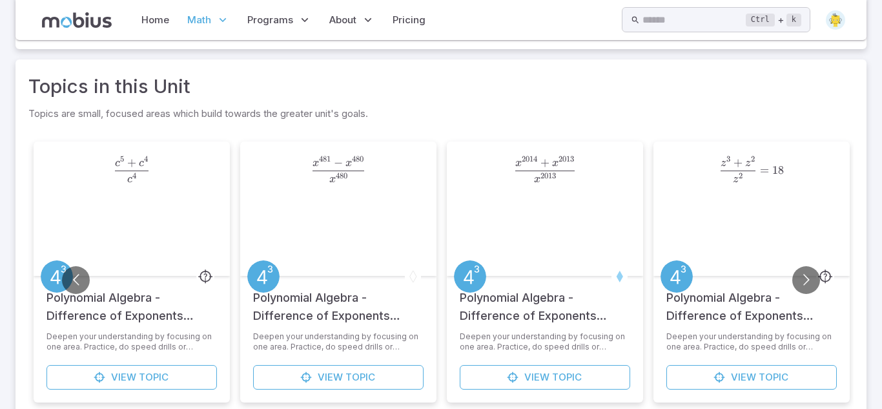
scroll to position [400, 0]
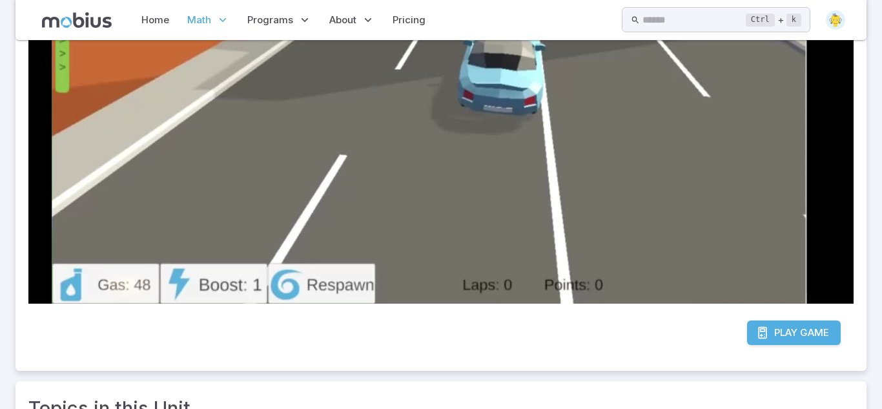
click at [779, 329] on span "Play" at bounding box center [785, 332] width 23 height 14
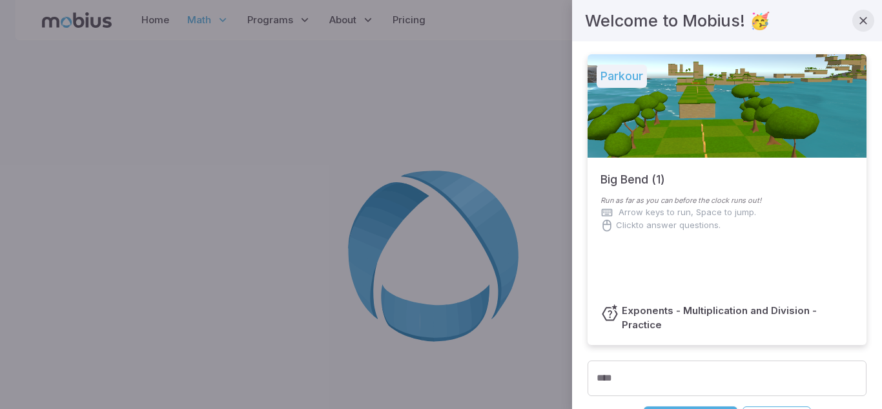
click at [863, 13] on button "button" at bounding box center [863, 21] width 22 height 22
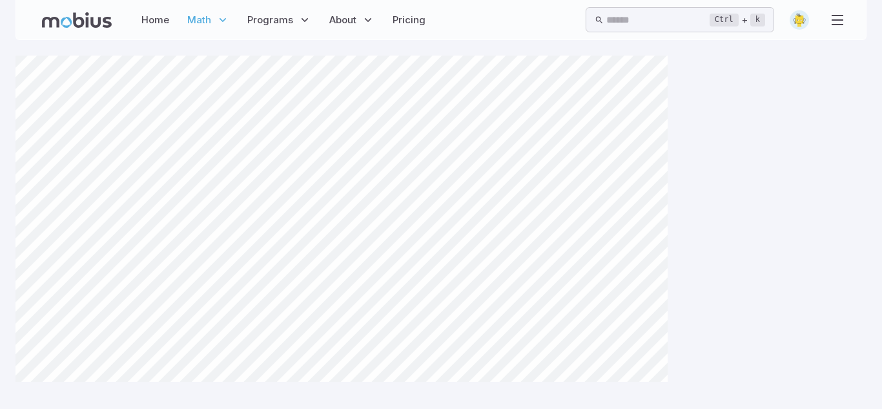
click at [726, 161] on div "Canvas actions 100 % Exit zen mode" at bounding box center [440, 260] width 851 height 409
click at [177, 16] on div "Home Math Grade 1 Grade 2 Grade 3 Grade 4 Grade 5 Grade 6 Grade 7 Grade 8 Grade…" at bounding box center [284, 20] width 292 height 30
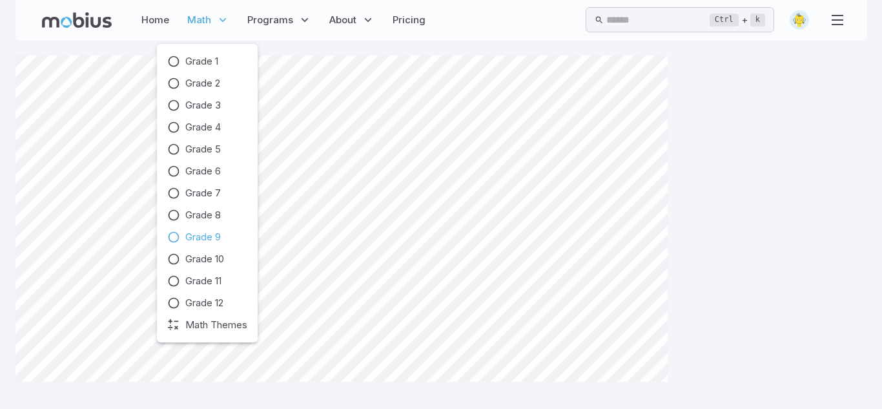
click at [187, 20] on span "Math" at bounding box center [199, 20] width 24 height 14
click at [166, 238] on div "Grade 1 Grade 2 Grade 3 Grade 4 Grade 5 Grade 6 Grade 7 Grade 8 Grade 9 Grade 1…" at bounding box center [207, 193] width 101 height 298
click at [182, 236] on link "Grade 9" at bounding box center [207, 237] width 80 height 14
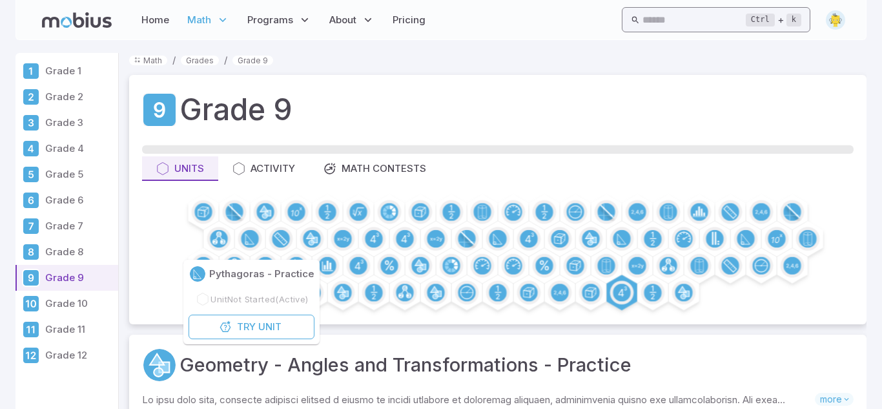
click at [646, 25] on input "text" at bounding box center [693, 19] width 103 height 25
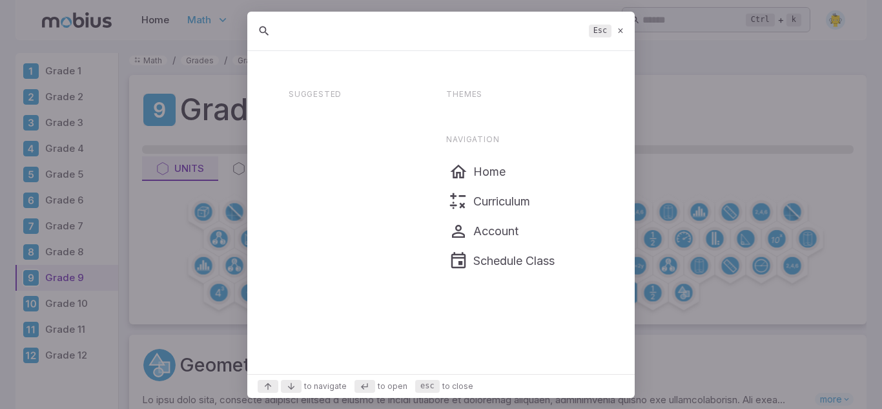
click at [414, 28] on link "Pricing" at bounding box center [409, 20] width 41 height 30
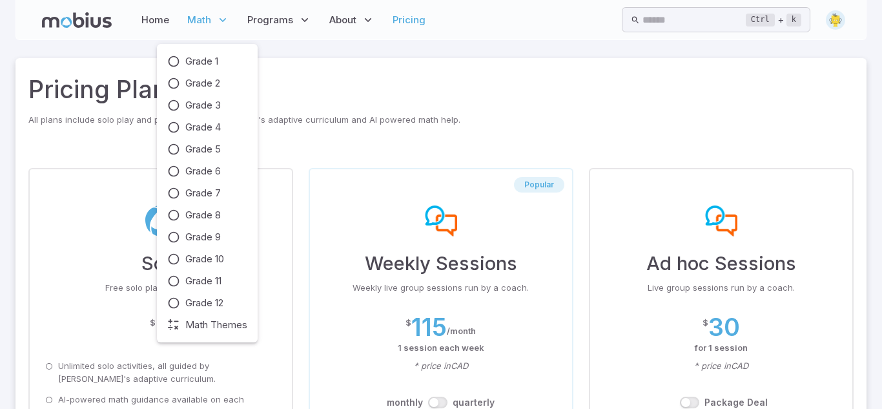
click at [211, 17] on p "Math" at bounding box center [208, 20] width 50 height 30
click at [176, 234] on icon at bounding box center [173, 236] width 13 height 13
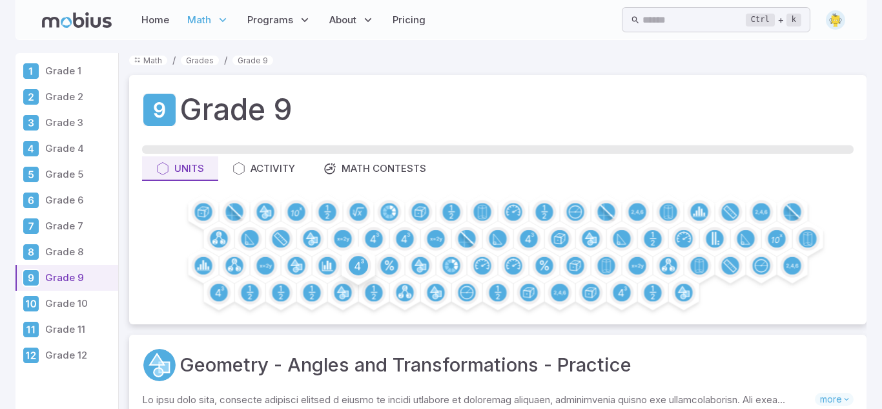
click at [356, 267] on icon at bounding box center [358, 264] width 9 height 11
click at [625, 292] on circle at bounding box center [621, 291] width 17 height 17
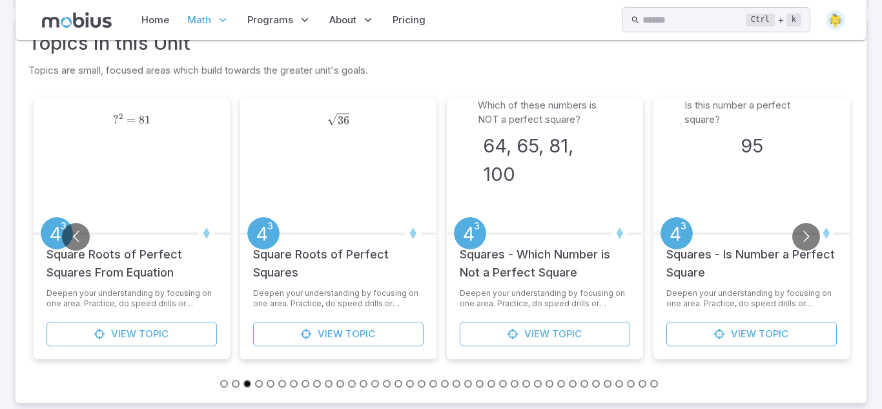
scroll to position [373, 0]
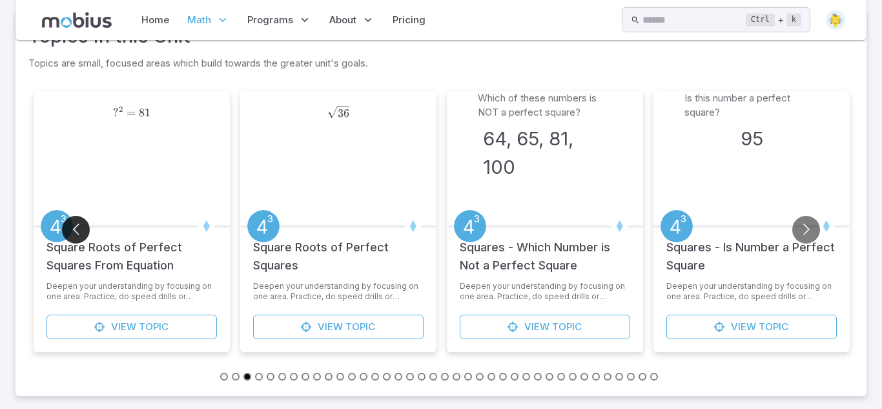
click at [78, 239] on button "Go to previous slide" at bounding box center [76, 230] width 28 height 28
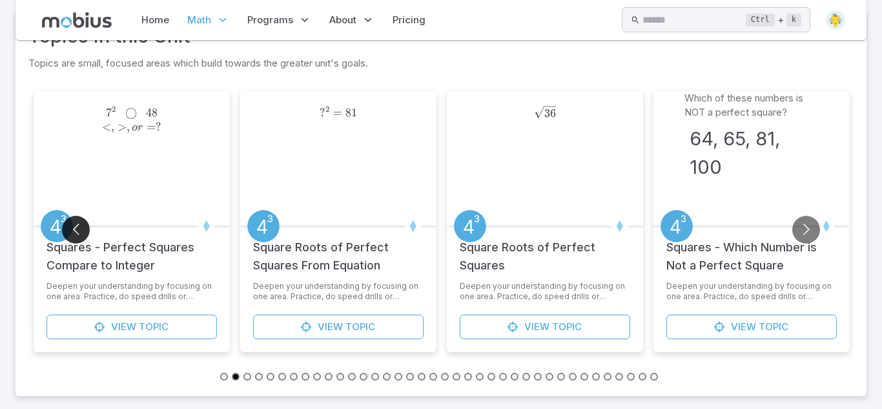
click at [78, 240] on button "Go to previous slide" at bounding box center [76, 230] width 28 height 28
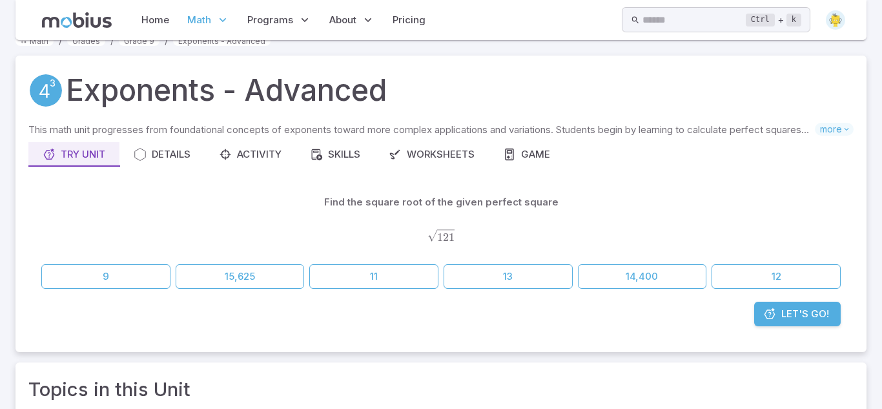
scroll to position [23, 0]
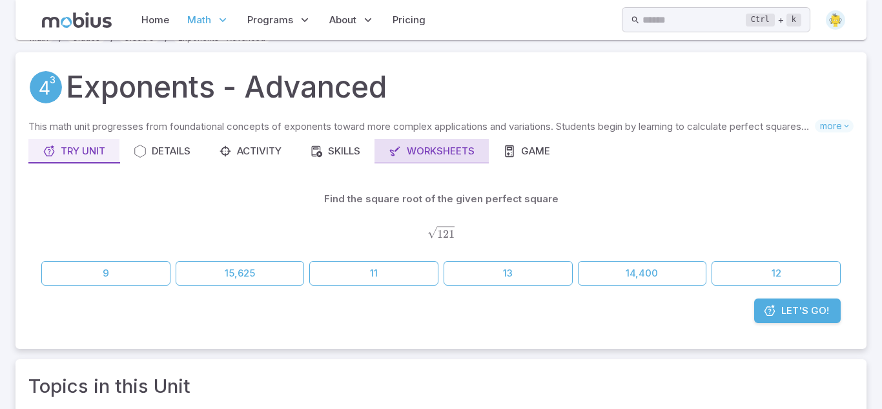
click at [435, 148] on div "Worksheets" at bounding box center [432, 151] width 86 height 14
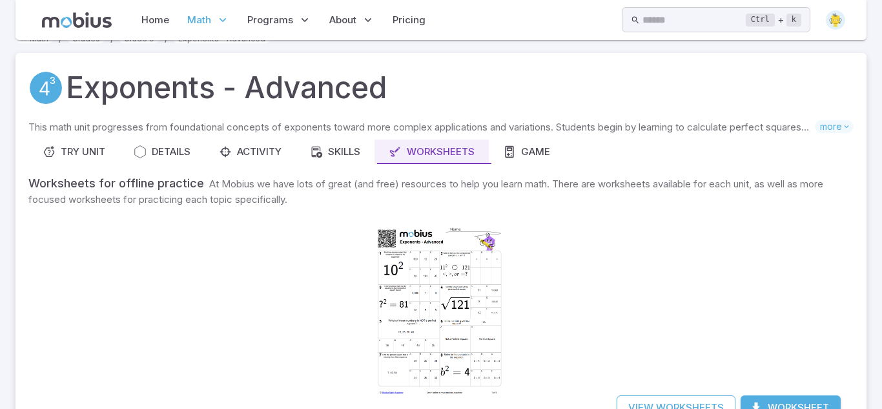
scroll to position [18, 0]
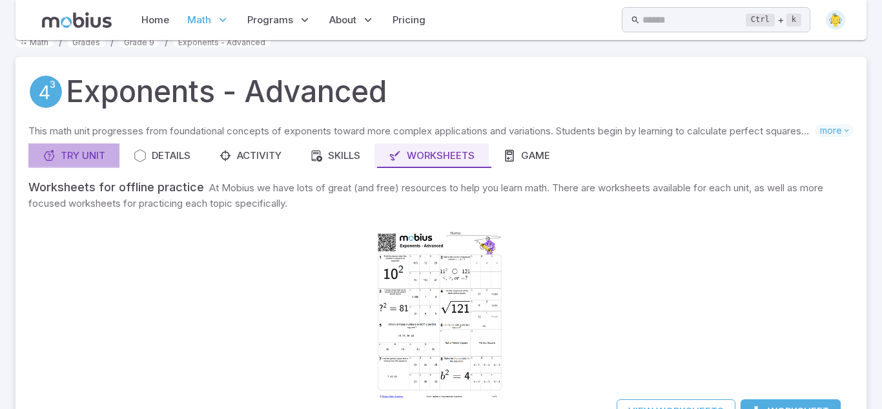
click at [86, 163] on div "Try Unit" at bounding box center [74, 155] width 63 height 14
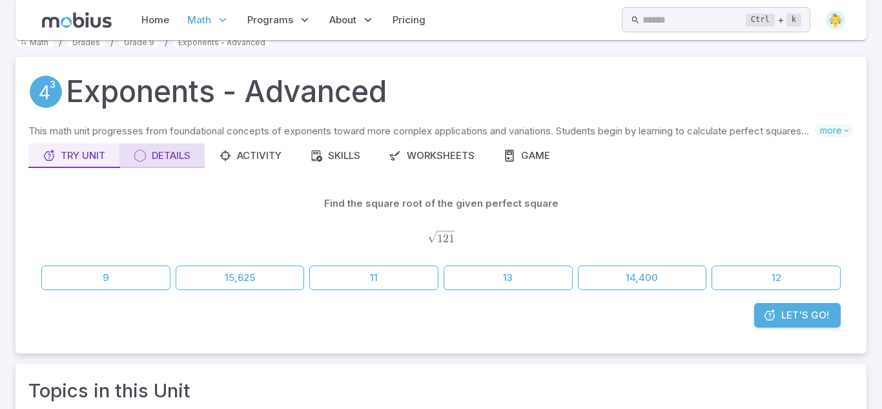
click at [171, 165] on button "Details" at bounding box center [161, 155] width 85 height 25
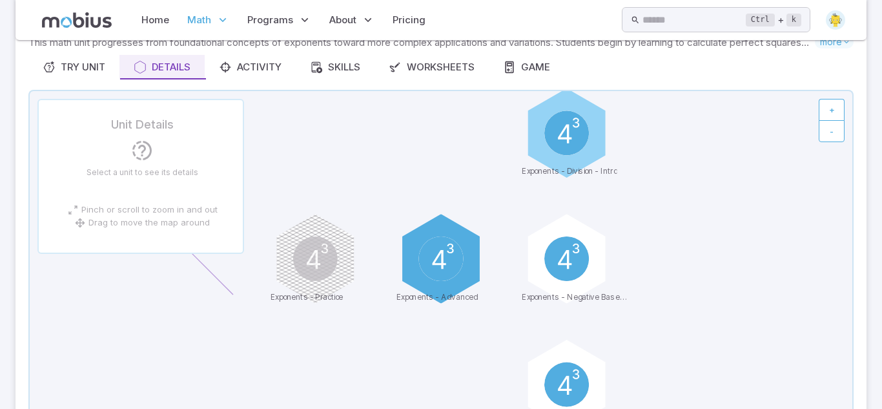
scroll to position [107, 0]
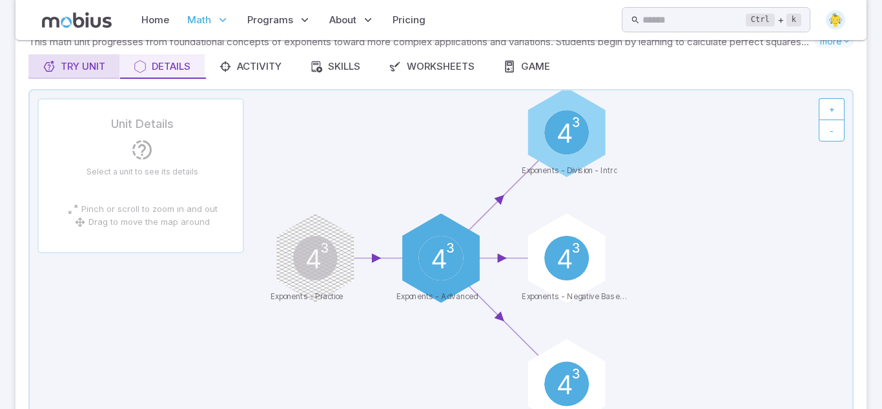
click at [74, 68] on div "Try Unit" at bounding box center [74, 66] width 63 height 14
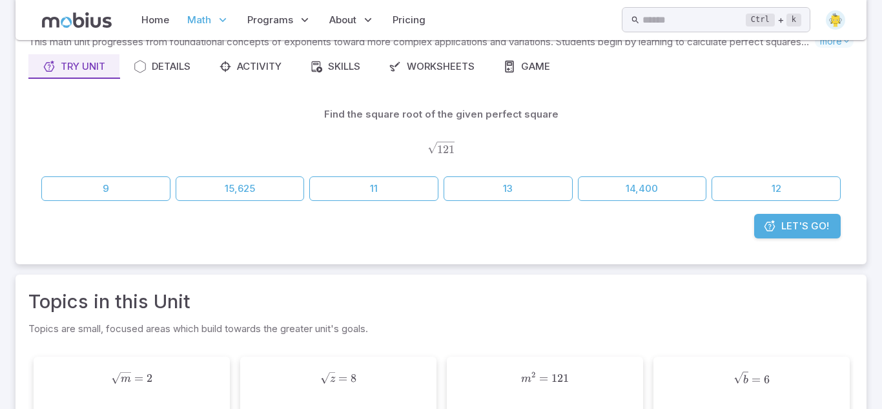
click at [792, 238] on div "Let's Go!" at bounding box center [440, 232] width 825 height 37
click at [790, 229] on span "Let's Go!" at bounding box center [805, 226] width 48 height 14
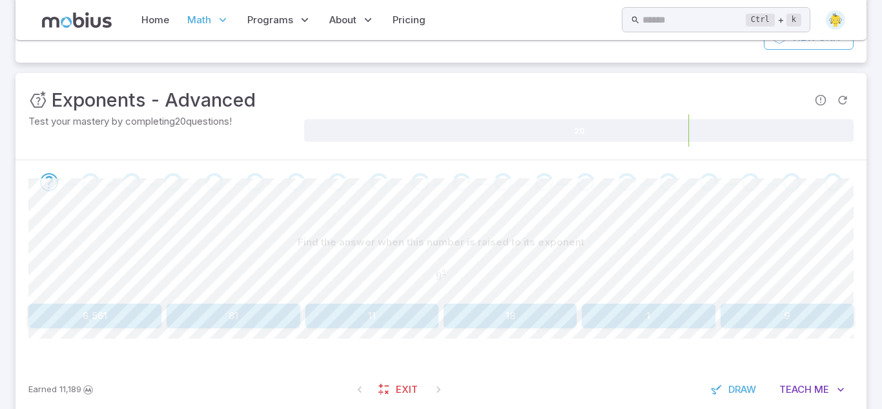
scroll to position [159, 0]
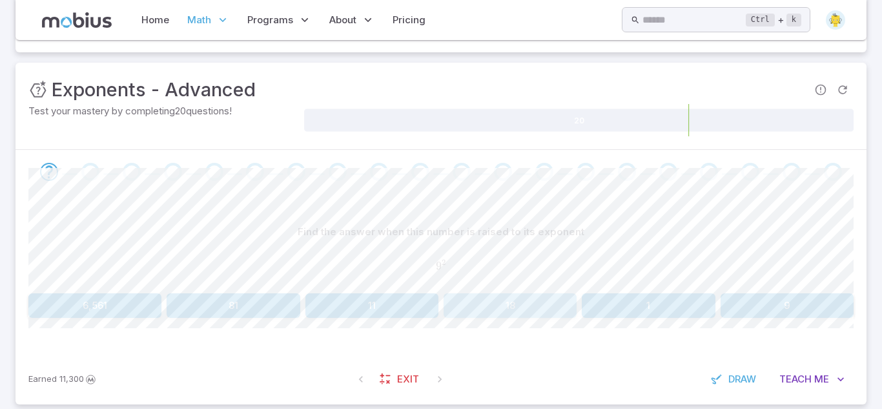
click at [502, 310] on button "18" at bounding box center [510, 305] width 133 height 25
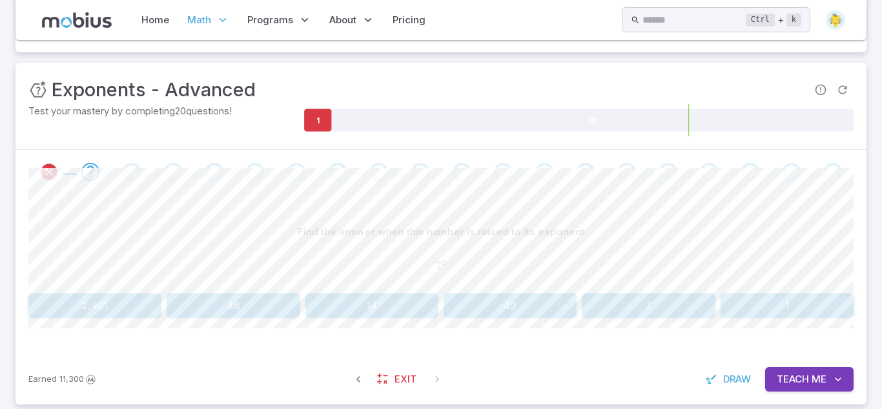
click at [506, 300] on button "49" at bounding box center [510, 305] width 133 height 25
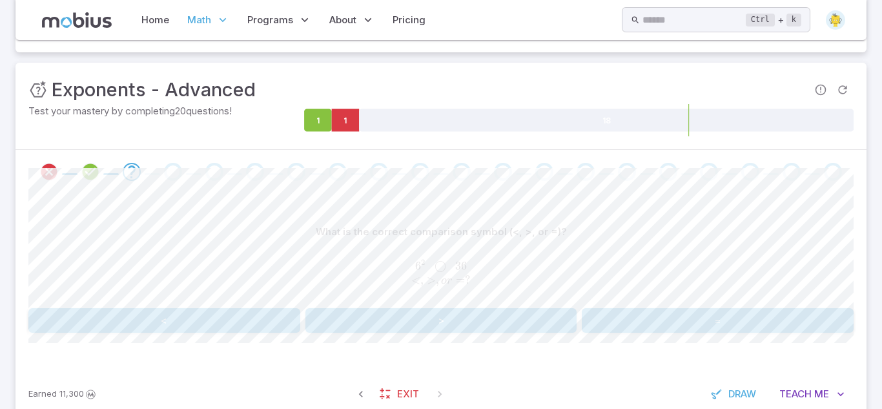
click at [755, 319] on button "=" at bounding box center [718, 320] width 272 height 25
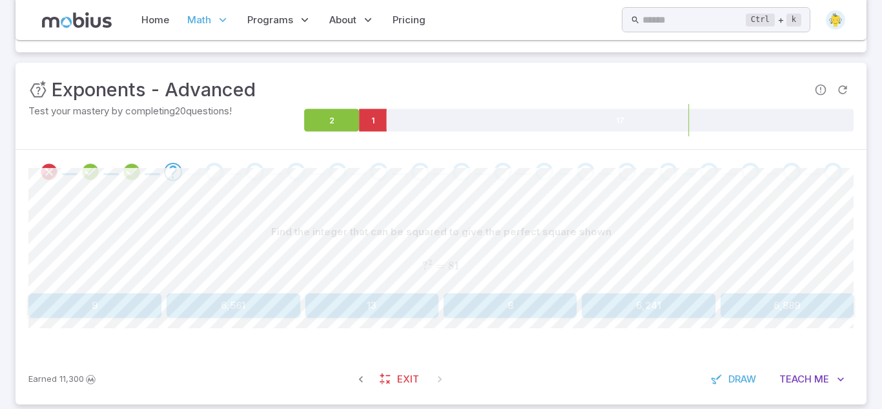
click at [138, 303] on button "9" at bounding box center [94, 305] width 133 height 25
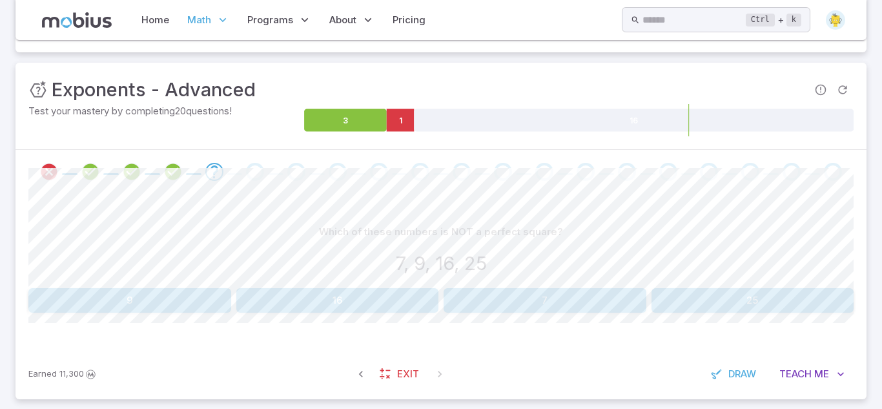
click at [323, 297] on button "16" at bounding box center [337, 300] width 203 height 25
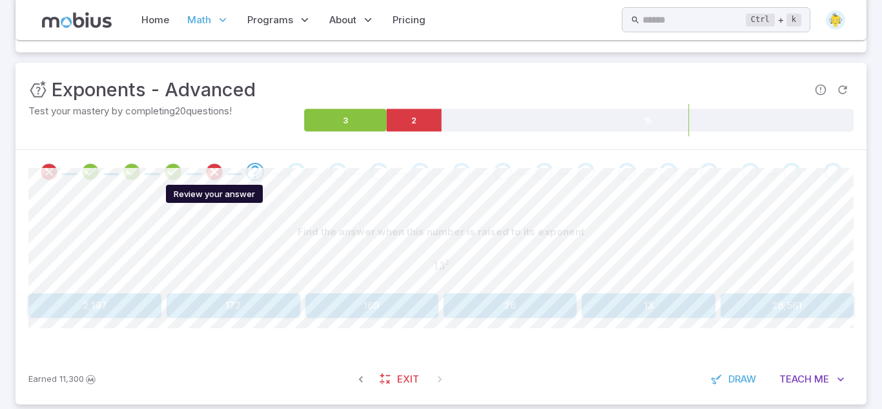
click at [209, 171] on icon "Review your answer" at bounding box center [214, 171] width 19 height 19
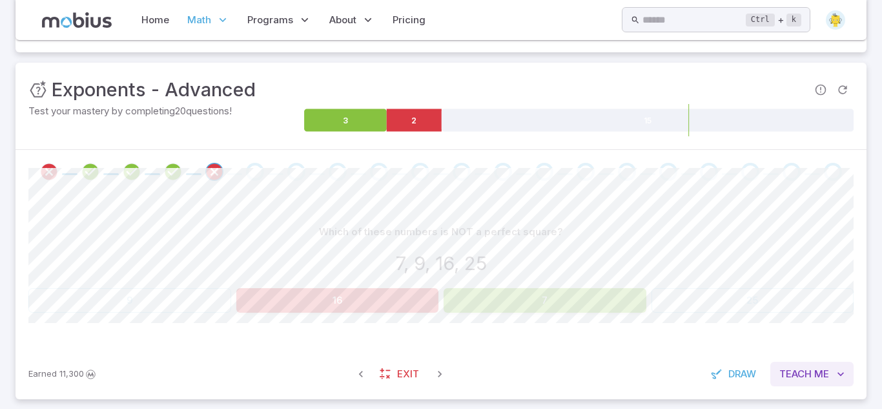
click at [799, 371] on span "Teach" at bounding box center [795, 374] width 32 height 14
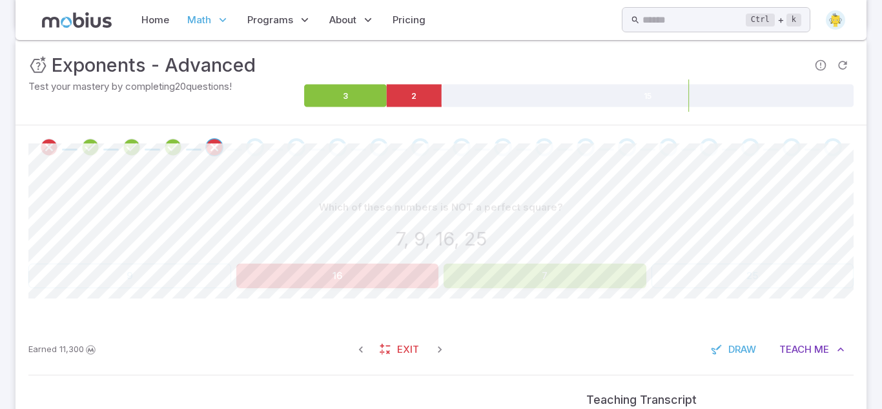
scroll to position [176, 0]
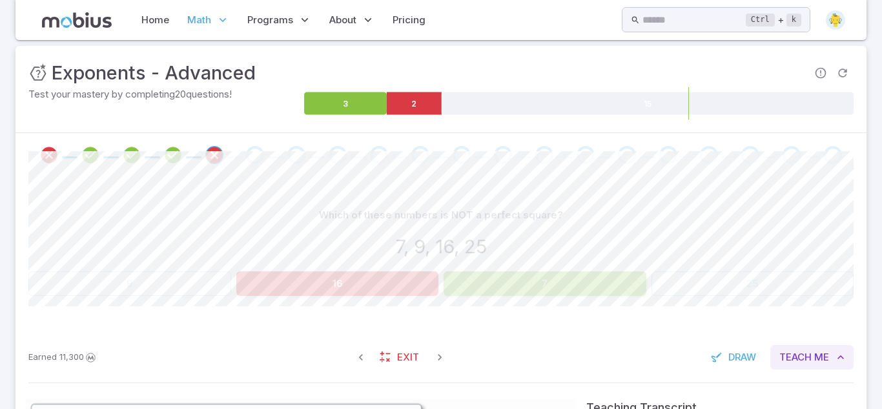
click at [808, 362] on span "Teach" at bounding box center [795, 357] width 32 height 14
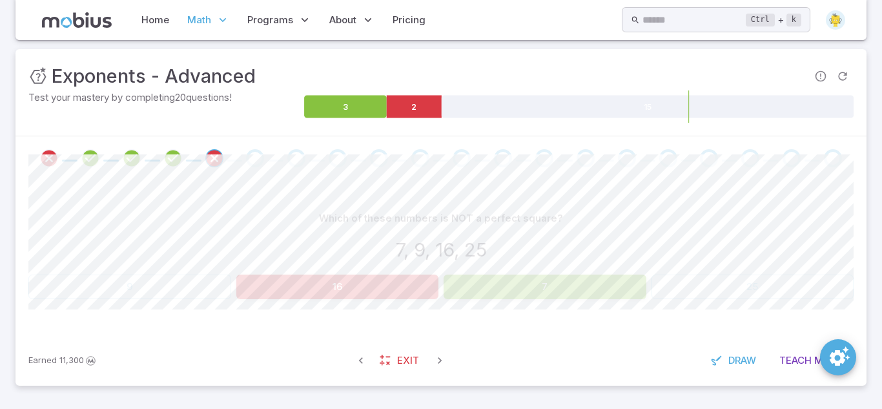
scroll to position [173, 0]
click at [540, 291] on button "7" at bounding box center [545, 286] width 203 height 25
click at [252, 158] on div "Go to the next question" at bounding box center [255, 158] width 18 height 18
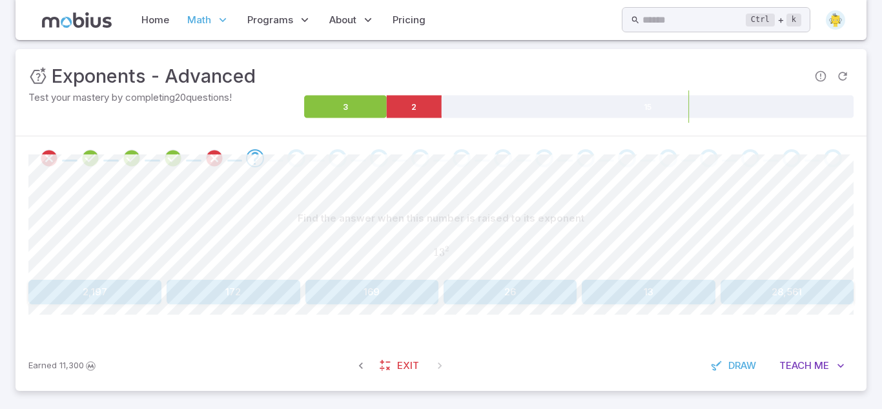
click at [368, 288] on button "169" at bounding box center [371, 292] width 133 height 25
click at [773, 289] on button "10" at bounding box center [787, 292] width 133 height 25
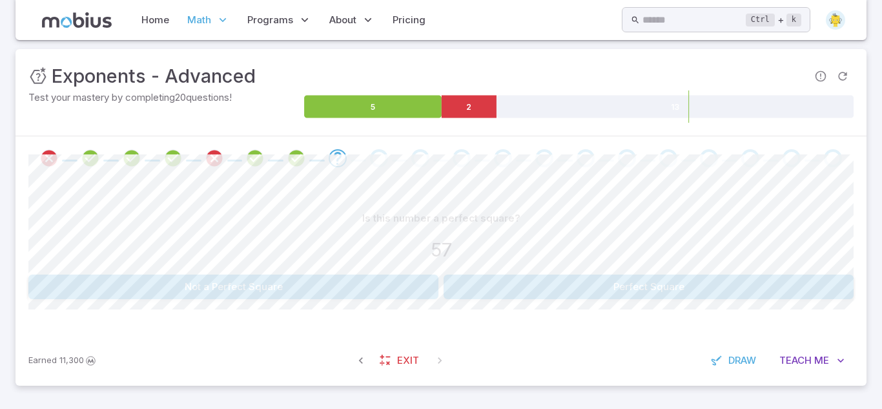
click at [313, 298] on button "Not a Perfect Square" at bounding box center [233, 286] width 410 height 25
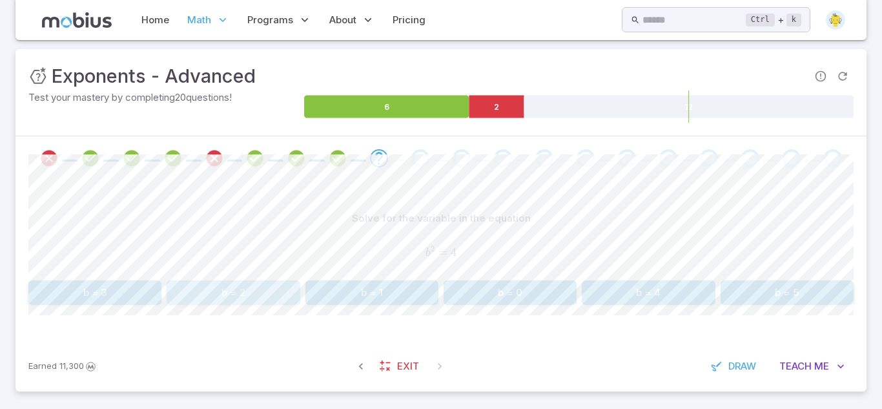
click at [229, 292] on button "b = 2" at bounding box center [233, 292] width 133 height 25
click at [276, 292] on button "b = 36" at bounding box center [233, 293] width 133 height 25
click at [383, 285] on button "n = 6" at bounding box center [371, 292] width 133 height 25
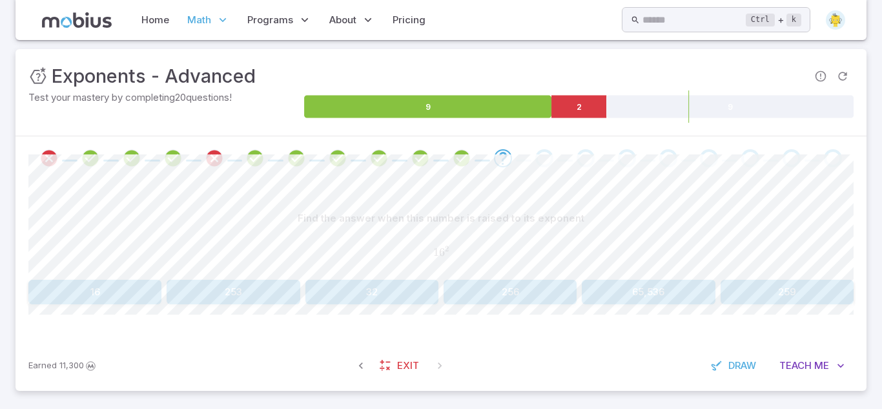
click at [525, 282] on button "256" at bounding box center [510, 292] width 133 height 25
click at [507, 299] on button "-15,625" at bounding box center [649, 292] width 410 height 25
click at [737, 302] on button "144" at bounding box center [787, 292] width 133 height 25
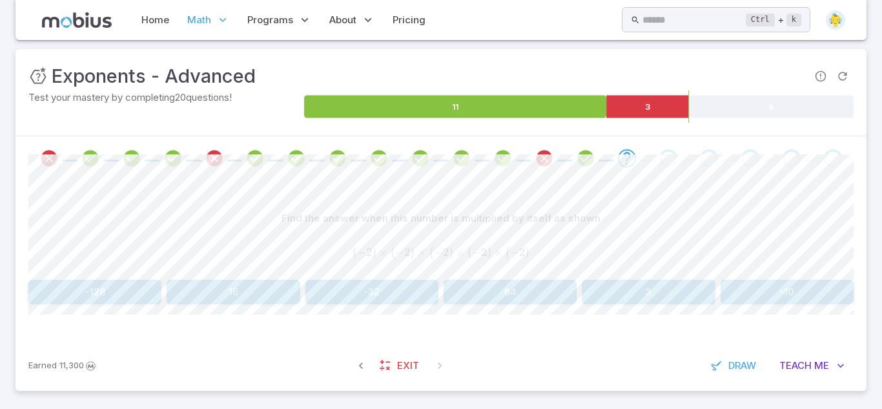
click at [351, 288] on button "-32" at bounding box center [371, 292] width 133 height 25
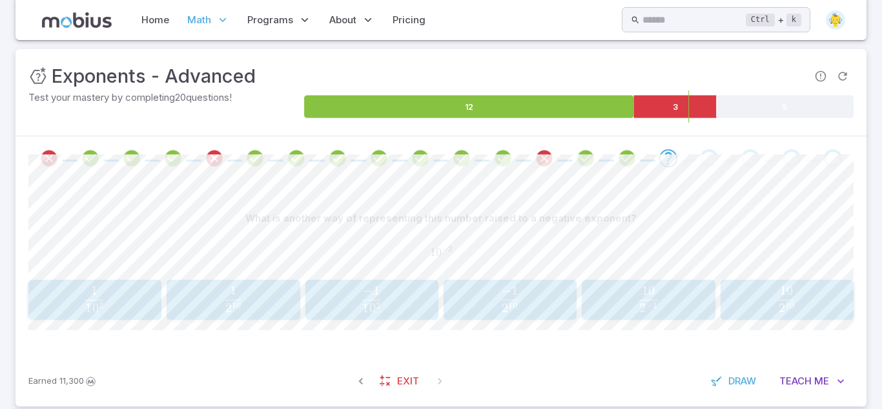
click at [130, 301] on span "1 0 2 1 ​" at bounding box center [95, 299] width 116 height 26
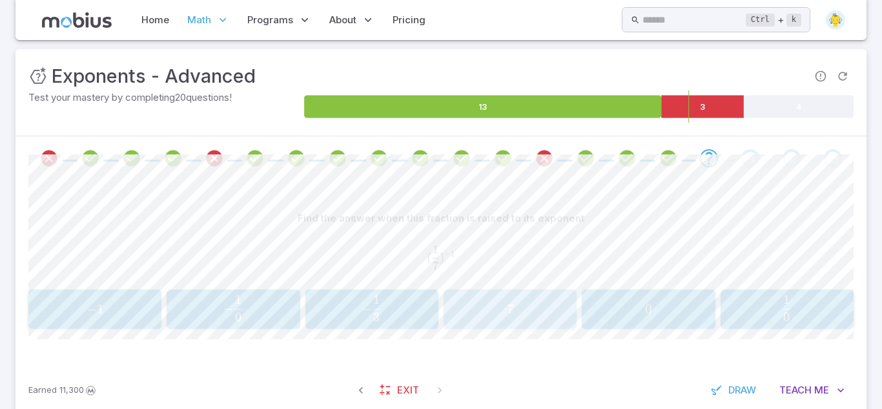
click at [483, 302] on span "7" at bounding box center [509, 309] width 125 height 16
click at [483, 302] on span "3" at bounding box center [509, 310] width 125 height 16
click at [785, 303] on span "2" at bounding box center [786, 299] width 7 height 15
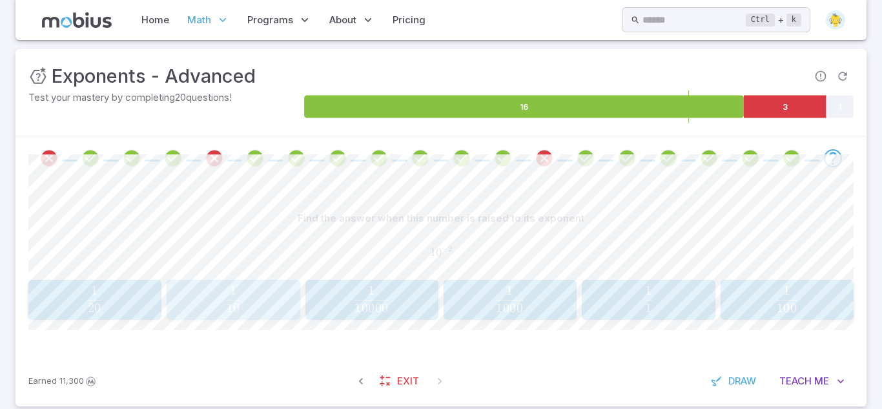
click at [293, 293] on div "1 10 \frac{1}{10} 10 1 ​" at bounding box center [233, 300] width 125 height 30
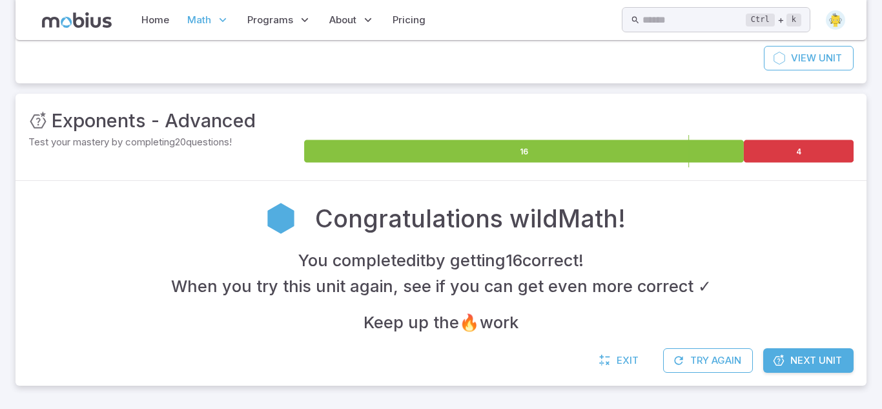
scroll to position [128, 0]
click at [827, 362] on span "Next Unit" at bounding box center [816, 360] width 52 height 14
